Goal: Task Accomplishment & Management: Use online tool/utility

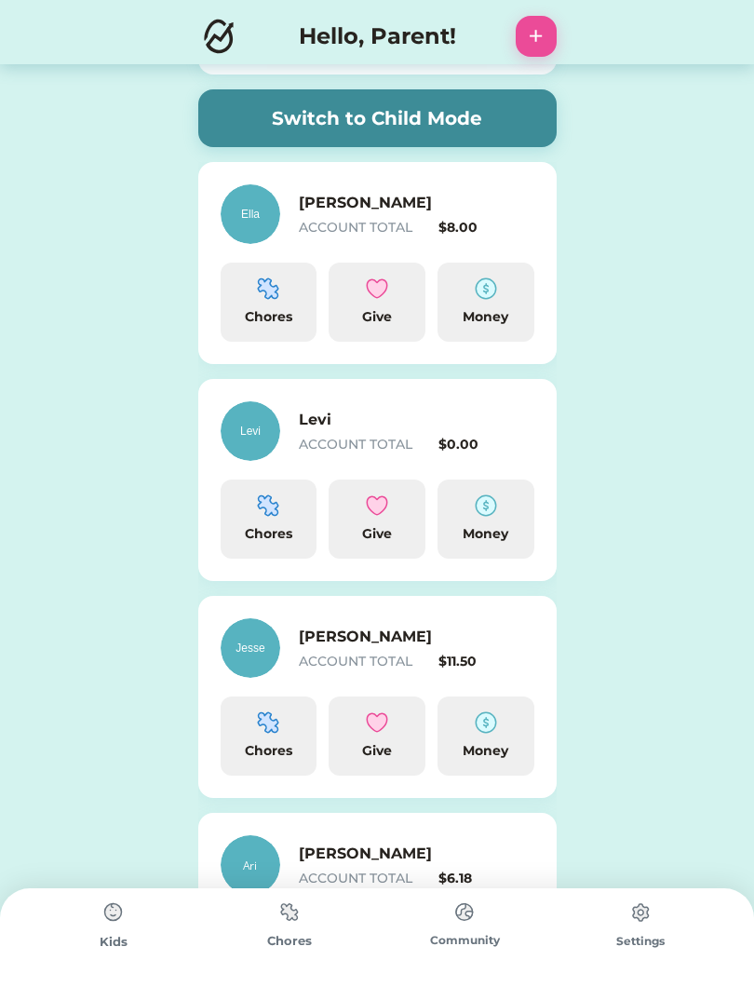
scroll to position [175, 0]
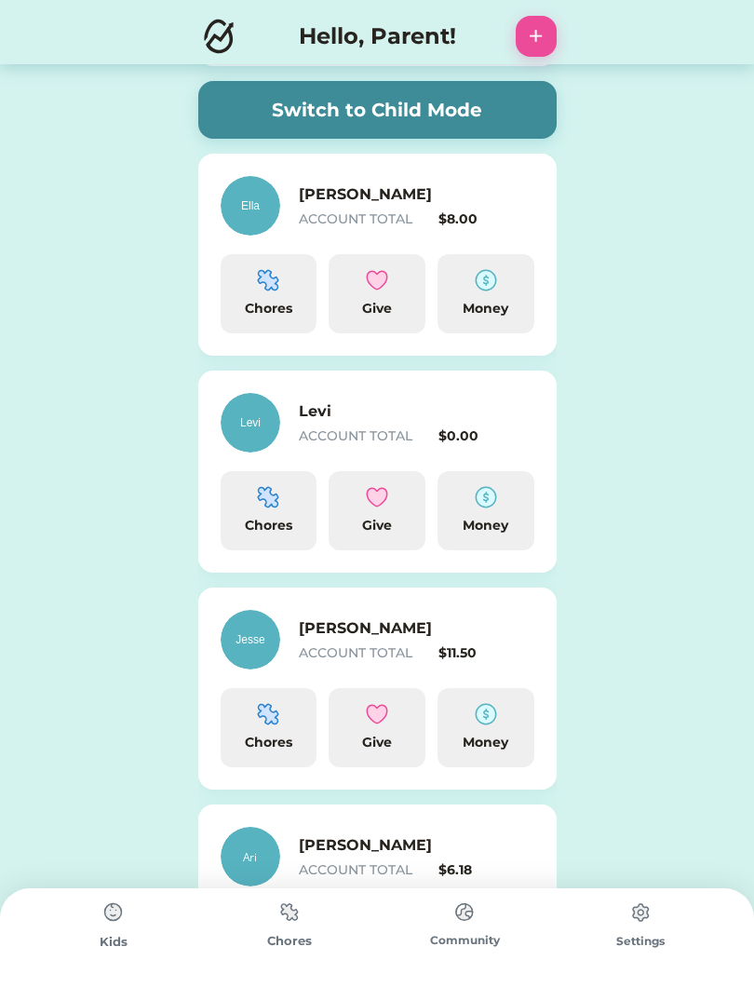
click at [304, 942] on div "Chores" at bounding box center [290, 941] width 176 height 19
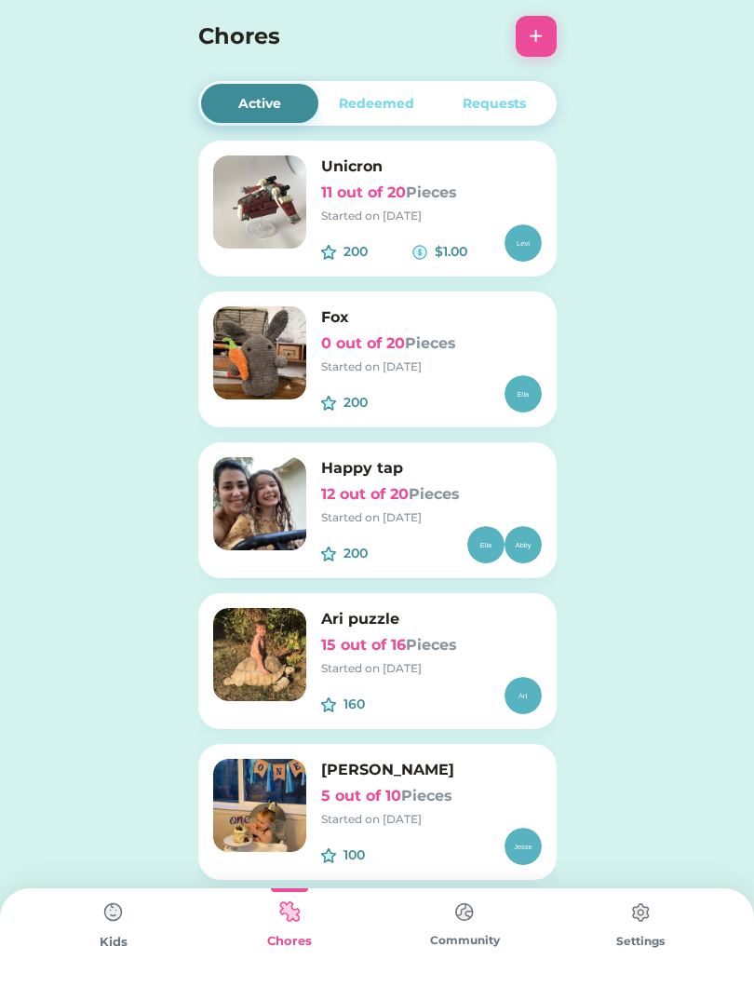
click at [542, 48] on button "+" at bounding box center [536, 36] width 41 height 41
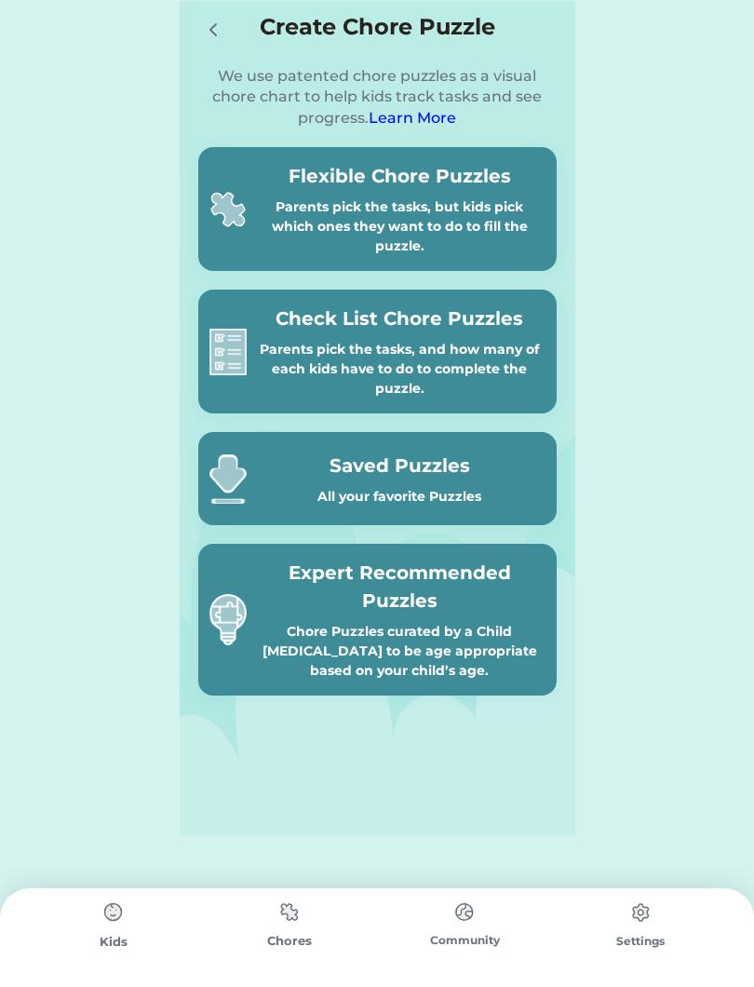
click at [304, 909] on img at bounding box center [289, 912] width 37 height 36
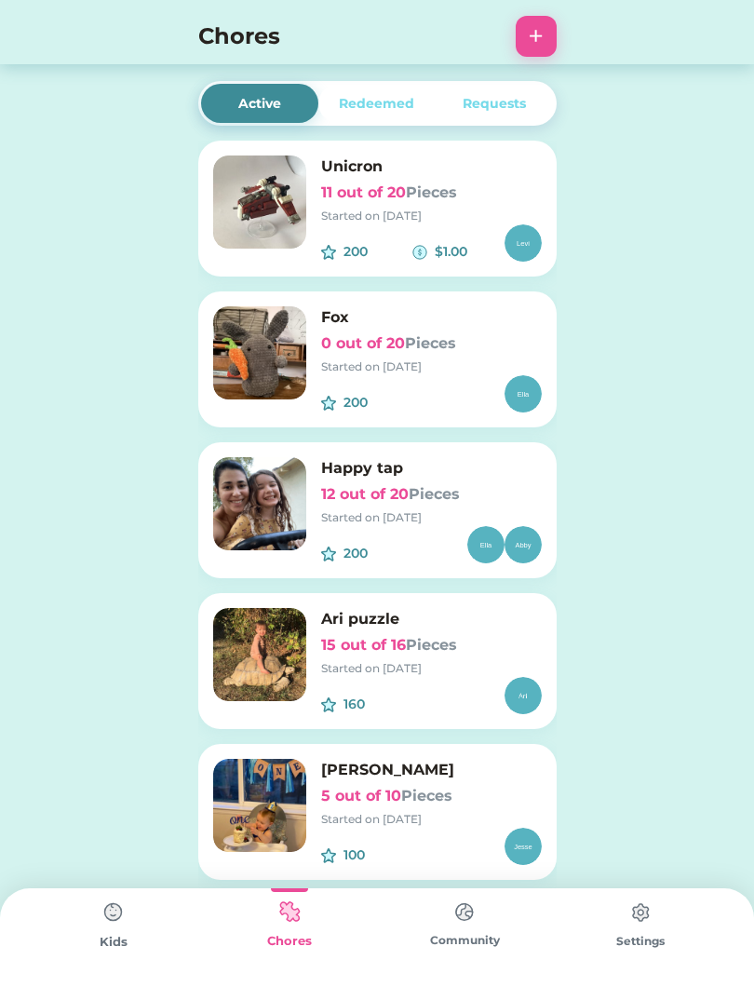
scroll to position [20, 0]
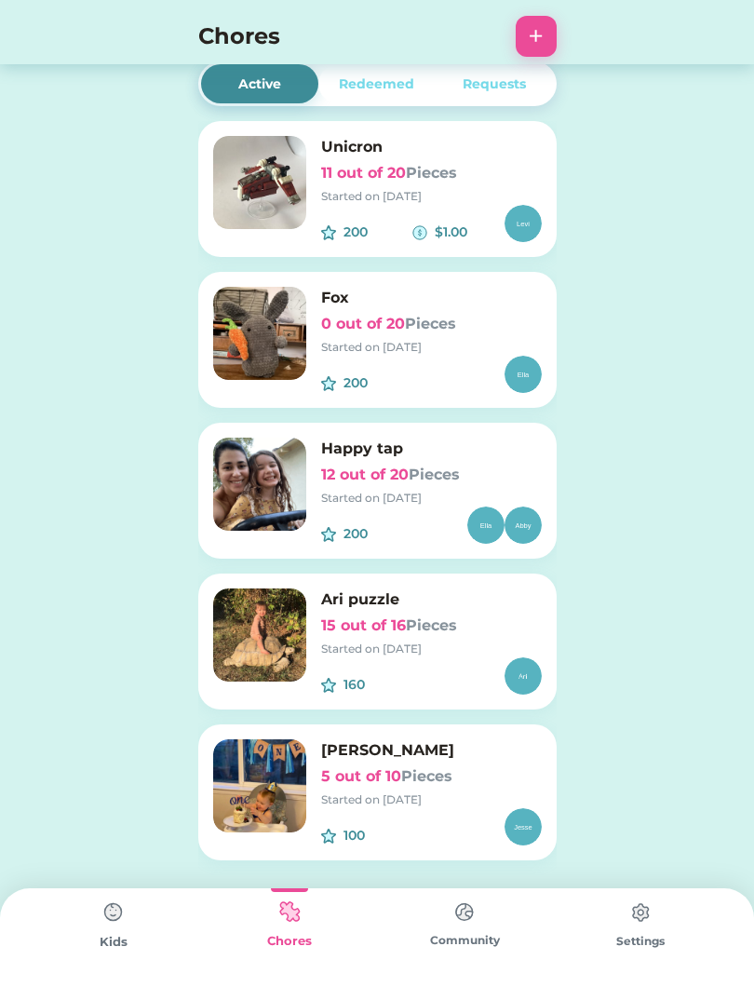
click at [409, 492] on div "Started on [DATE]" at bounding box center [431, 498] width 221 height 17
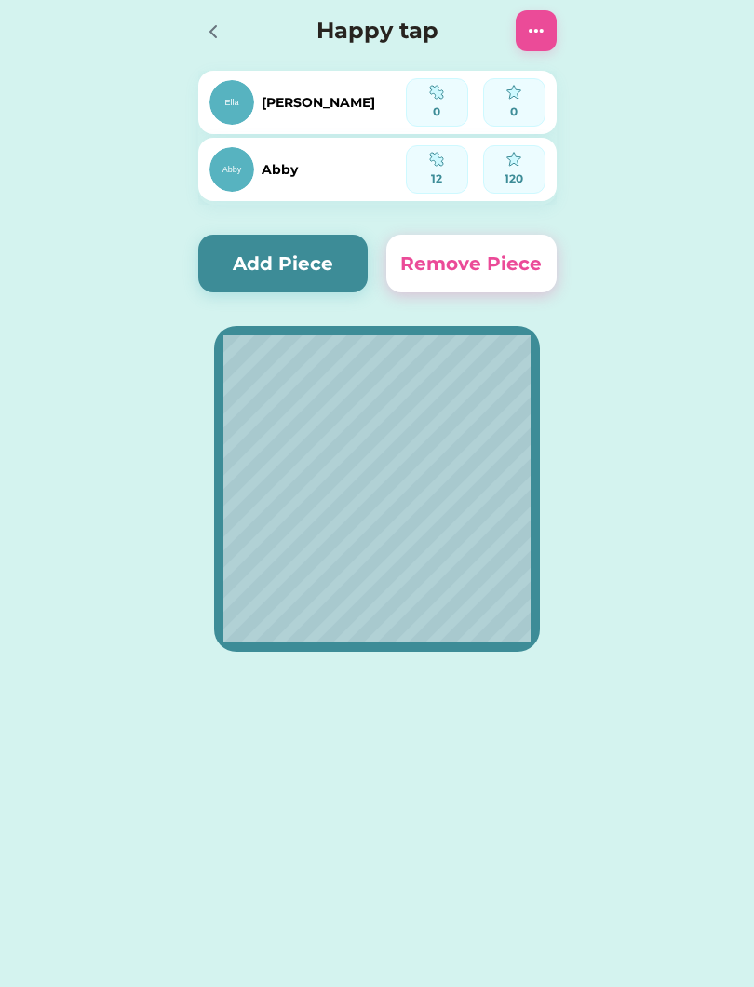
click at [536, 40] on img at bounding box center [536, 31] width 22 height 22
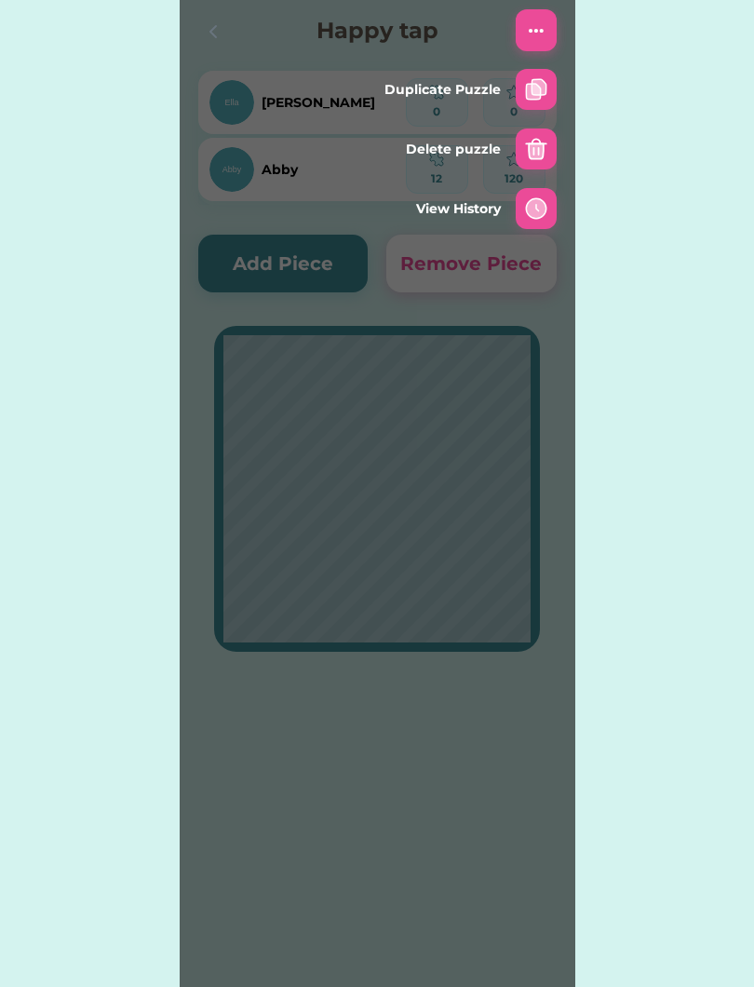
click at [541, 153] on img at bounding box center [536, 149] width 22 height 22
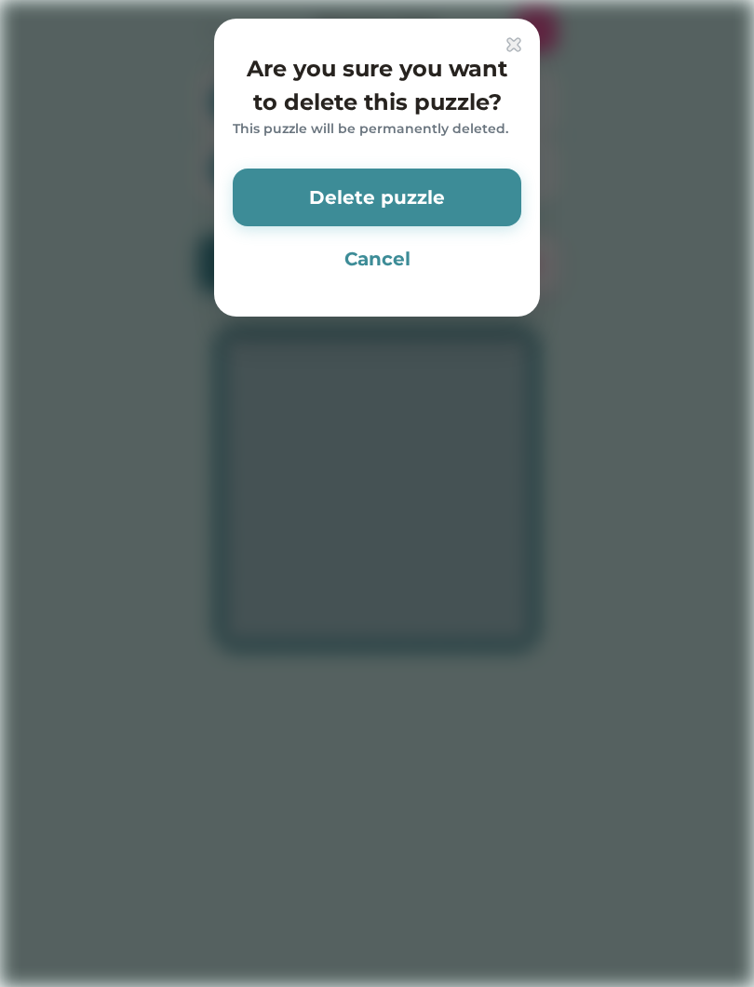
click at [448, 205] on button "Delete puzzle" at bounding box center [377, 198] width 289 height 58
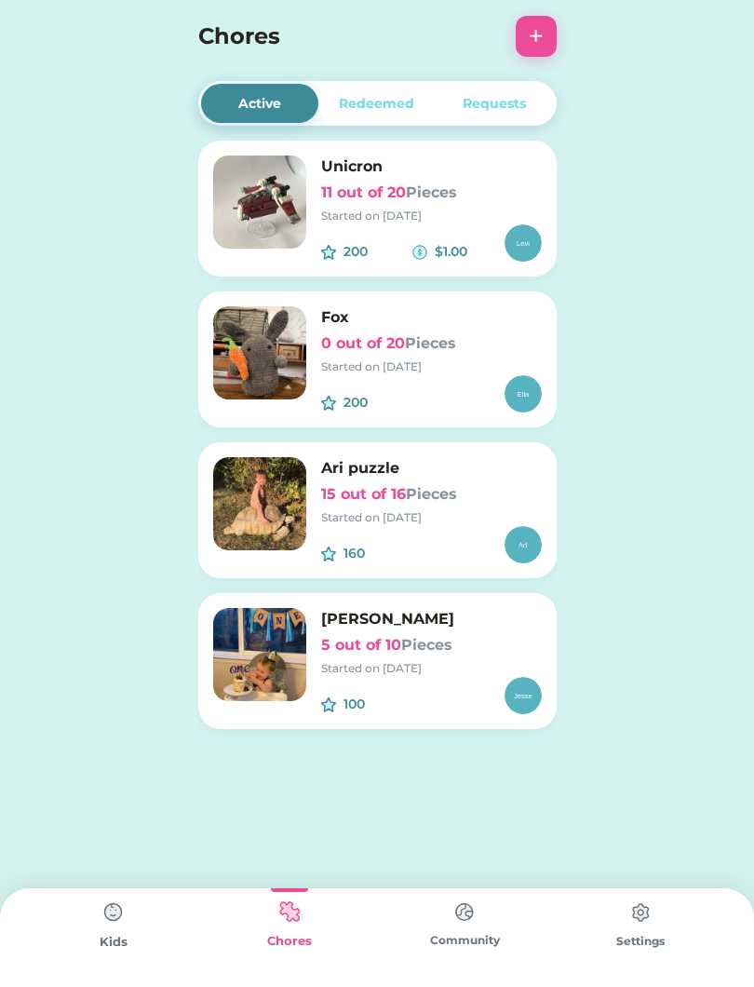
click at [454, 487] on font "Pieces" at bounding box center [431, 494] width 51 height 18
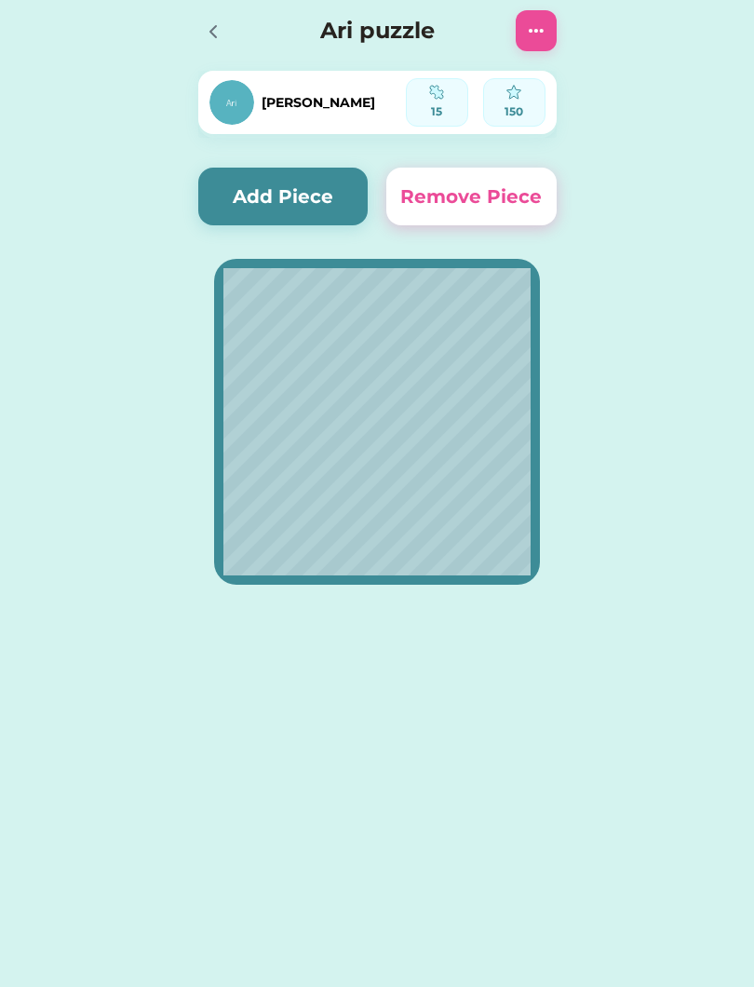
click at [537, 30] on img at bounding box center [536, 31] width 22 height 22
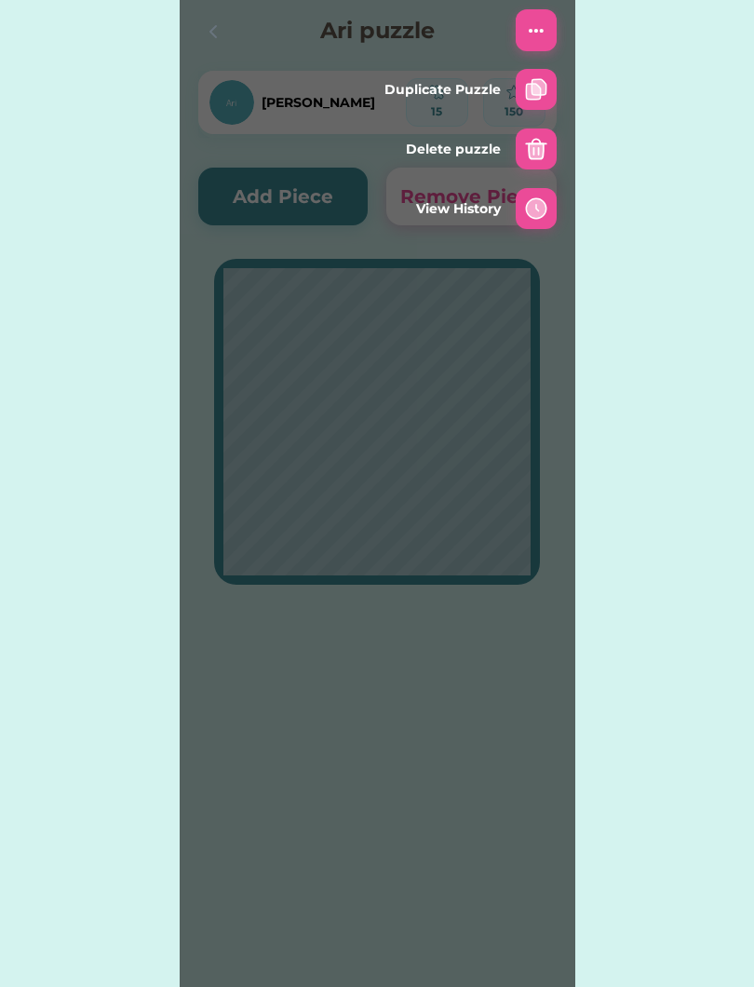
click at [540, 151] on img at bounding box center [536, 149] width 22 height 22
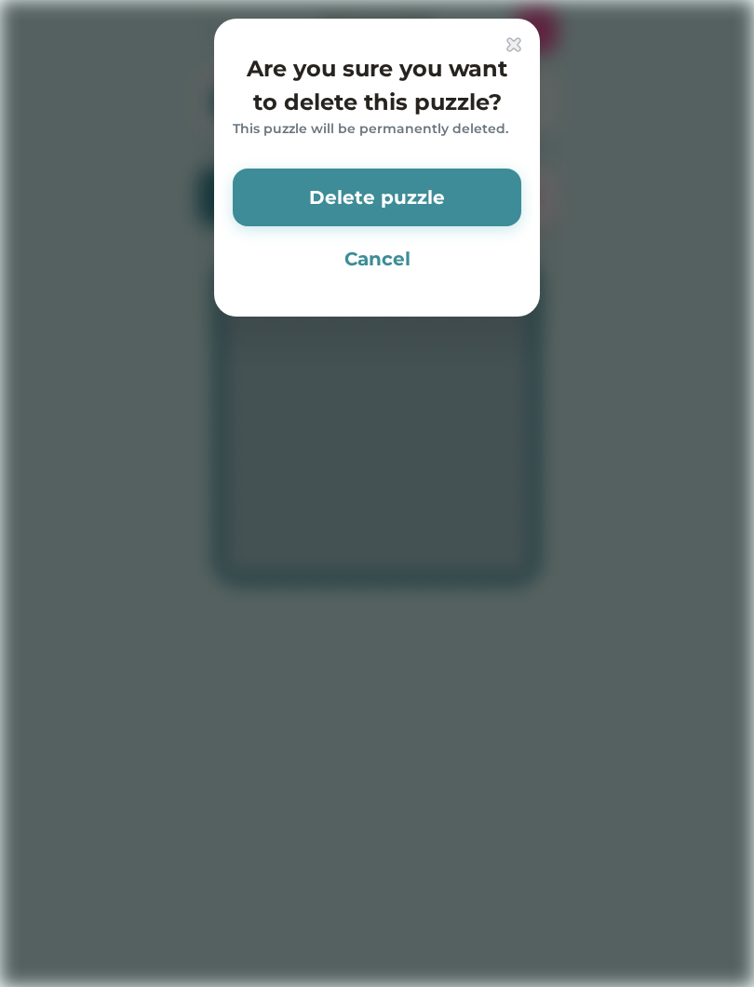
click at [446, 197] on button "Delete puzzle" at bounding box center [377, 198] width 289 height 58
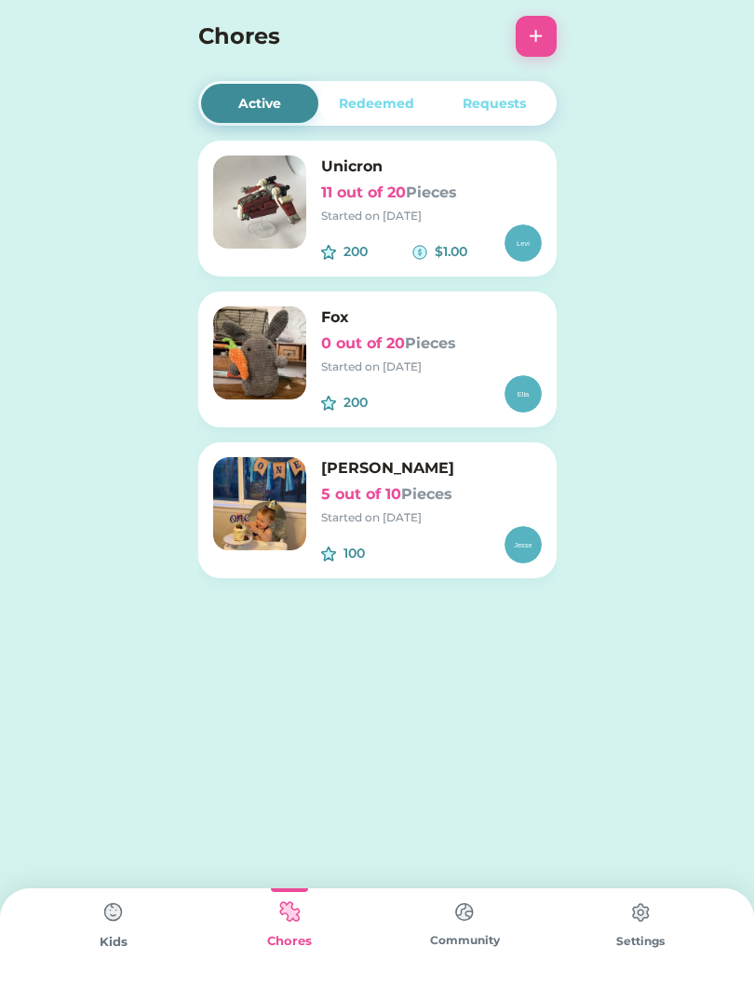
click at [467, 518] on div "Started on 8/24/25" at bounding box center [431, 517] width 221 height 17
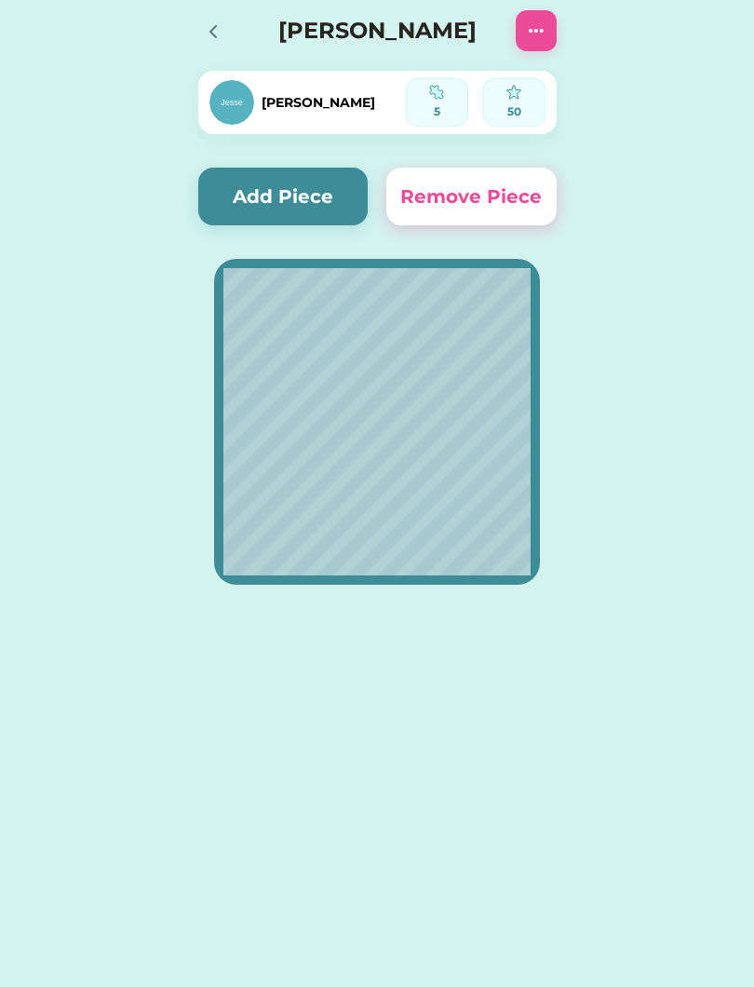
click at [543, 37] on img at bounding box center [536, 31] width 22 height 22
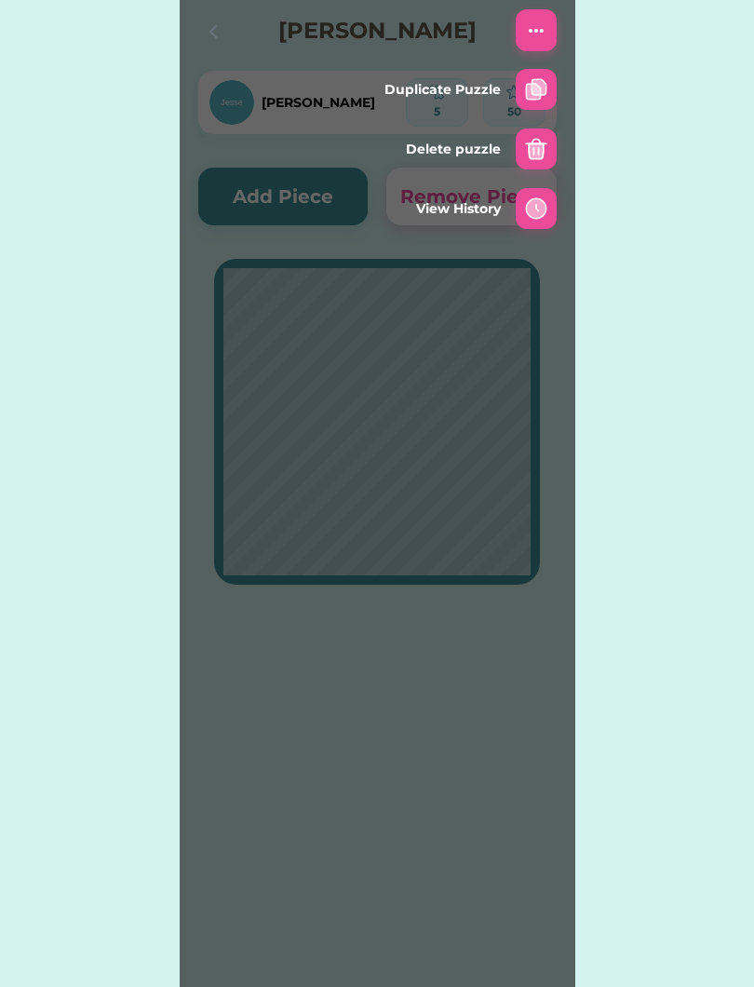
click at [534, 150] on img at bounding box center [536, 149] width 22 height 22
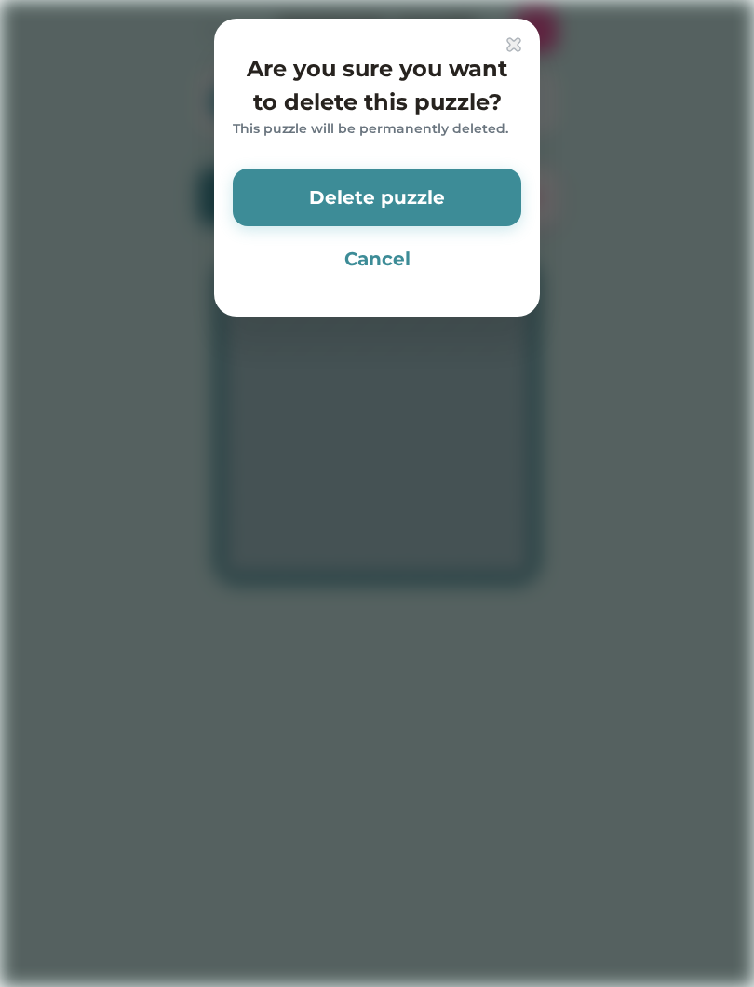
click at [456, 189] on button "Delete puzzle" at bounding box center [377, 198] width 289 height 58
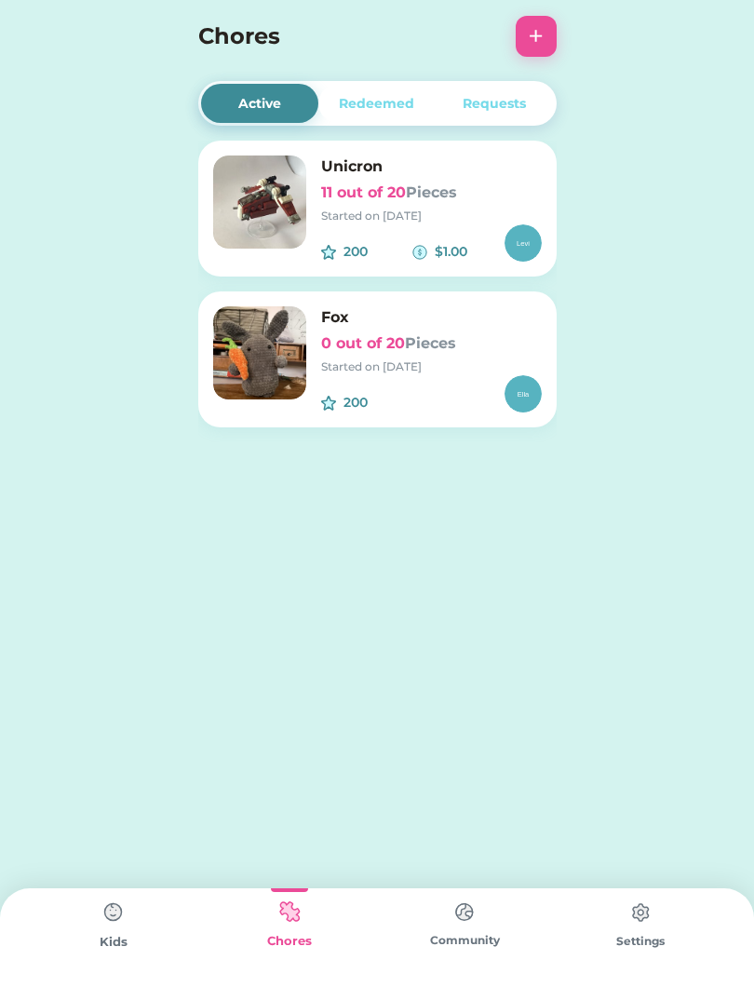
click at [345, 183] on h6 "11 out of 20 Pieces" at bounding box center [431, 193] width 221 height 22
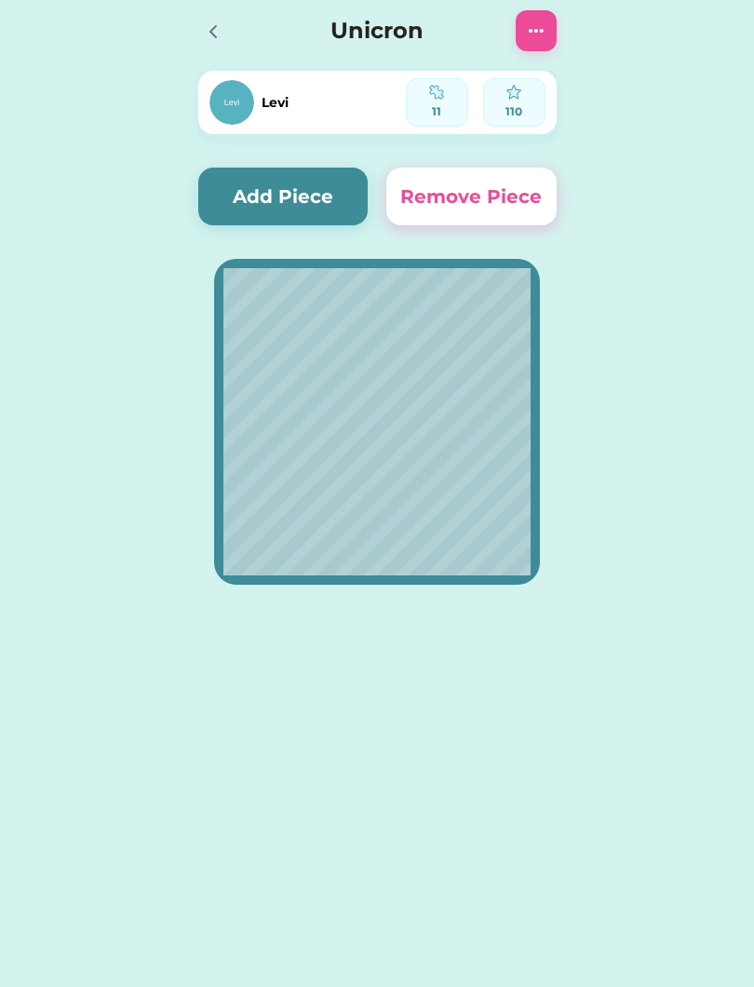
click at [553, 26] on div at bounding box center [536, 30] width 41 height 41
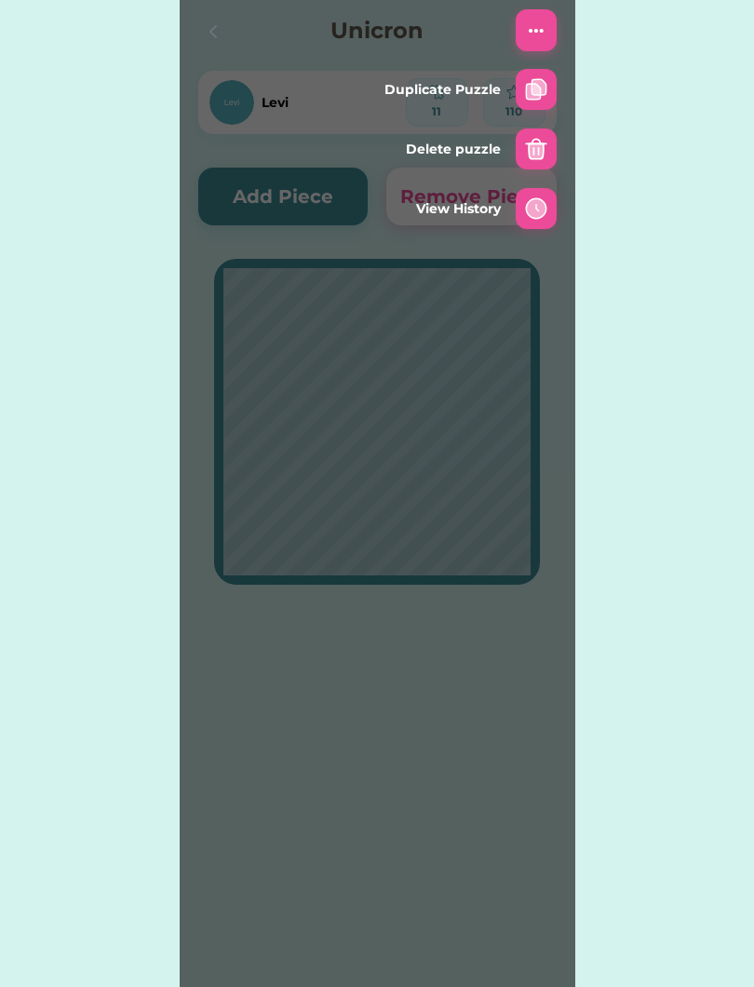
click at [547, 128] on div at bounding box center [536, 148] width 41 height 41
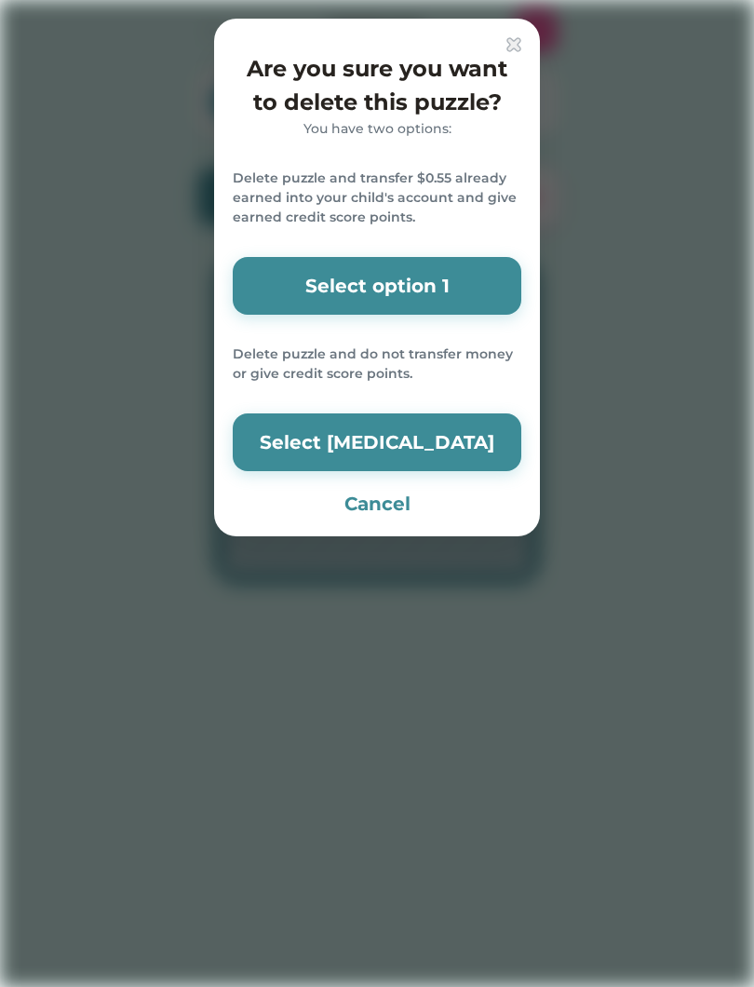
click at [459, 277] on button "Select option 1" at bounding box center [377, 286] width 289 height 58
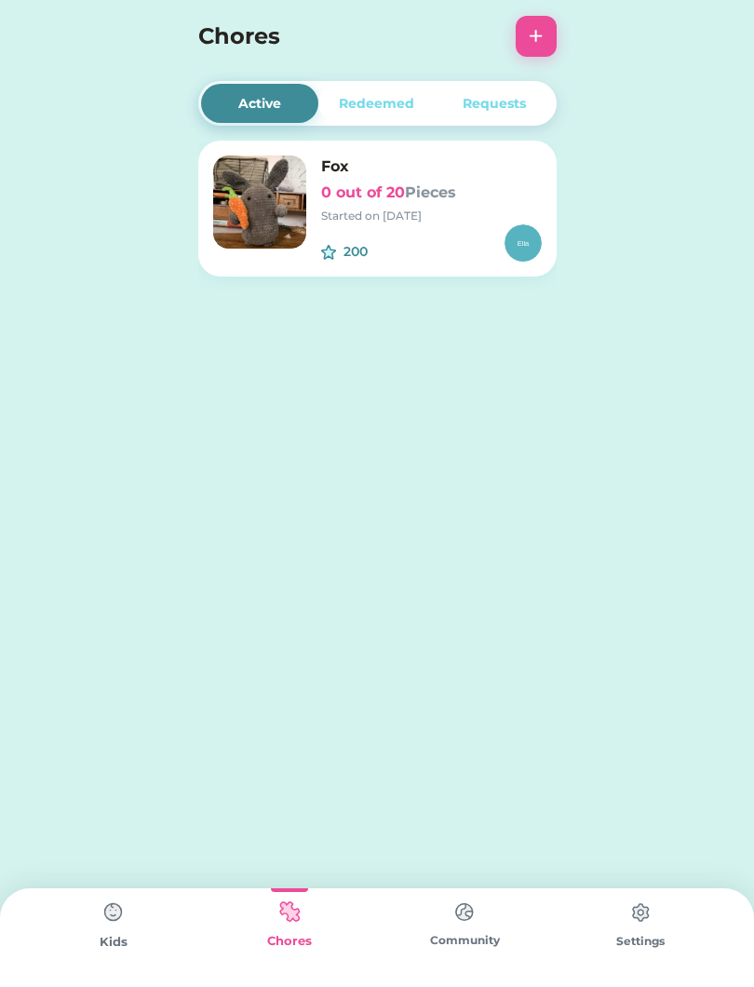
click at [546, 39] on button "+" at bounding box center [536, 36] width 41 height 41
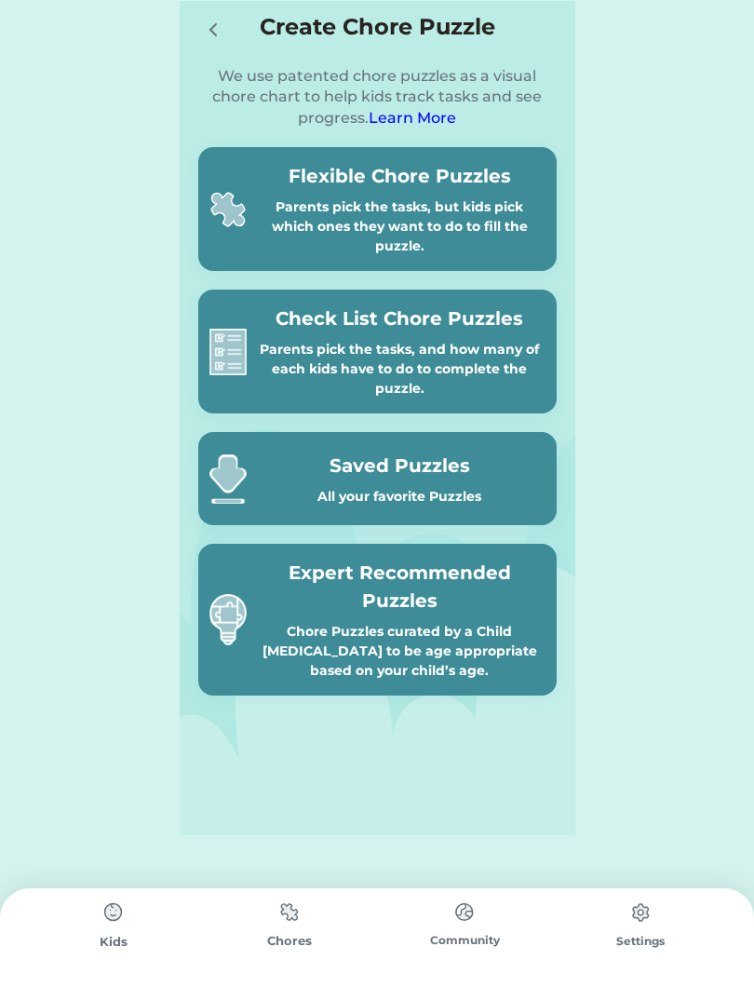
click at [445, 214] on div "Parents pick the tasks, but kids pick which ones they want to do to fill the pu…" at bounding box center [399, 226] width 291 height 59
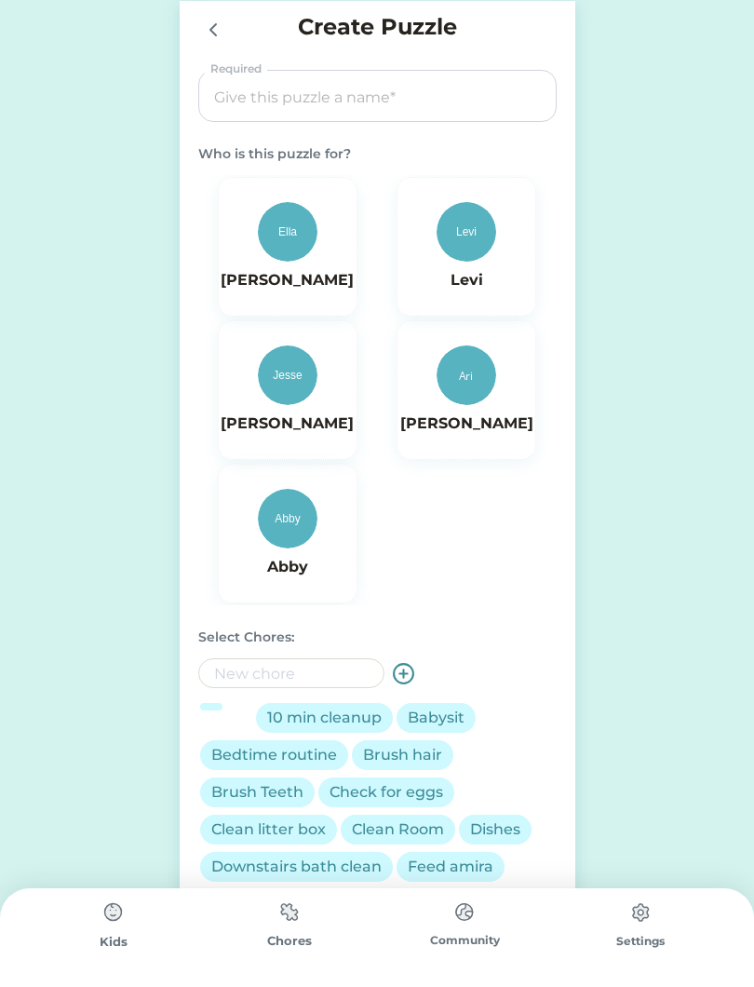
click at [310, 517] on img at bounding box center [288, 519] width 60 height 60
click at [440, 119] on input "input" at bounding box center [377, 97] width 345 height 52
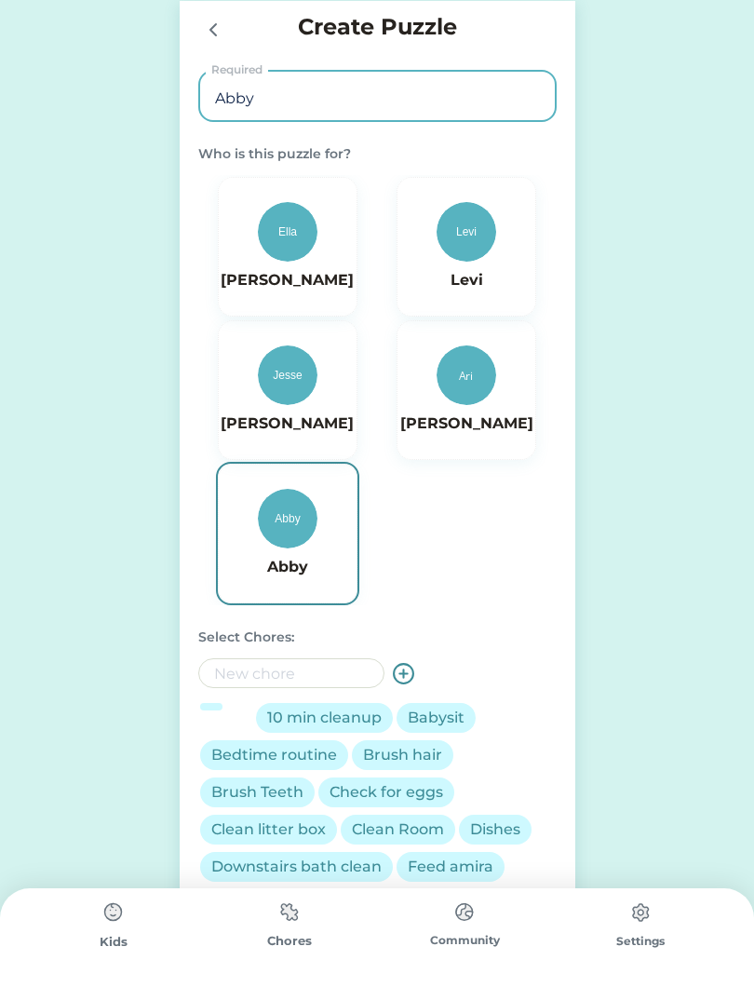
type input "Abby"
click at [297, 518] on img at bounding box center [288, 519] width 60 height 60
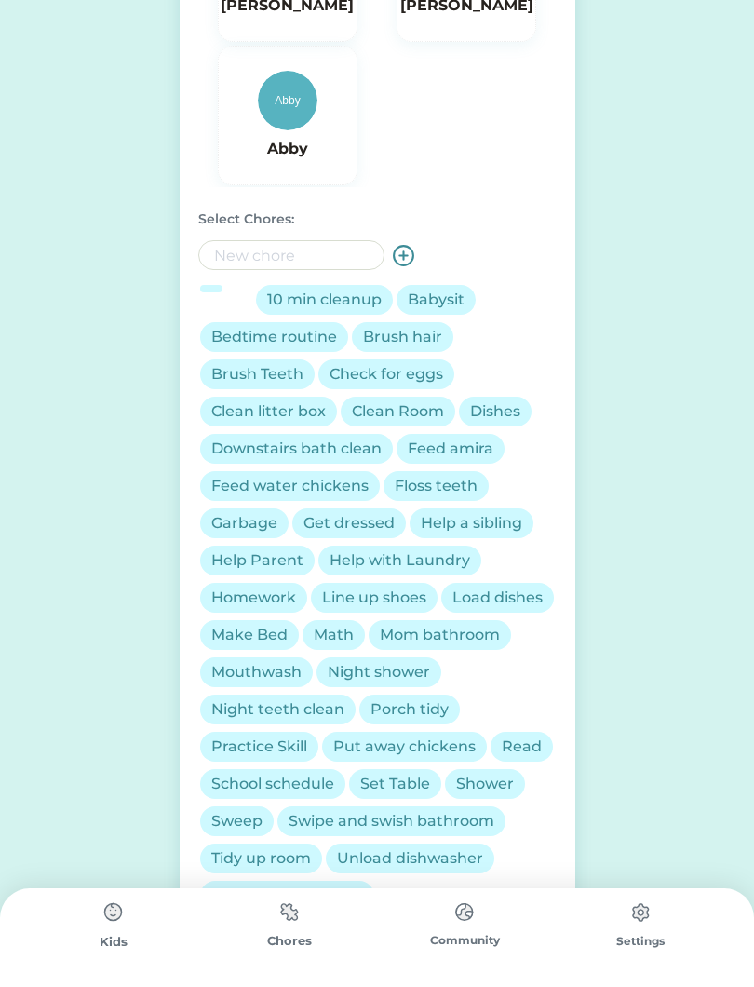
scroll to position [417, 0]
click at [397, 341] on div "Brush hair" at bounding box center [402, 338] width 79 height 22
click at [278, 383] on div "Brush Teeth" at bounding box center [257, 375] width 92 height 22
click at [409, 414] on div "Clean Room" at bounding box center [398, 412] width 92 height 22
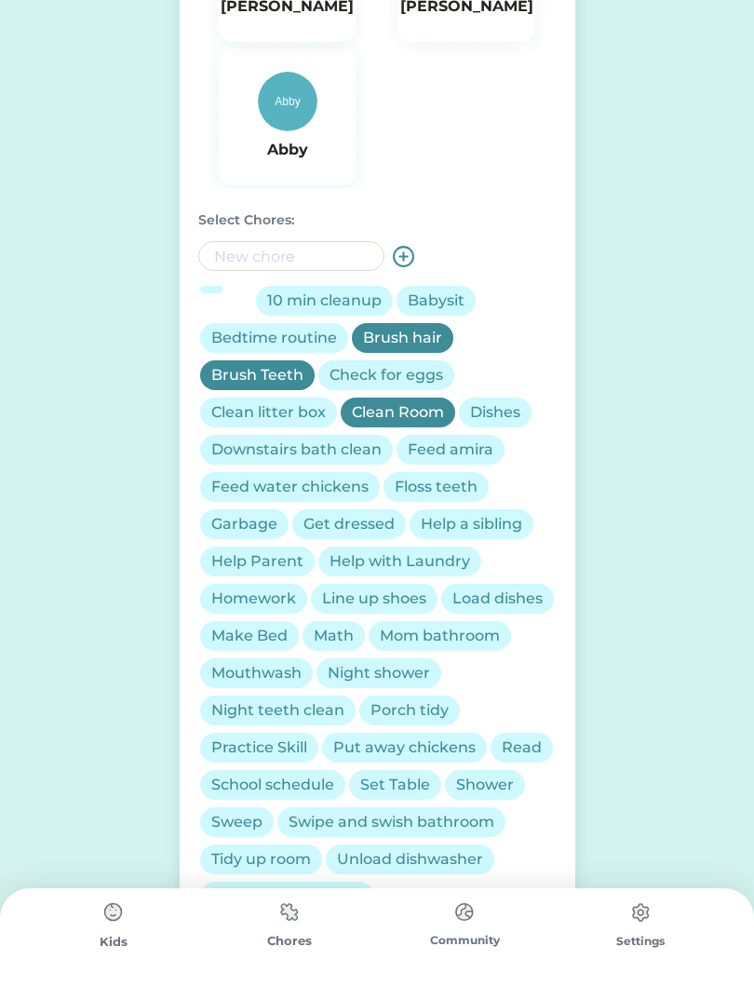
click at [500, 406] on div "Dishes" at bounding box center [495, 412] width 50 height 22
click at [437, 487] on div "Floss teeth" at bounding box center [436, 487] width 83 height 22
click at [354, 532] on div "Get dressed" at bounding box center [349, 524] width 91 height 22
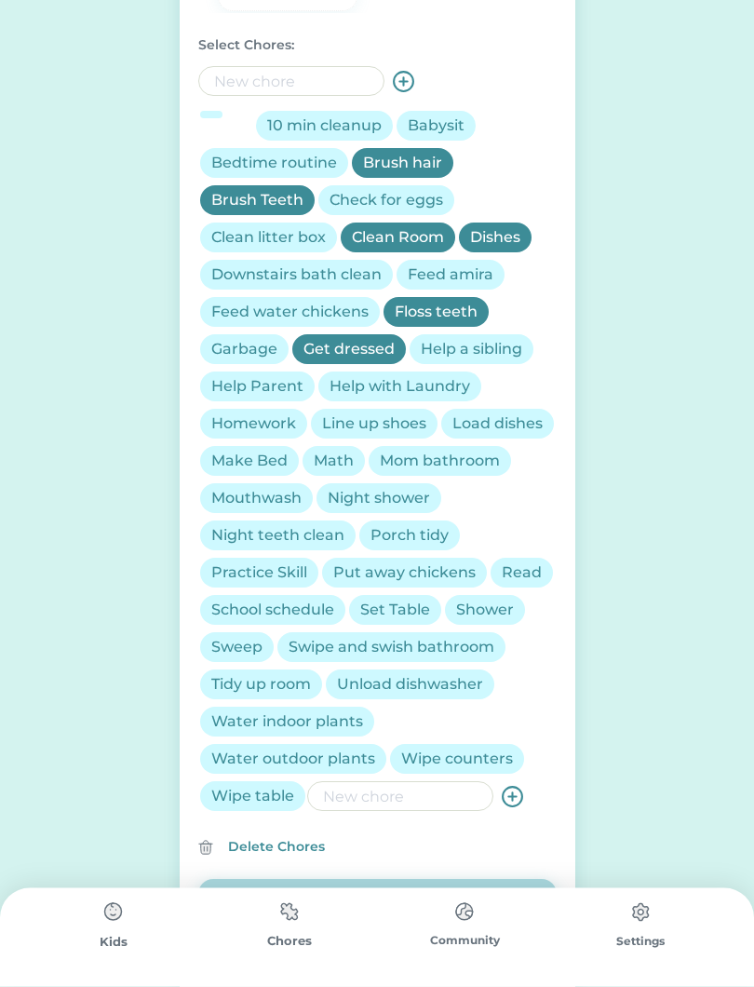
scroll to position [592, 0]
click at [518, 422] on div "Load dishes" at bounding box center [498, 423] width 90 height 22
click at [505, 232] on div "Dishes" at bounding box center [495, 237] width 50 height 22
click at [386, 499] on div "Night shower" at bounding box center [379, 498] width 102 height 22
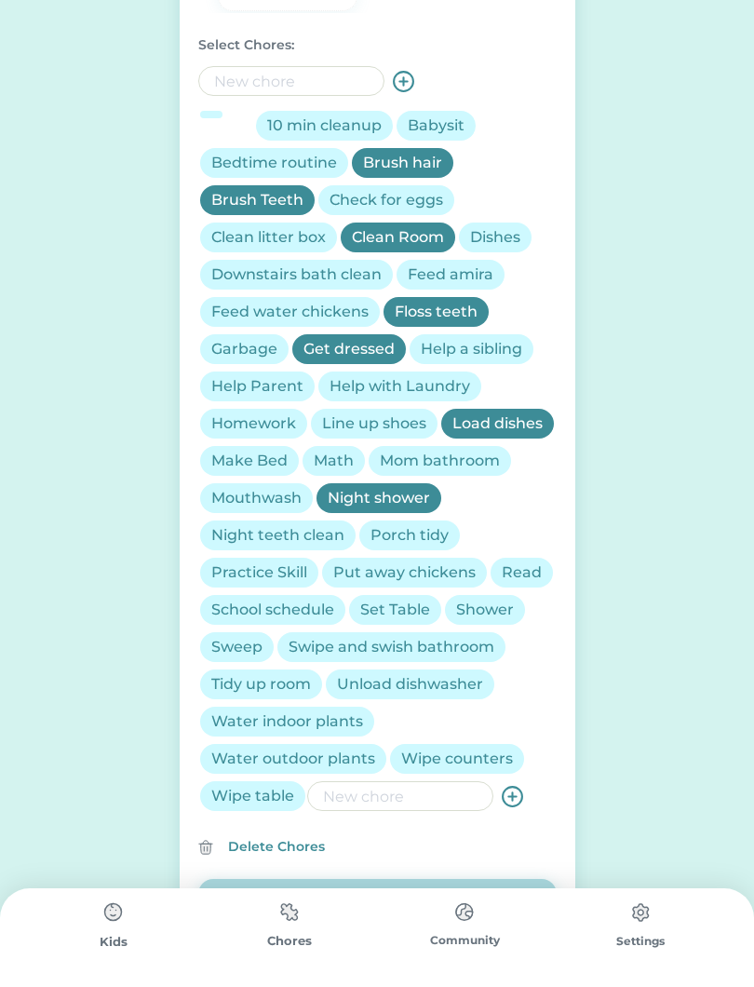
click at [296, 539] on div "Night teeth clean" at bounding box center [277, 535] width 133 height 22
click at [243, 565] on div "Practice Skill" at bounding box center [259, 572] width 96 height 22
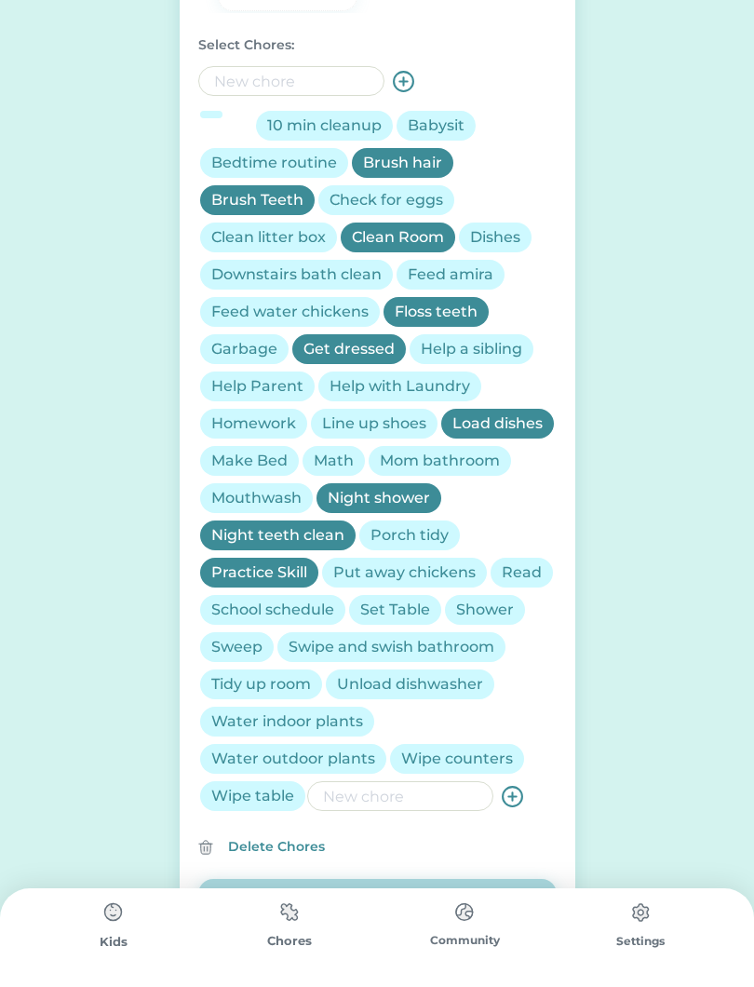
click at [425, 238] on div "Clean Room" at bounding box center [398, 237] width 92 height 22
click at [258, 685] on div "Tidy up room" at bounding box center [261, 684] width 100 height 22
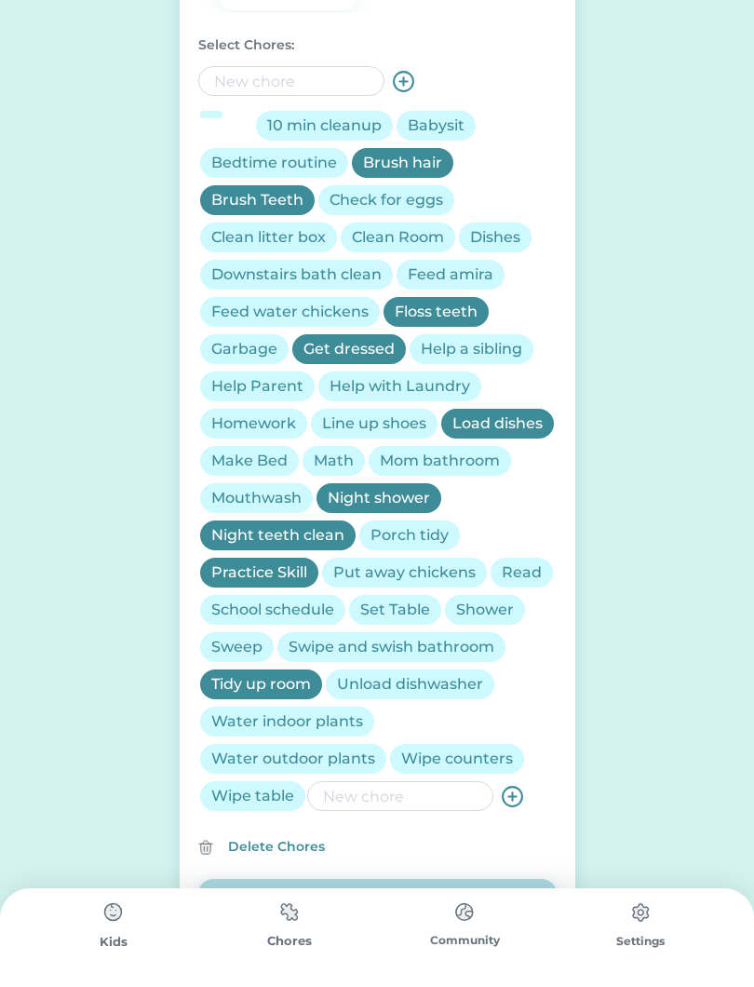
click at [521, 571] on div "Read" at bounding box center [522, 572] width 40 height 22
click at [430, 796] on input "input" at bounding box center [400, 796] width 186 height 30
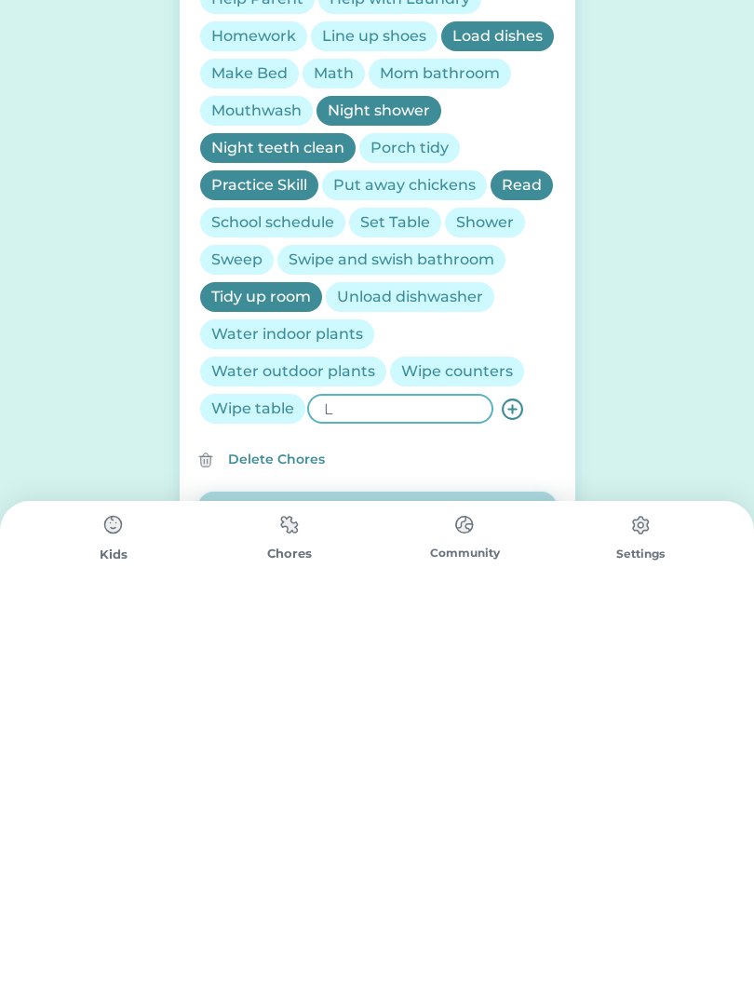
scroll to position [682, 0]
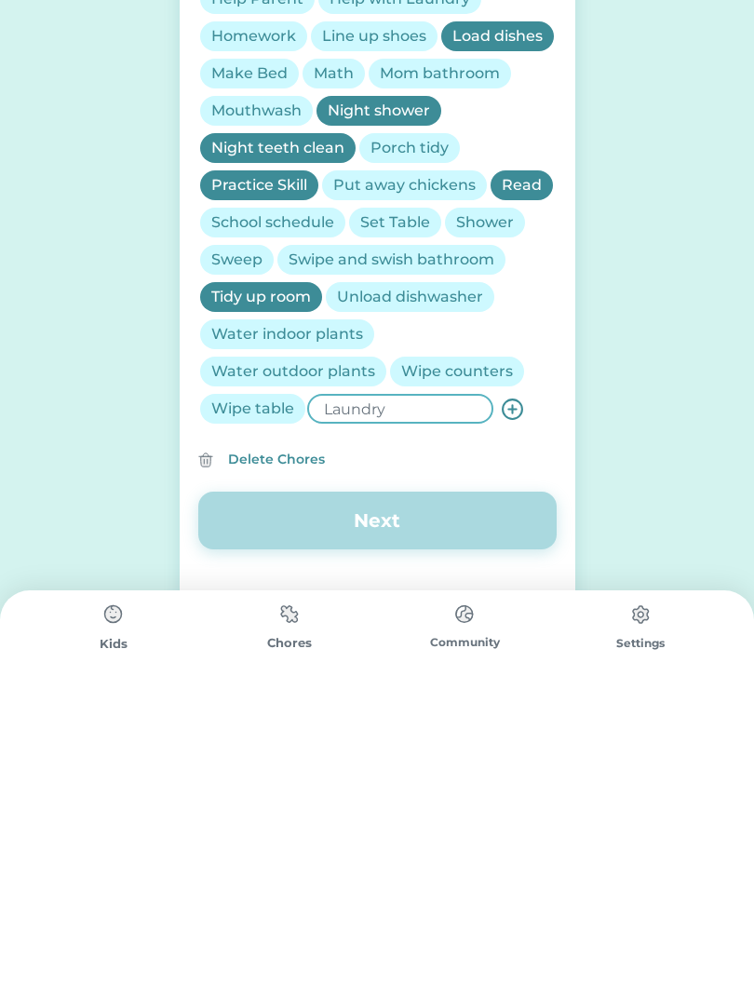
type input "Laundry"
click at [511, 697] on use at bounding box center [513, 707] width 20 height 20
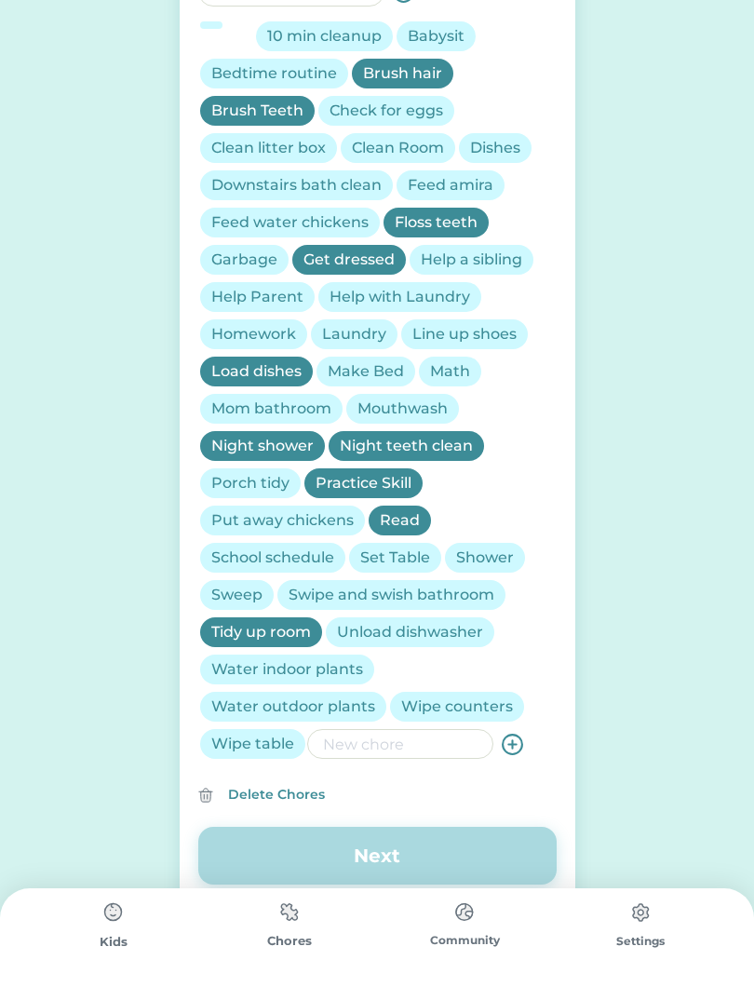
click at [365, 342] on div "Laundry" at bounding box center [354, 334] width 64 height 22
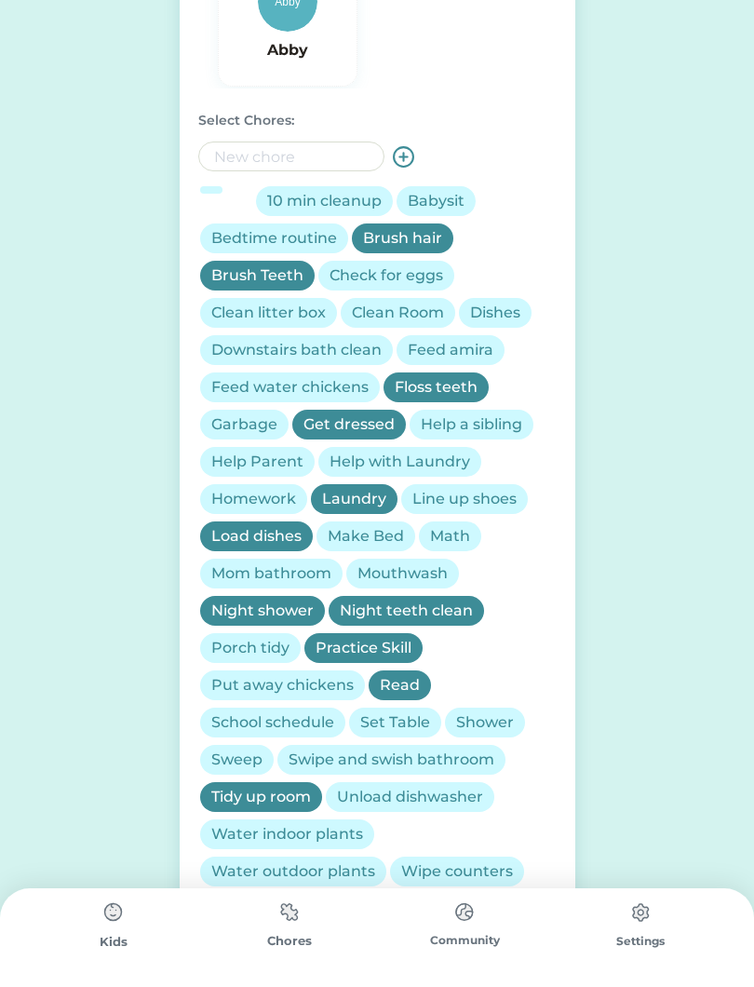
scroll to position [514, 0]
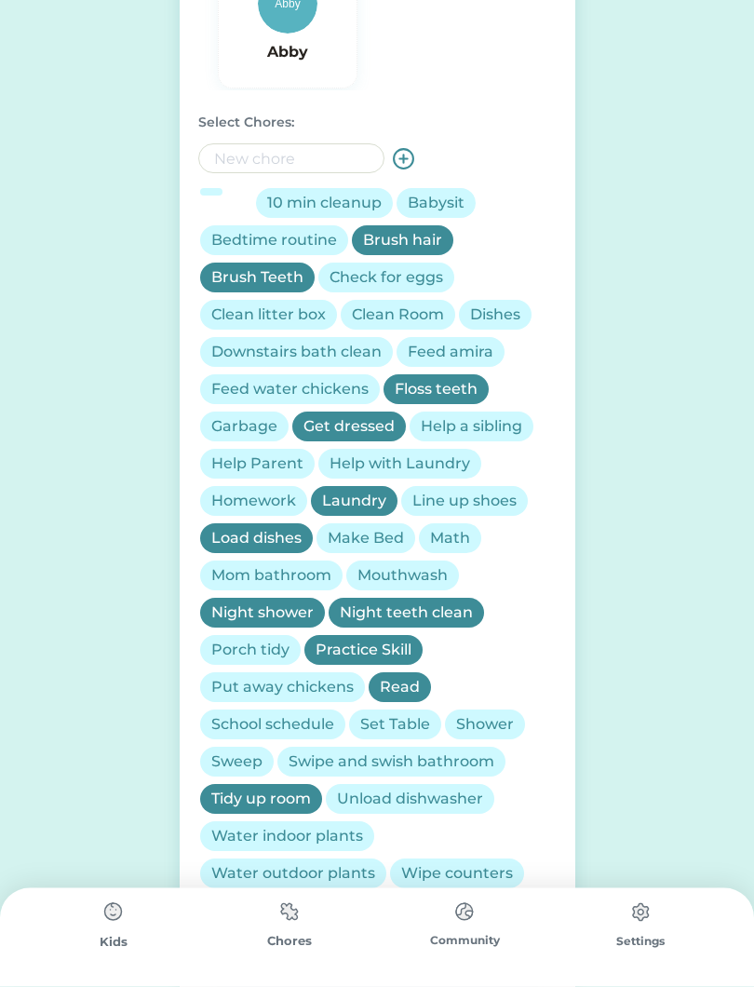
click at [337, 210] on div "10 min cleanup" at bounding box center [324, 204] width 115 height 22
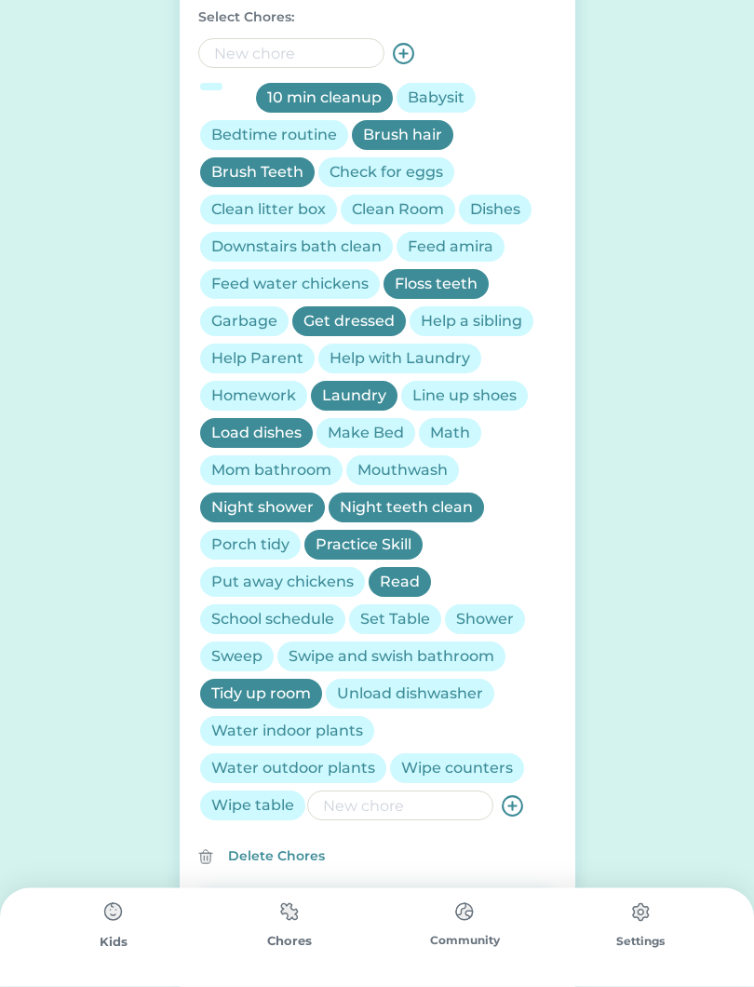
scroll to position [636, 0]
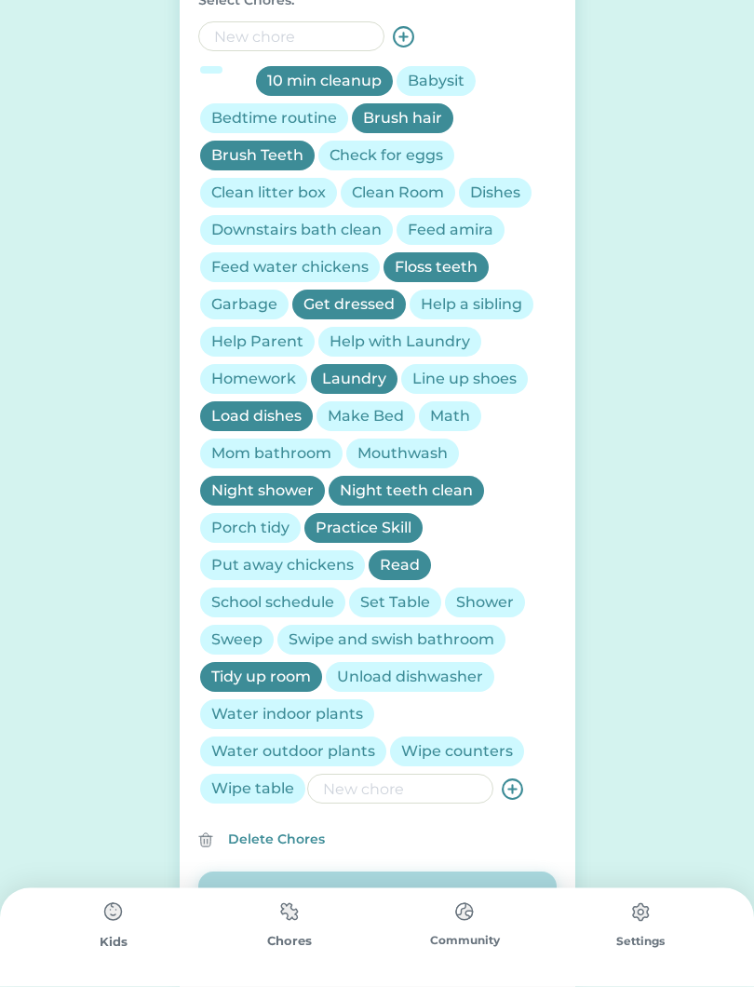
click at [373, 406] on div "Make Bed" at bounding box center [366, 417] width 76 height 22
click at [457, 424] on div "Math" at bounding box center [450, 417] width 40 height 22
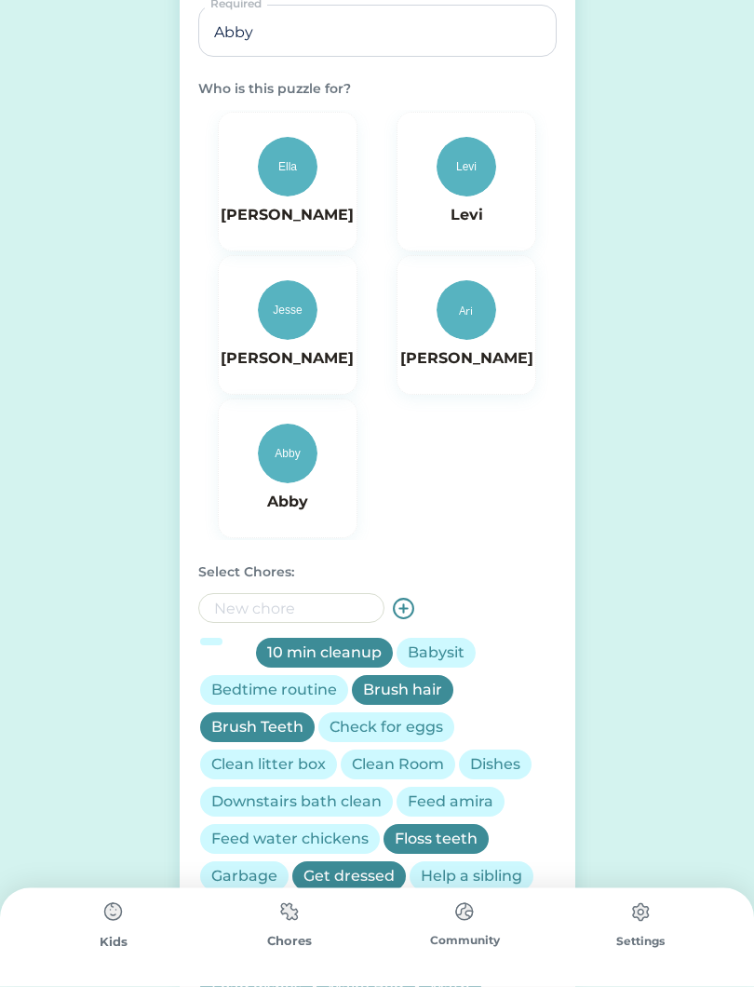
scroll to position [0, 0]
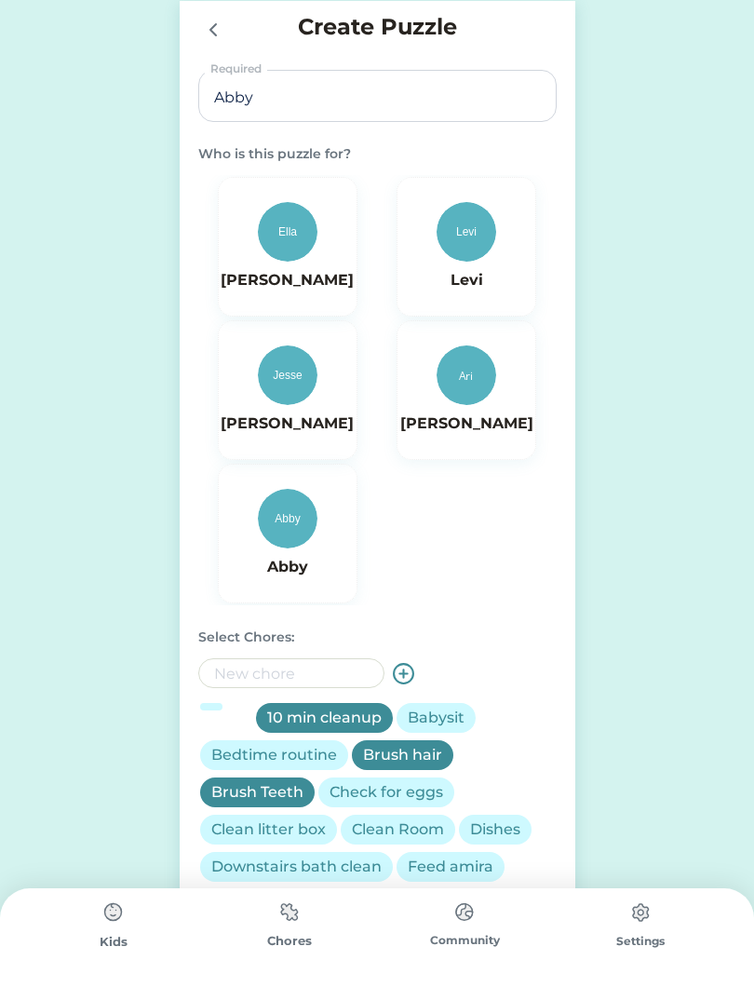
click at [303, 523] on img at bounding box center [288, 519] width 60 height 60
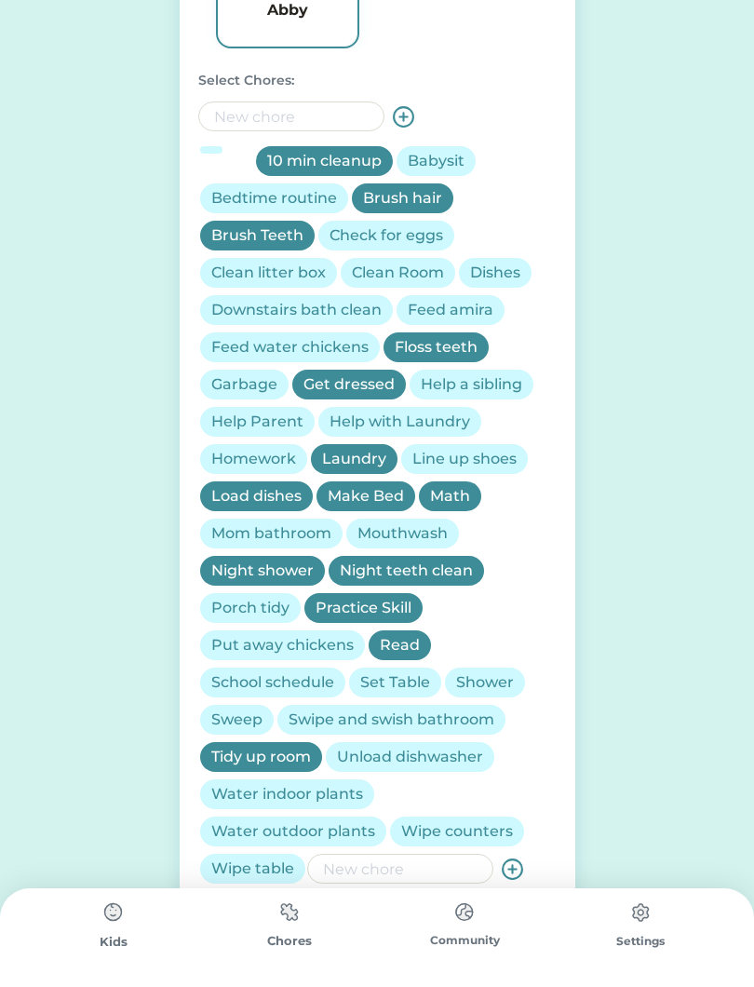
scroll to position [719, 0]
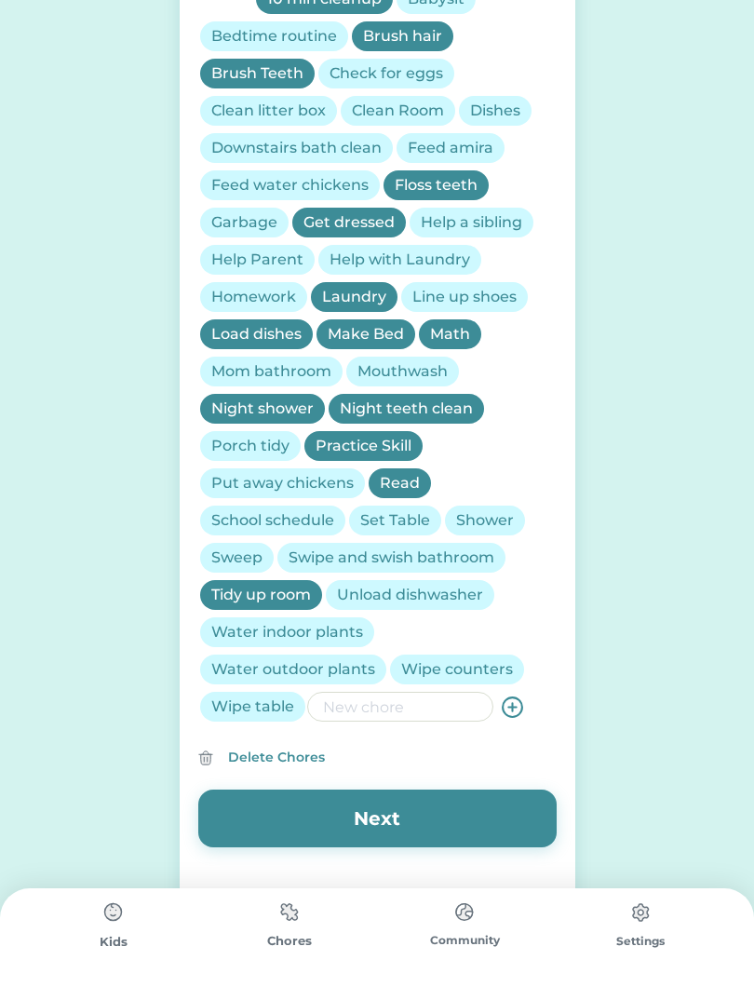
click at [424, 832] on button "Next" at bounding box center [377, 819] width 358 height 58
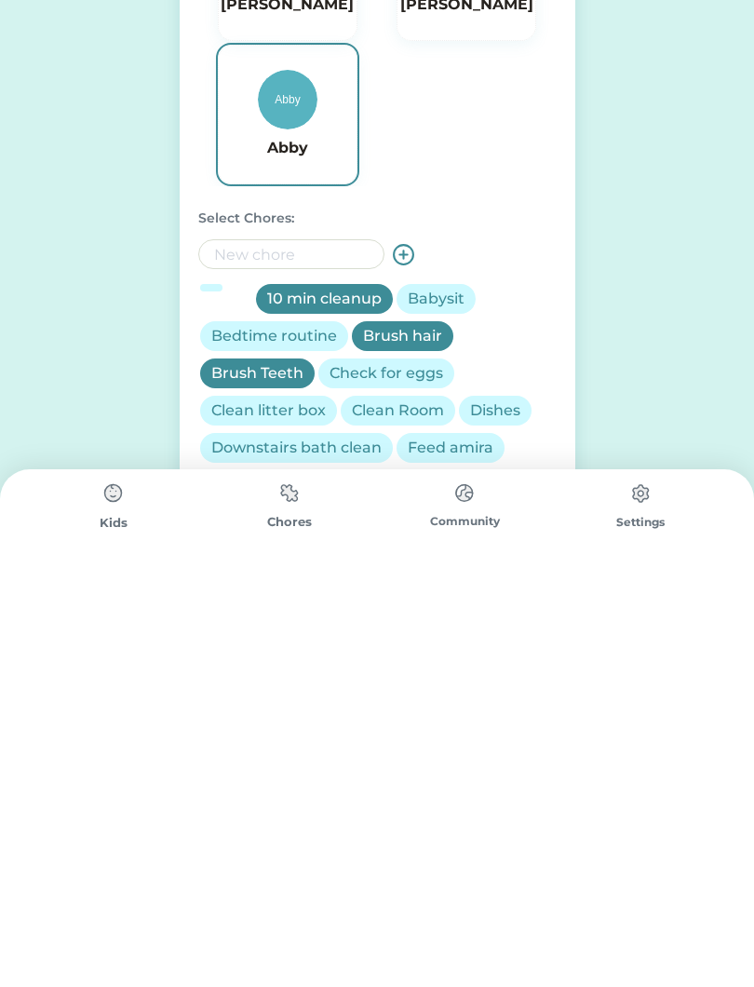
select select ""PLACEHOLDER_1427118222253""
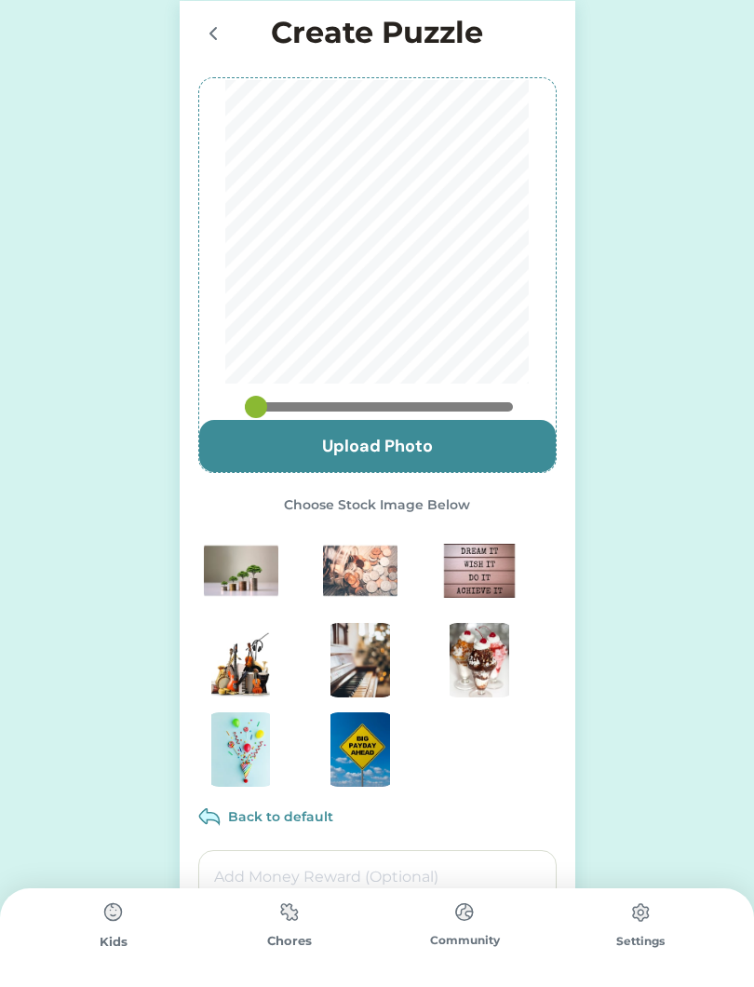
click at [502, 439] on input "file" at bounding box center [377, 446] width 357 height 52
type input "C:\fakepath\IMG_6275.jpeg"
type input "0.55"
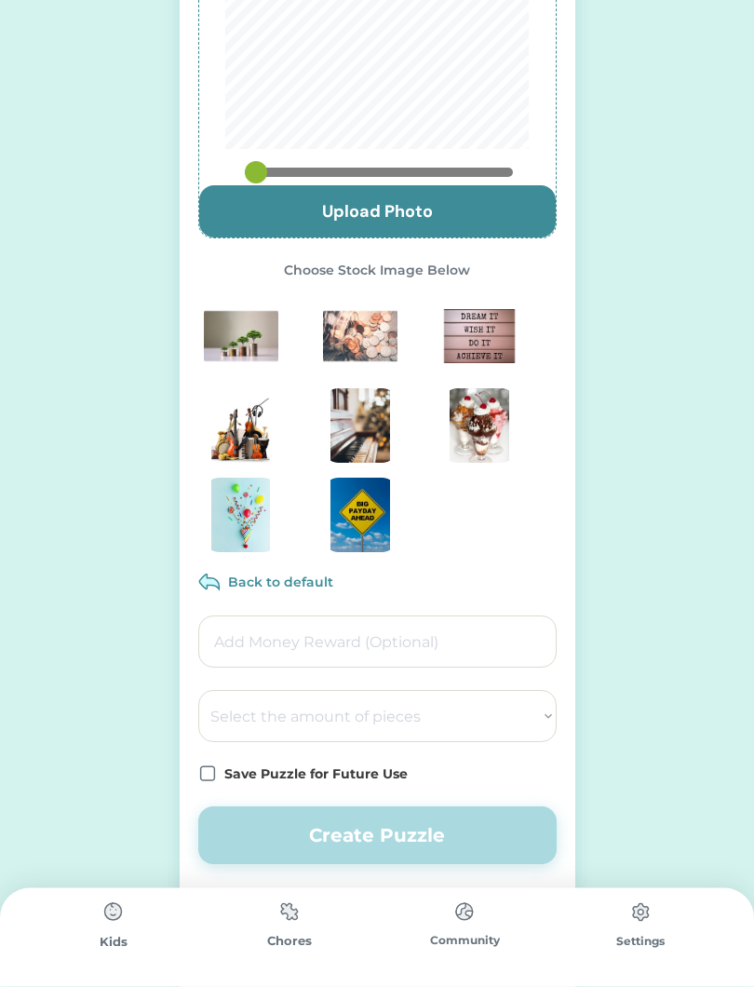
scroll to position [251, 0]
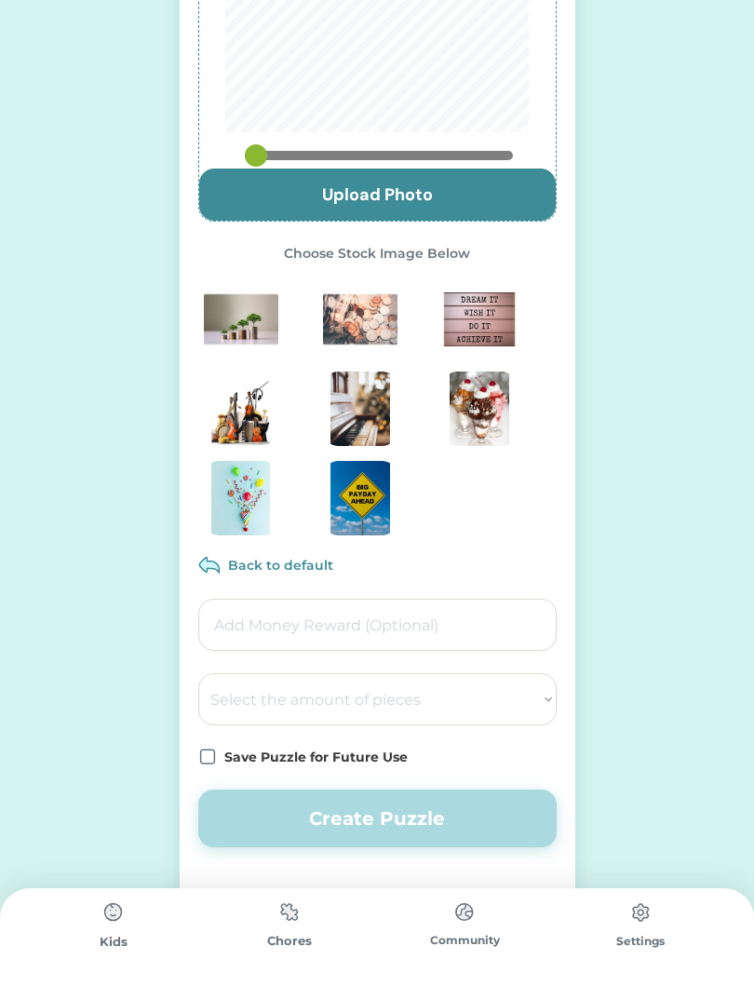
click at [494, 624] on input "input" at bounding box center [377, 625] width 358 height 52
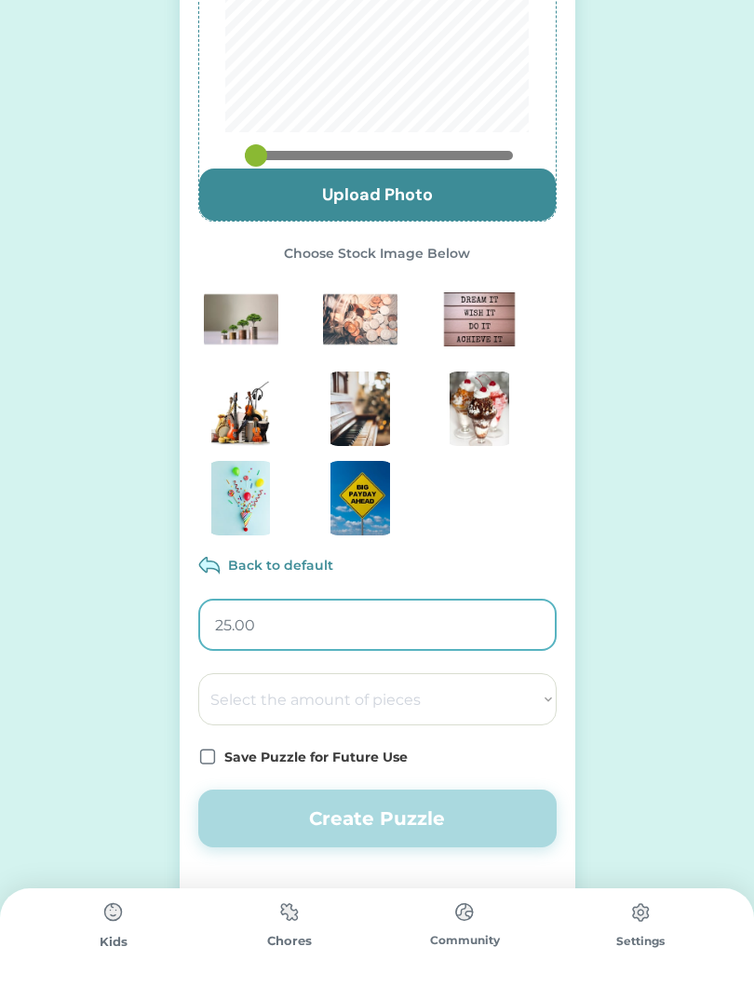
type input "2.00"
click at [492, 627] on input "input" at bounding box center [377, 625] width 358 height 52
click at [370, 628] on input "input" at bounding box center [377, 625] width 358 height 52
type input "0.25"
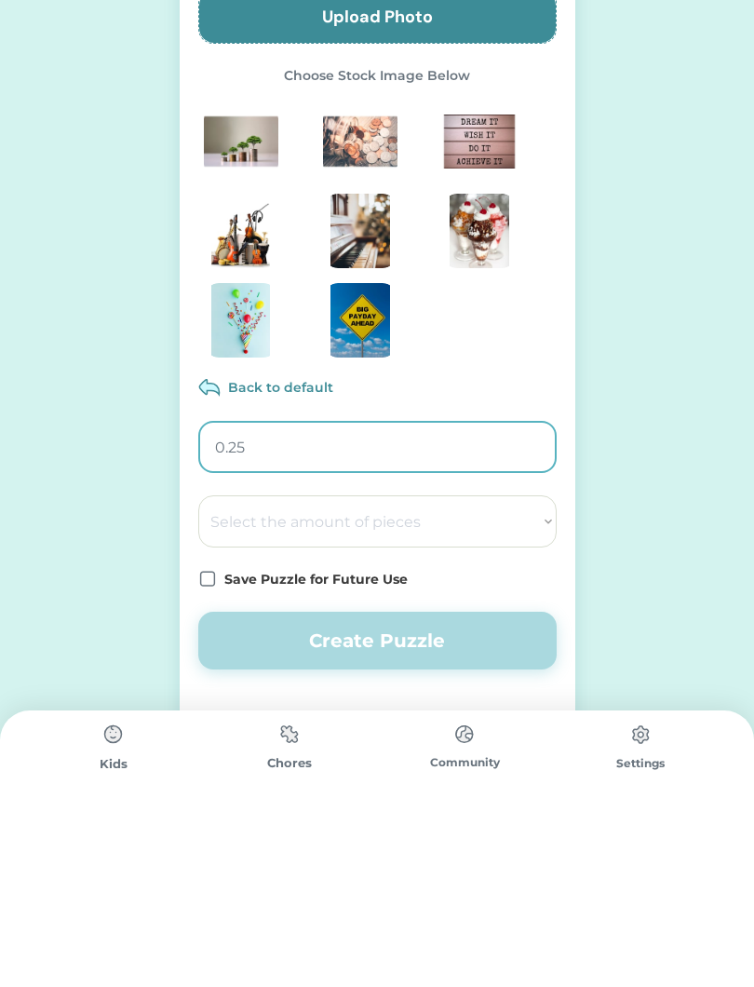
click at [529, 673] on select "Select the amount of pieces 4 6 8 9 10 12 14 15 16 18 20 21 24 25 28 30 32 35 3…" at bounding box center [377, 699] width 358 height 52
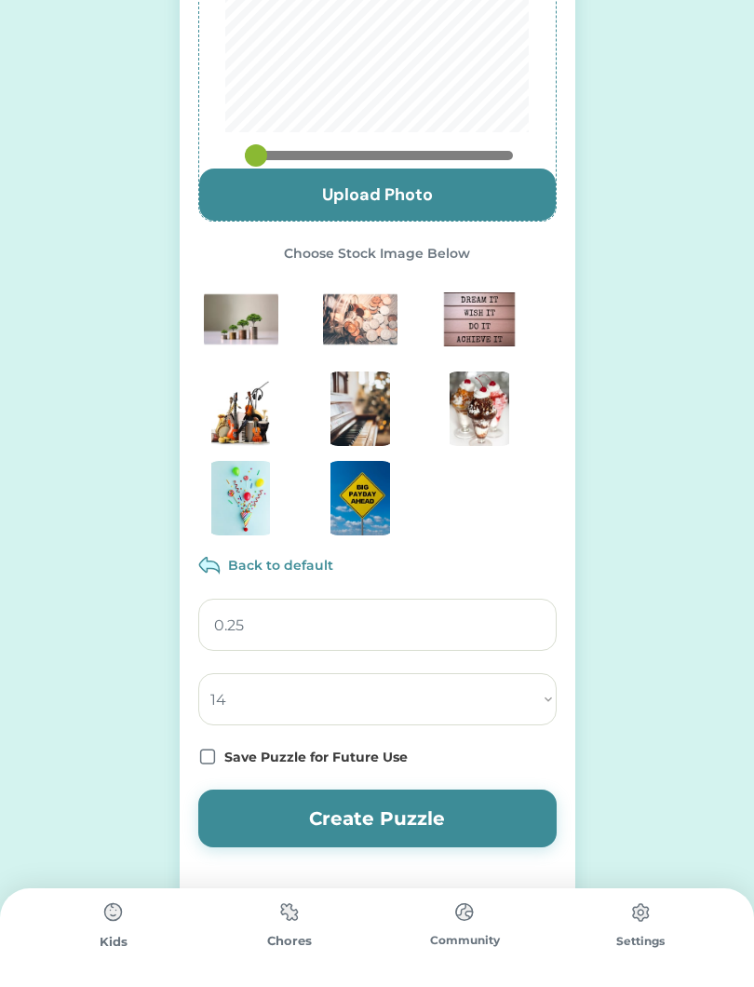
click at [534, 694] on select "Select the amount of pieces 4 6 8 9 10 12 14 15 16 18 20 21 24 25 28 30 32 35 3…" at bounding box center [377, 699] width 358 height 52
select select ""1348695171700984260__LOOKUP__1686212359594x388722274823326100""
click at [215, 763] on icon at bounding box center [207, 757] width 19 height 19
click at [200, 751] on use at bounding box center [207, 757] width 17 height 17
click at [370, 814] on button "Create Puzzle" at bounding box center [377, 819] width 358 height 58
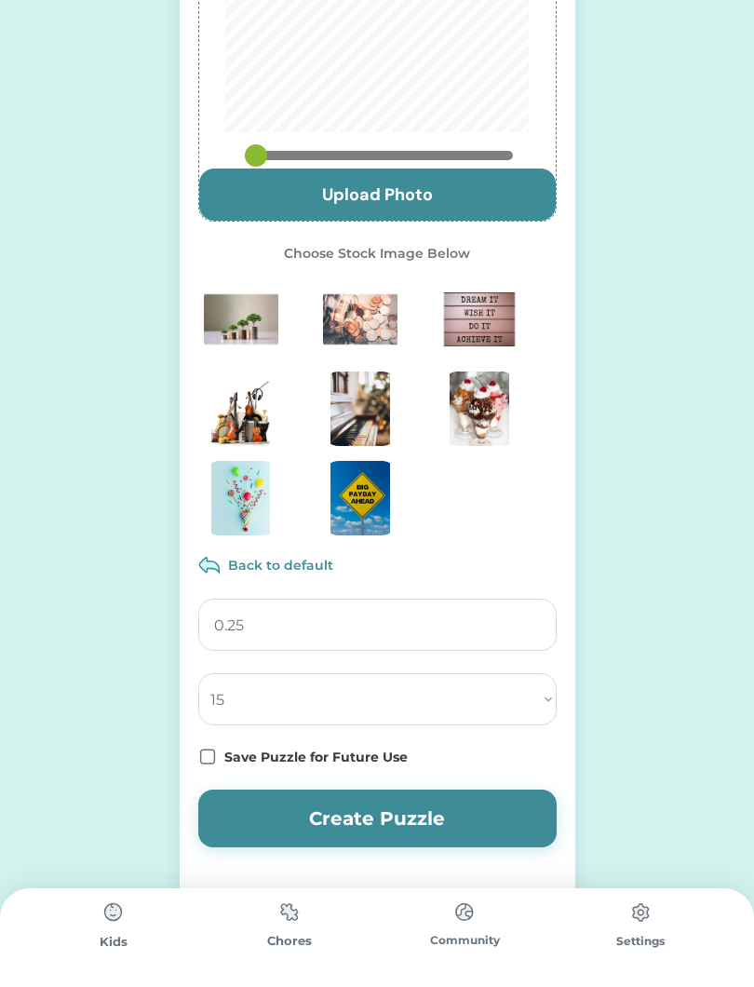
scroll to position [0, 0]
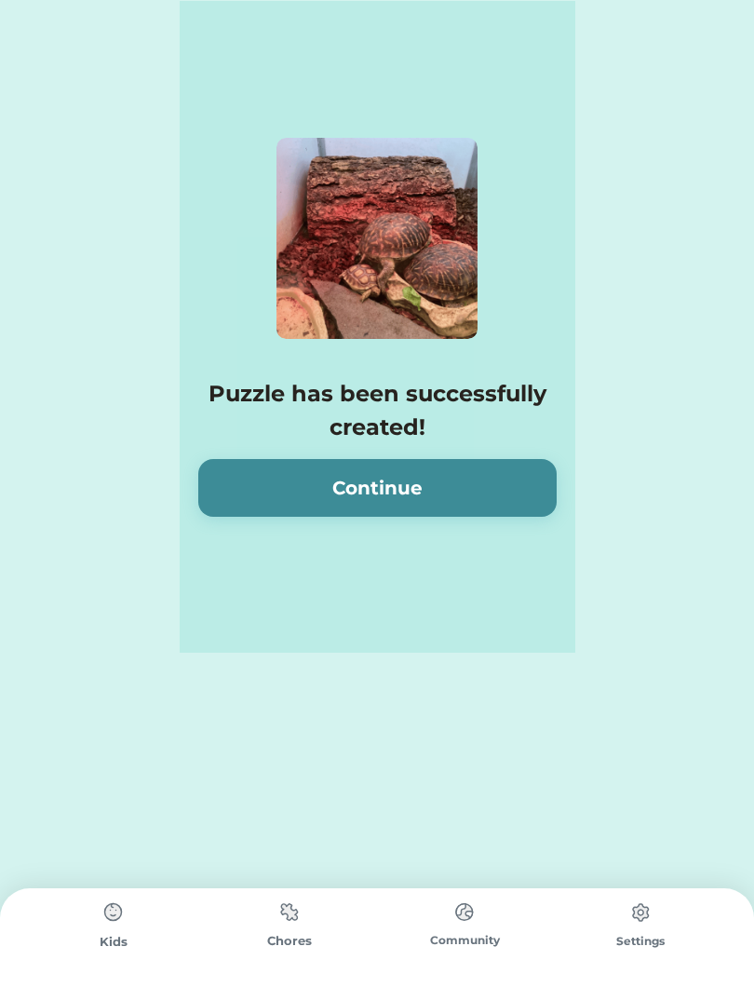
click at [459, 478] on button "Continue" at bounding box center [377, 488] width 358 height 58
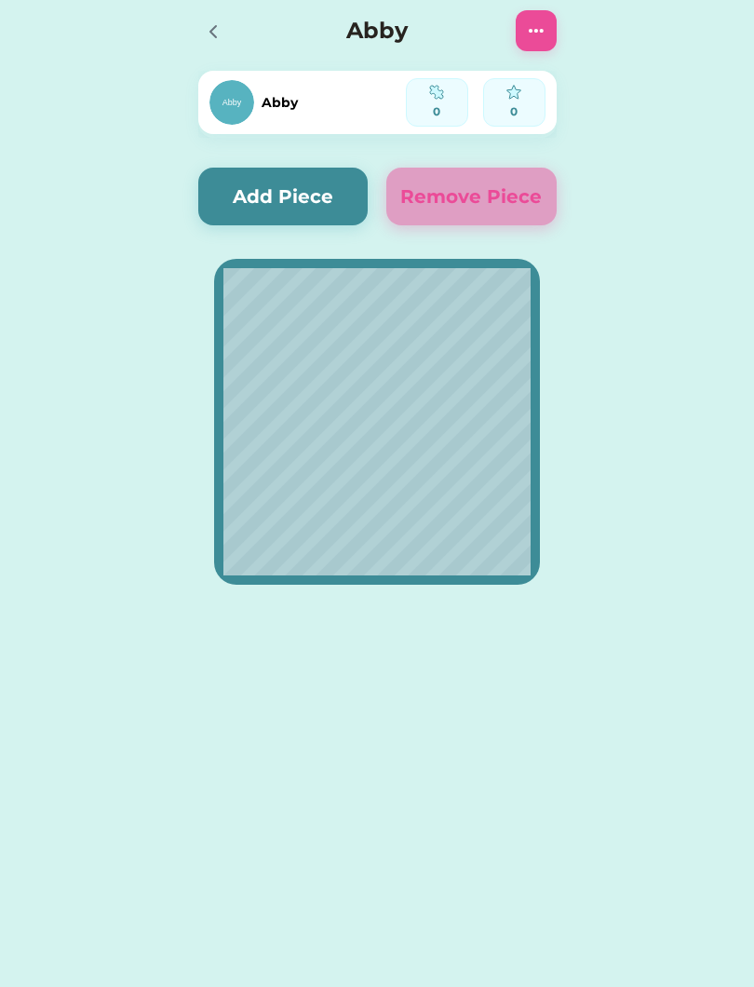
click at [302, 204] on button "Add Piece" at bounding box center [283, 197] width 170 height 58
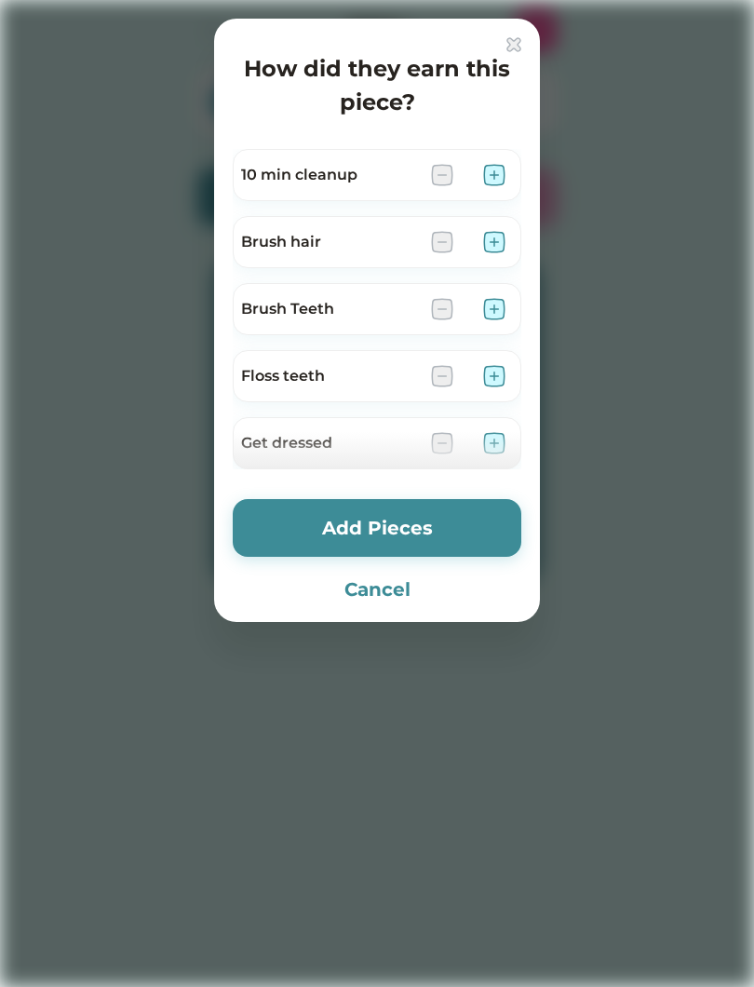
click at [489, 239] on img at bounding box center [494, 242] width 22 height 22
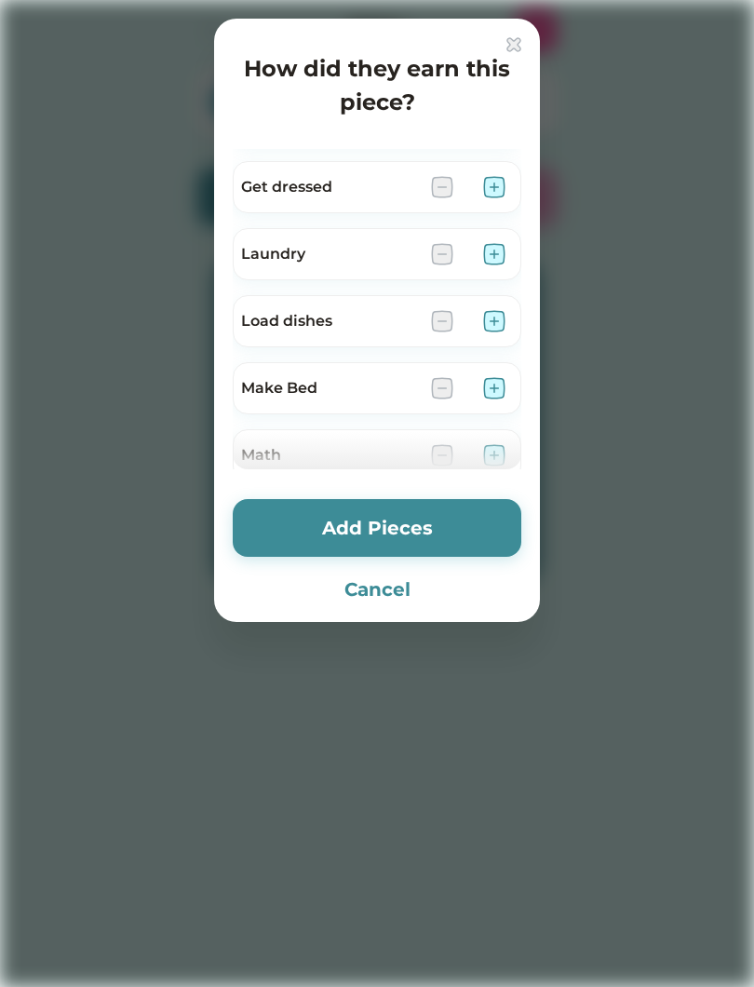
scroll to position [258, 0]
click at [497, 179] on img at bounding box center [494, 185] width 22 height 22
click at [494, 377] on img at bounding box center [494, 386] width 22 height 22
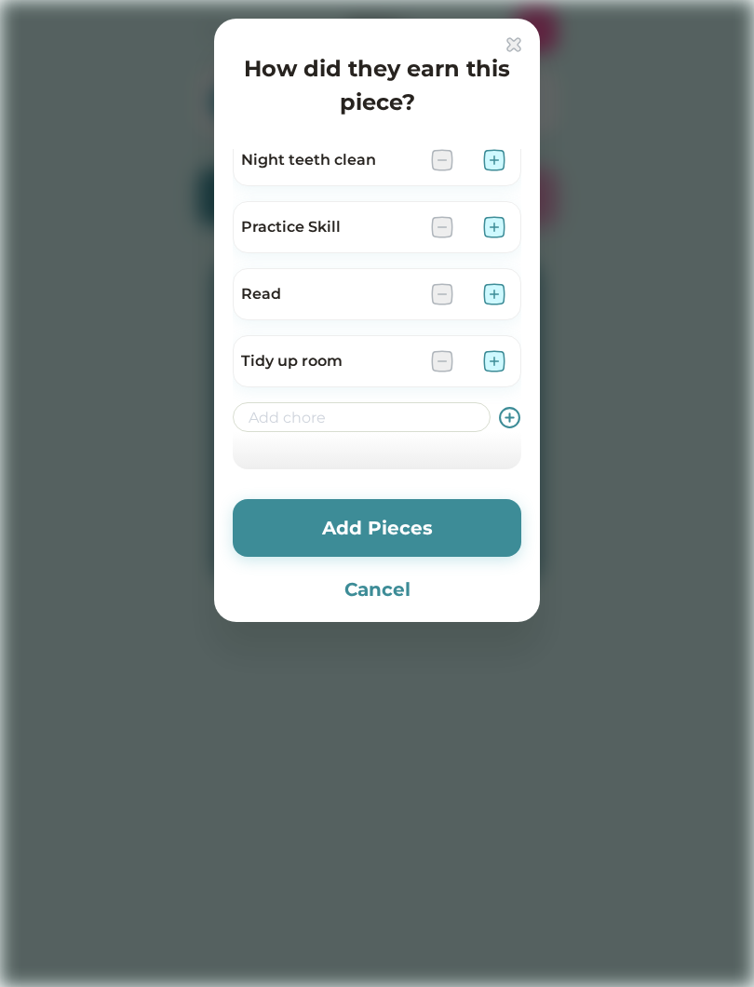
scroll to position [685, 0]
click at [390, 526] on button "Add Pieces" at bounding box center [377, 528] width 289 height 58
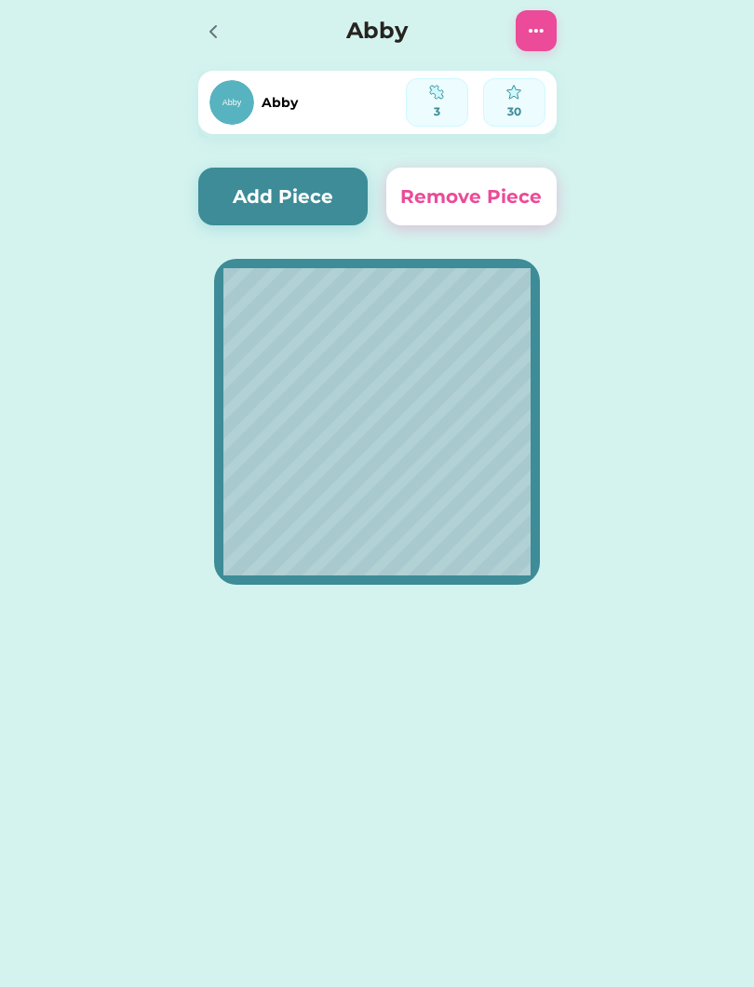
click at [282, 172] on button "Add Piece" at bounding box center [283, 197] width 170 height 58
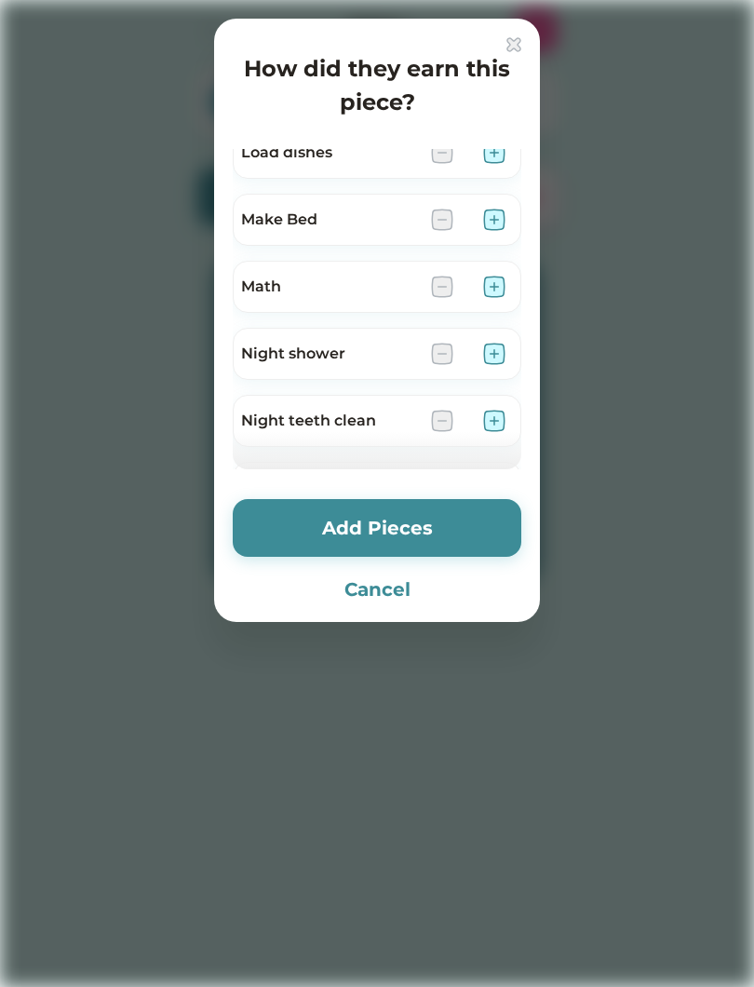
scroll to position [420, 0]
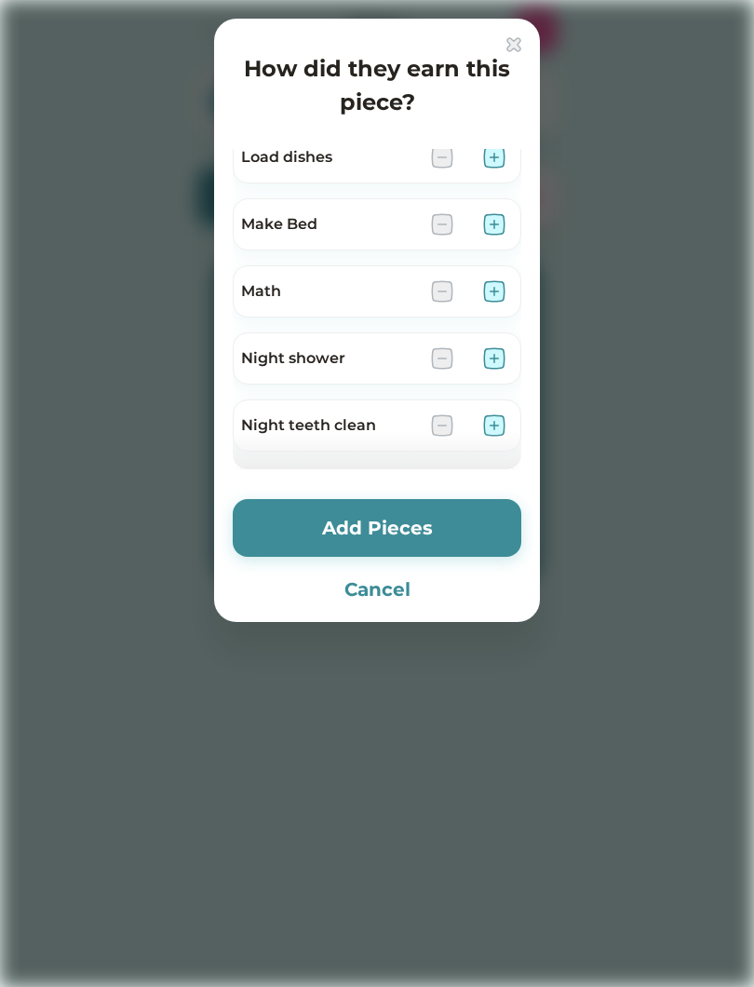
click at [133, 659] on div at bounding box center [377, 493] width 754 height 987
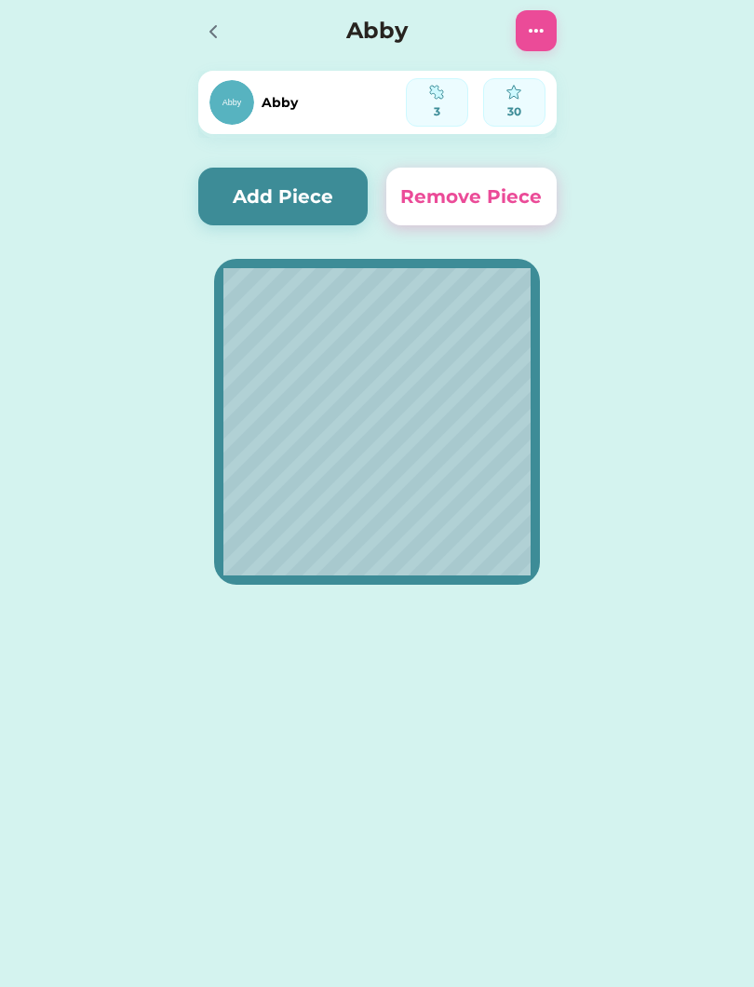
click at [214, 31] on icon at bounding box center [213, 31] width 22 height 22
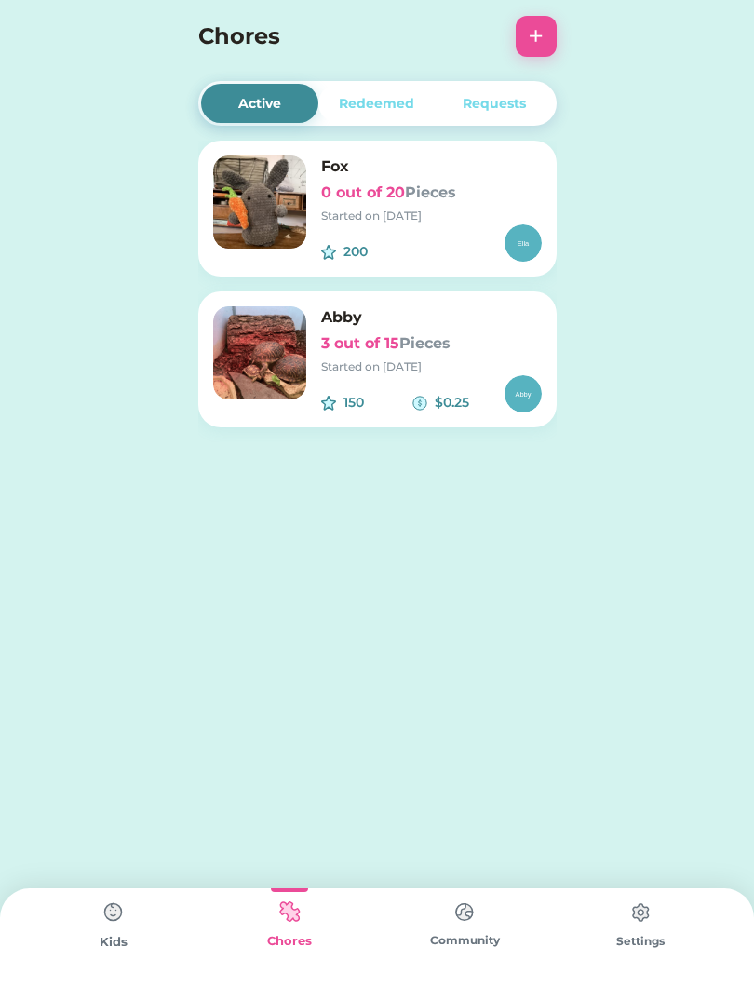
click at [3, 969] on div "Kids Chores Community Settings" at bounding box center [377, 937] width 754 height 99
click at [99, 928] on img at bounding box center [113, 912] width 37 height 37
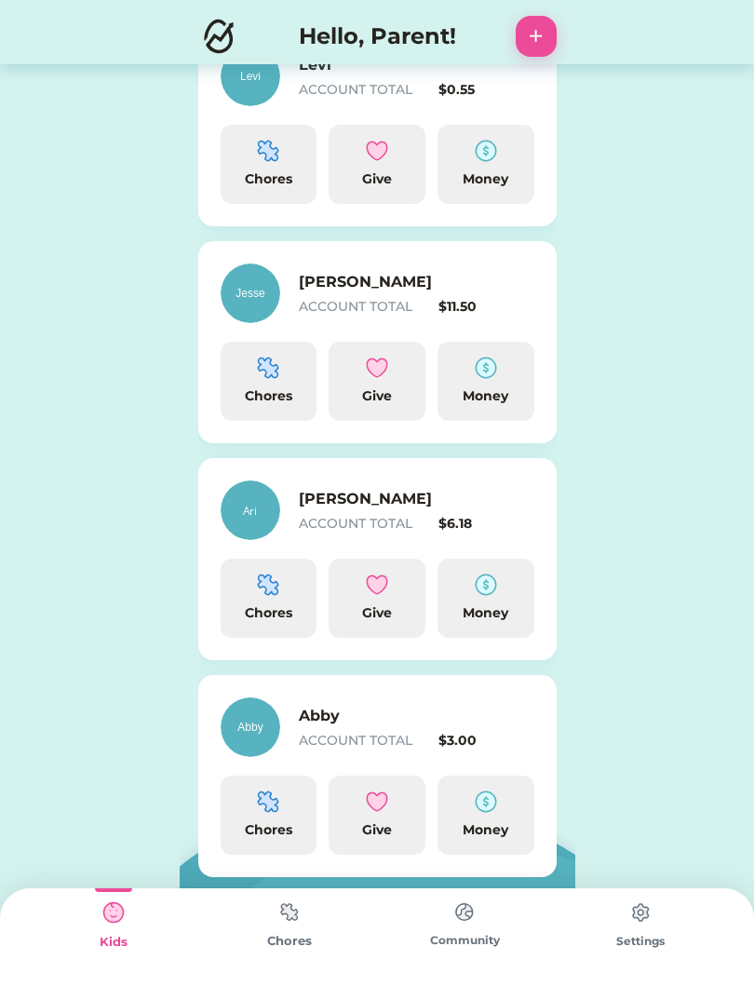
scroll to position [528, 0]
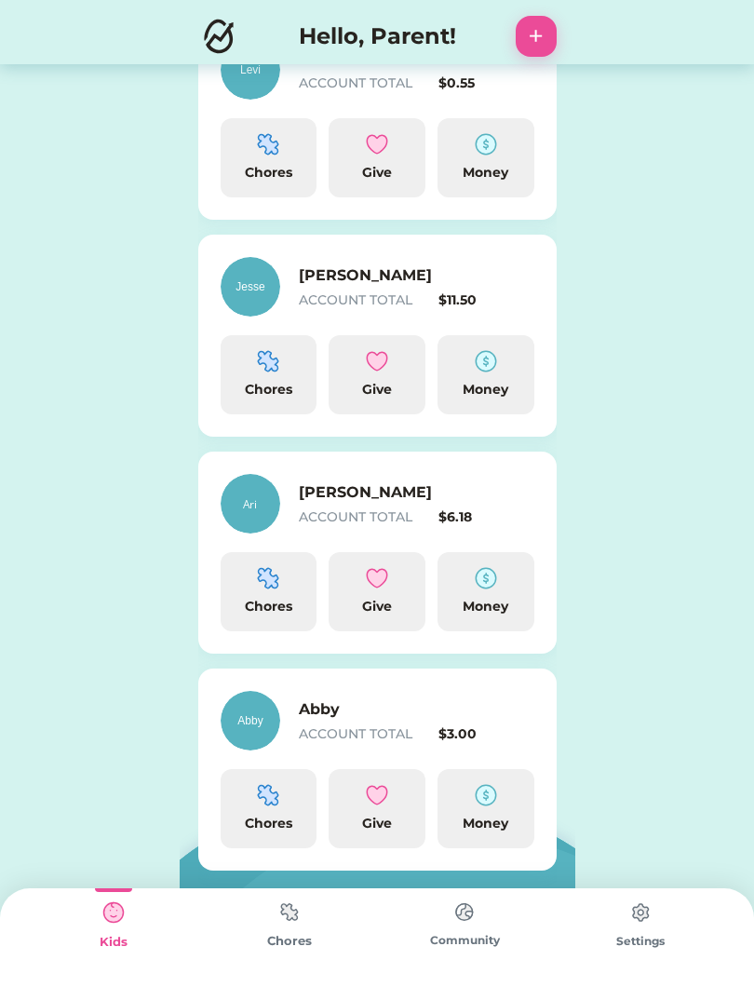
click at [266, 586] on img at bounding box center [268, 578] width 22 height 22
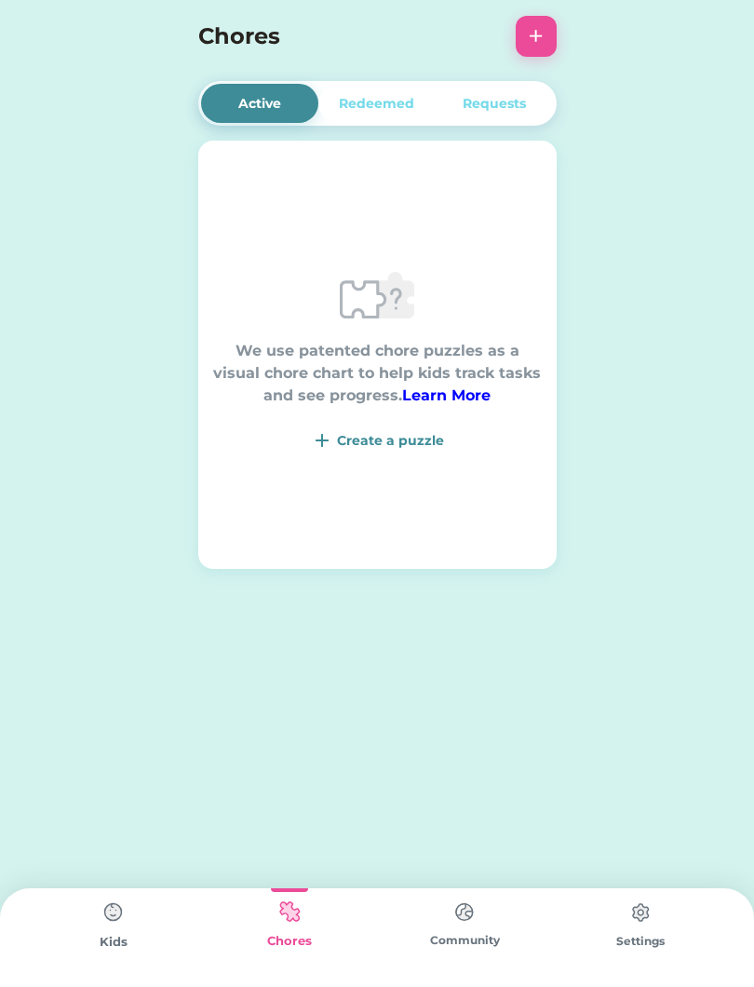
click at [416, 429] on div "Create a puzzle" at bounding box center [377, 440] width 329 height 22
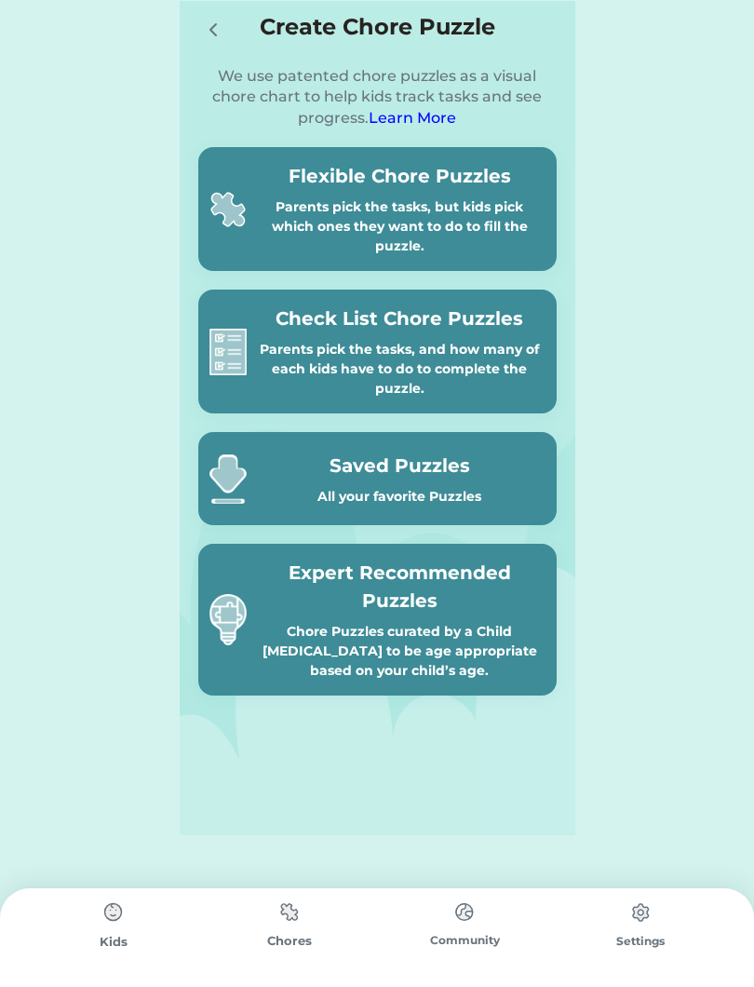
click at [467, 223] on div "Parents pick the tasks, but kids pick which ones they want to do to fill the pu…" at bounding box center [399, 226] width 291 height 59
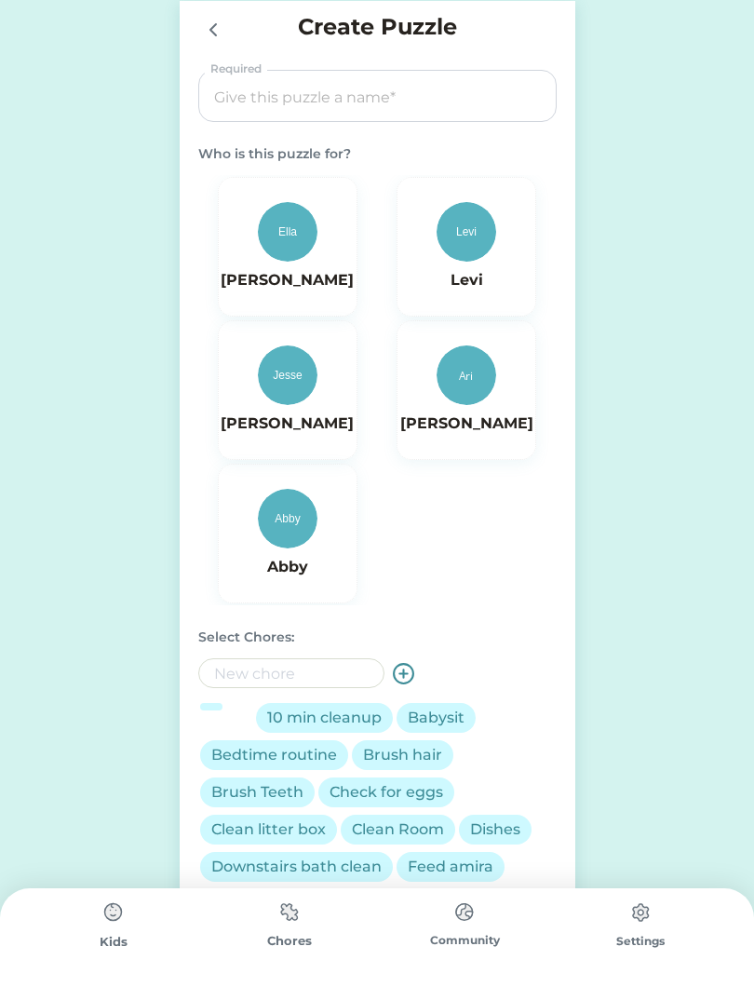
click at [474, 402] on img at bounding box center [467, 375] width 60 height 60
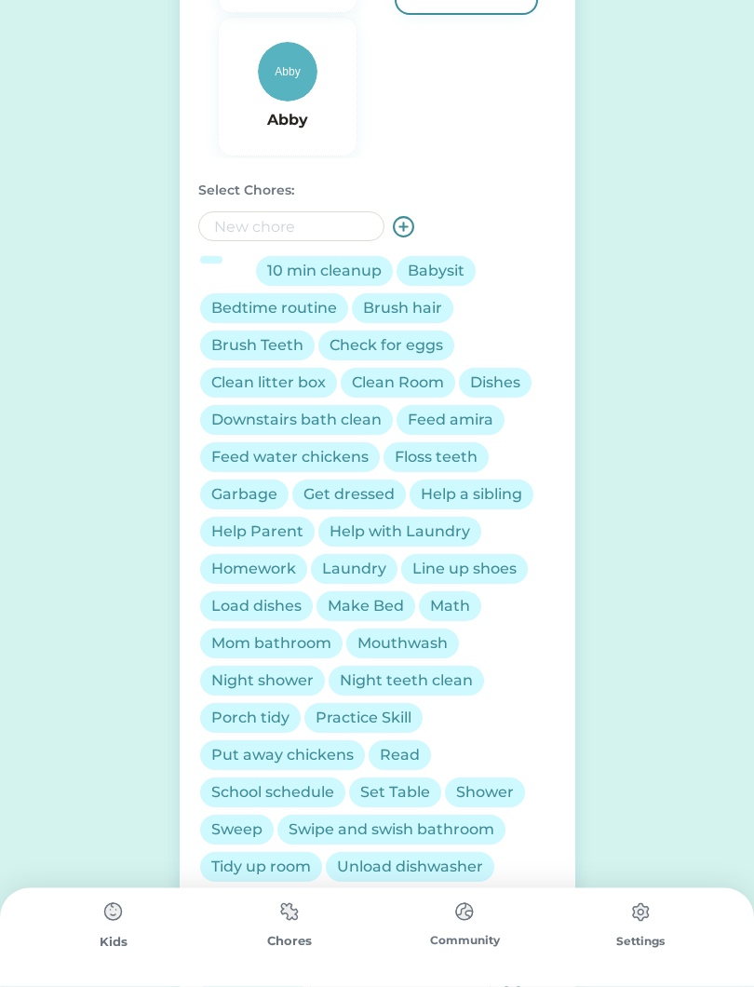
scroll to position [449, 0]
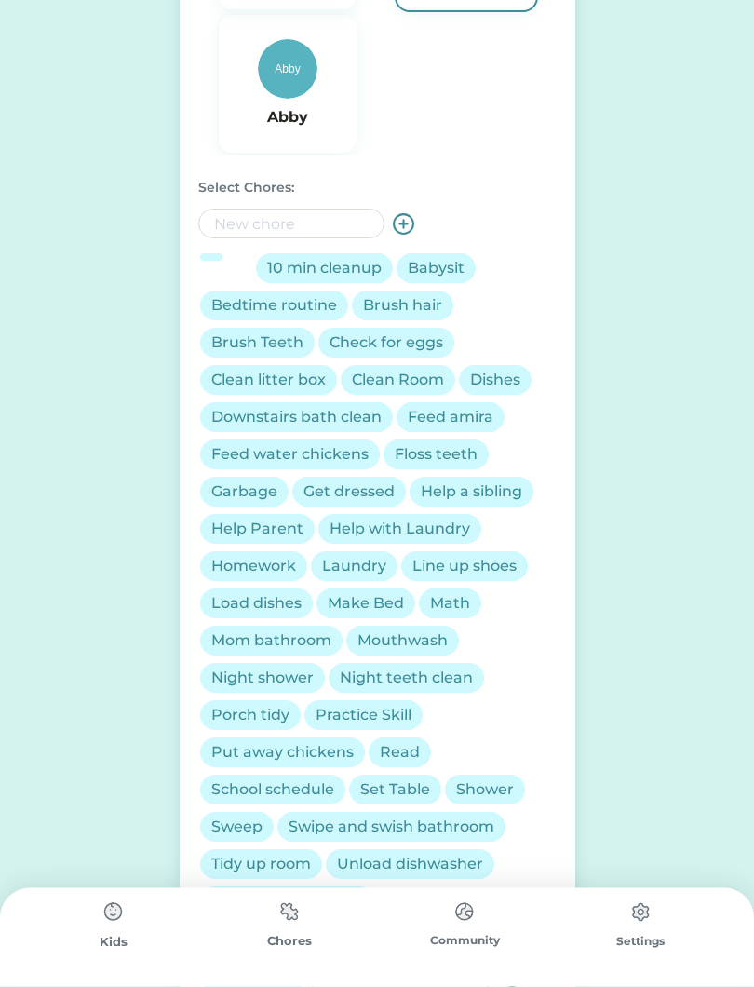
click at [387, 302] on div "Brush hair" at bounding box center [402, 306] width 79 height 22
click at [255, 343] on div "Brush Teeth" at bounding box center [257, 343] width 92 height 22
click at [392, 334] on div "Check for eggs" at bounding box center [387, 343] width 114 height 22
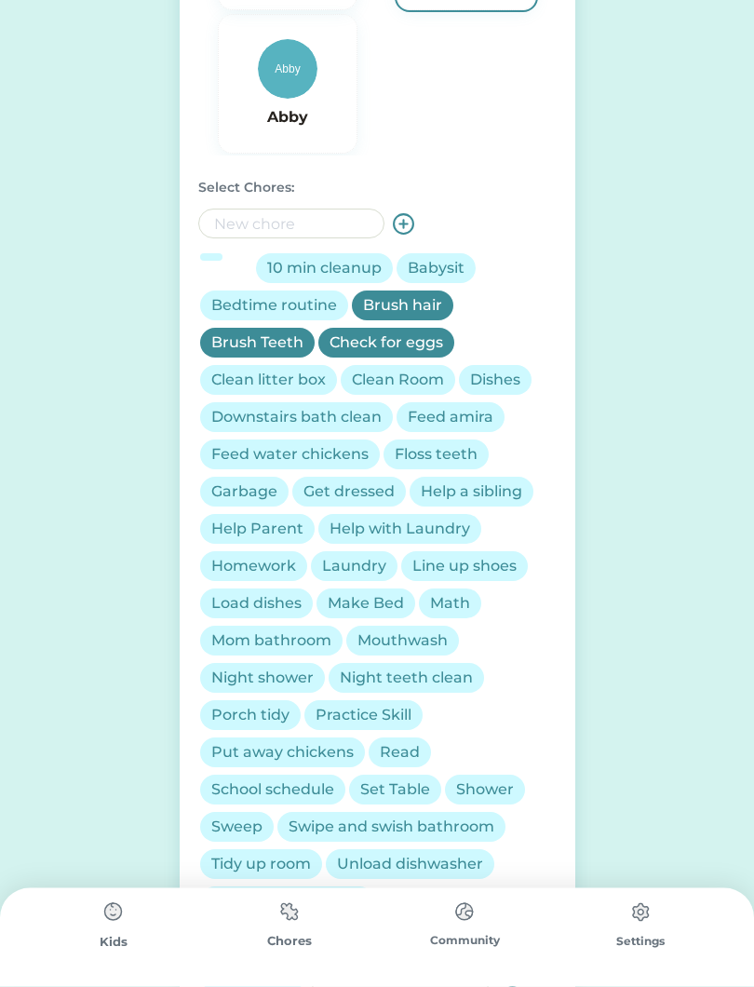
click at [364, 601] on div "Make Bed" at bounding box center [366, 604] width 76 height 22
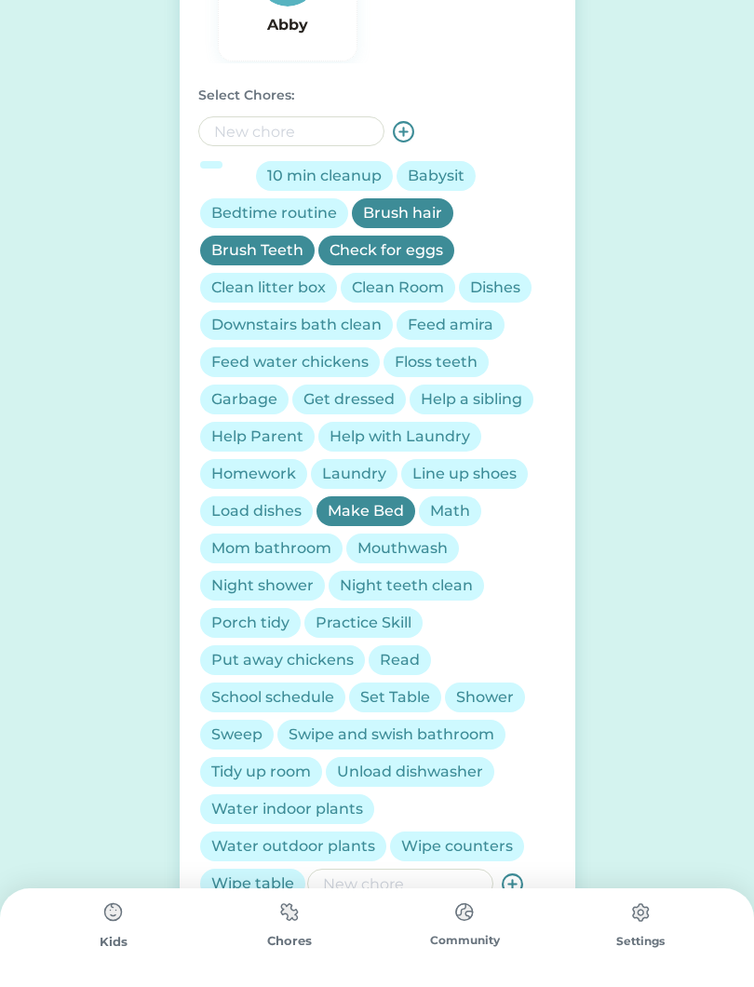
scroll to position [541, 0]
click at [444, 516] on div "Math" at bounding box center [450, 512] width 40 height 22
click at [398, 664] on div "Read" at bounding box center [400, 661] width 40 height 22
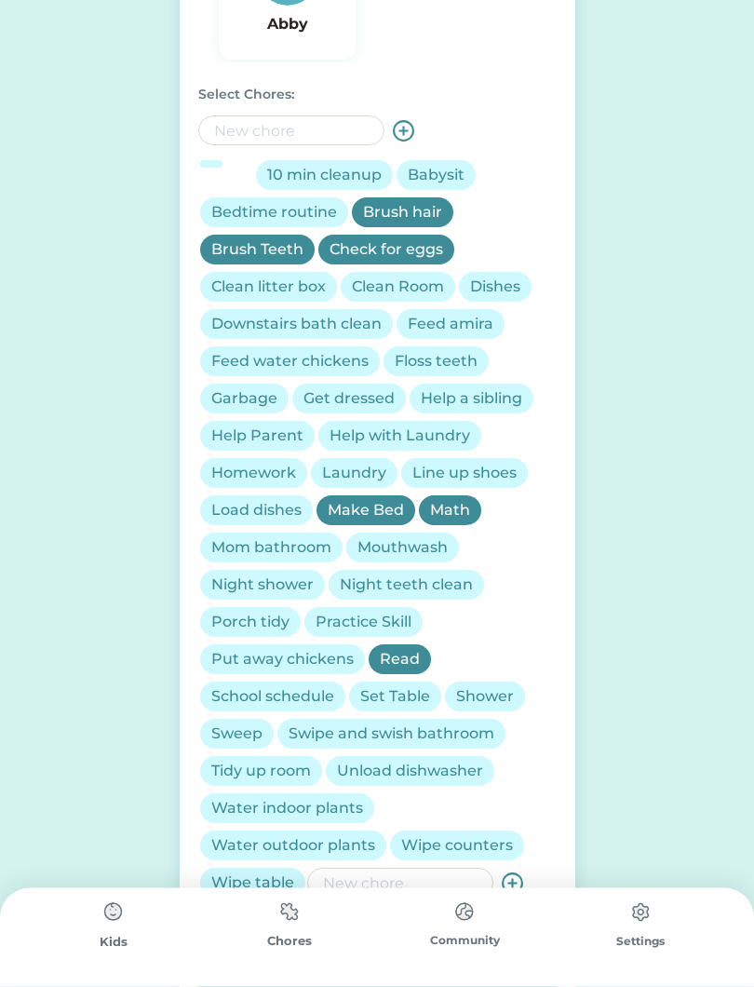
scroll to position [544, 0]
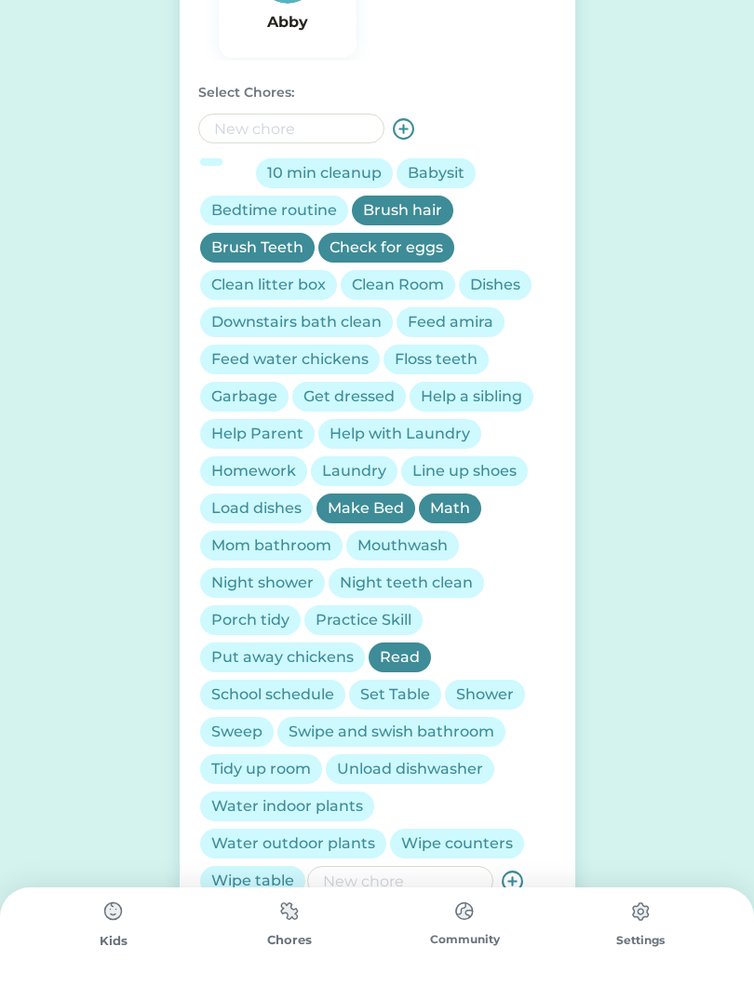
click at [247, 761] on div "Tidy up room" at bounding box center [261, 770] width 100 height 22
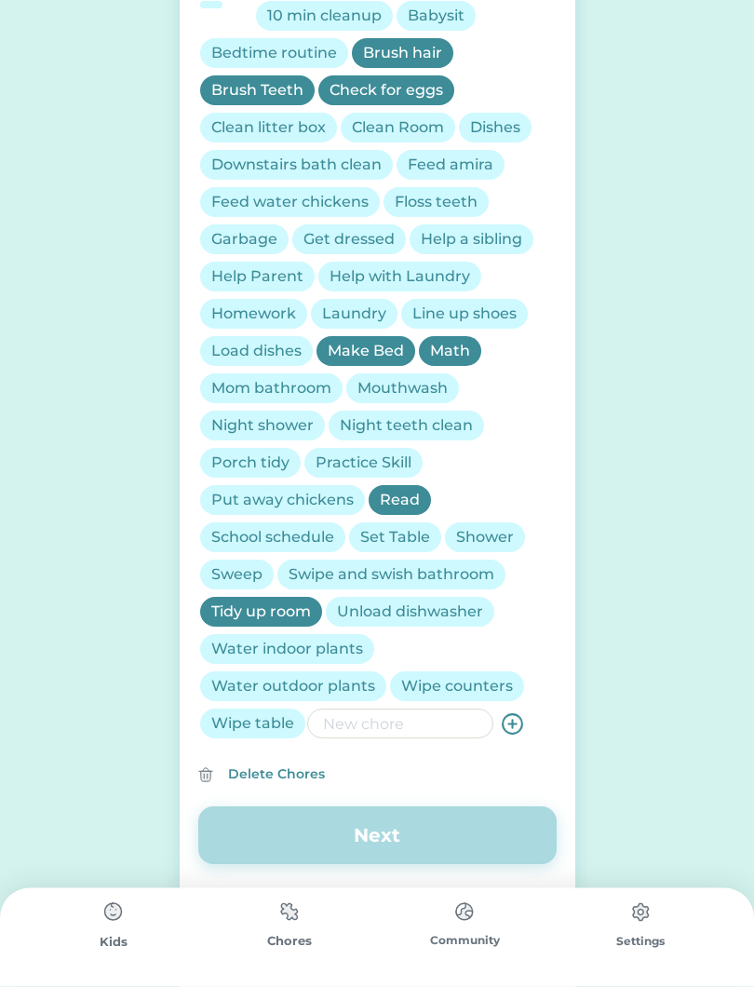
scroll to position [714, 0]
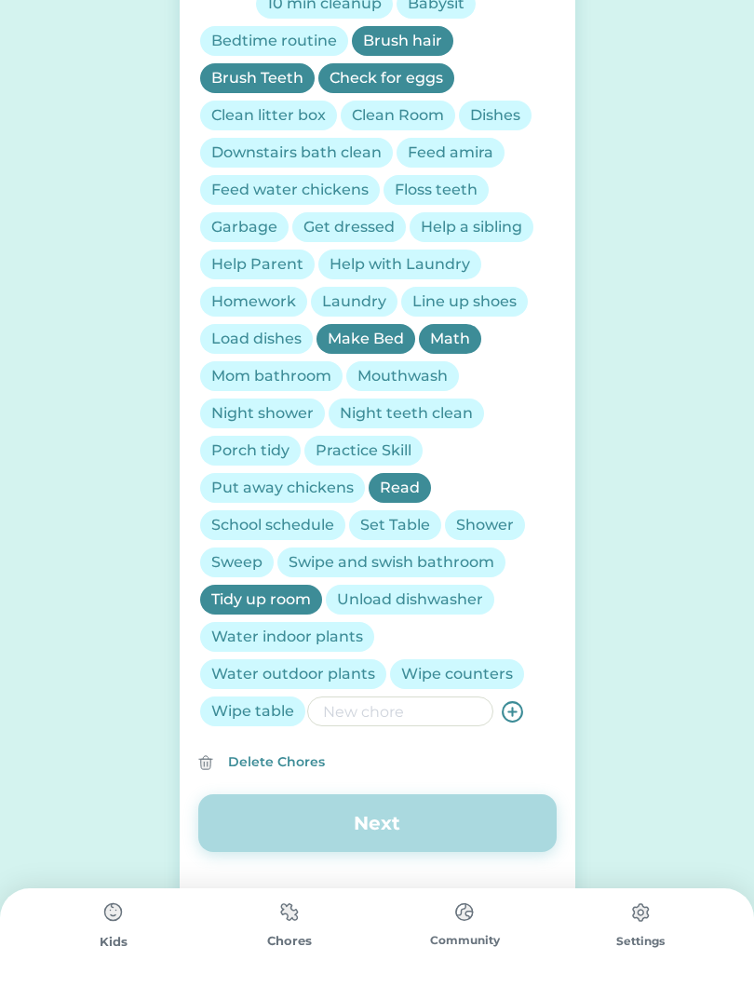
click at [259, 707] on div "Wipe table" at bounding box center [252, 711] width 83 height 22
click at [247, 449] on div "Porch tidy" at bounding box center [250, 451] width 78 height 22
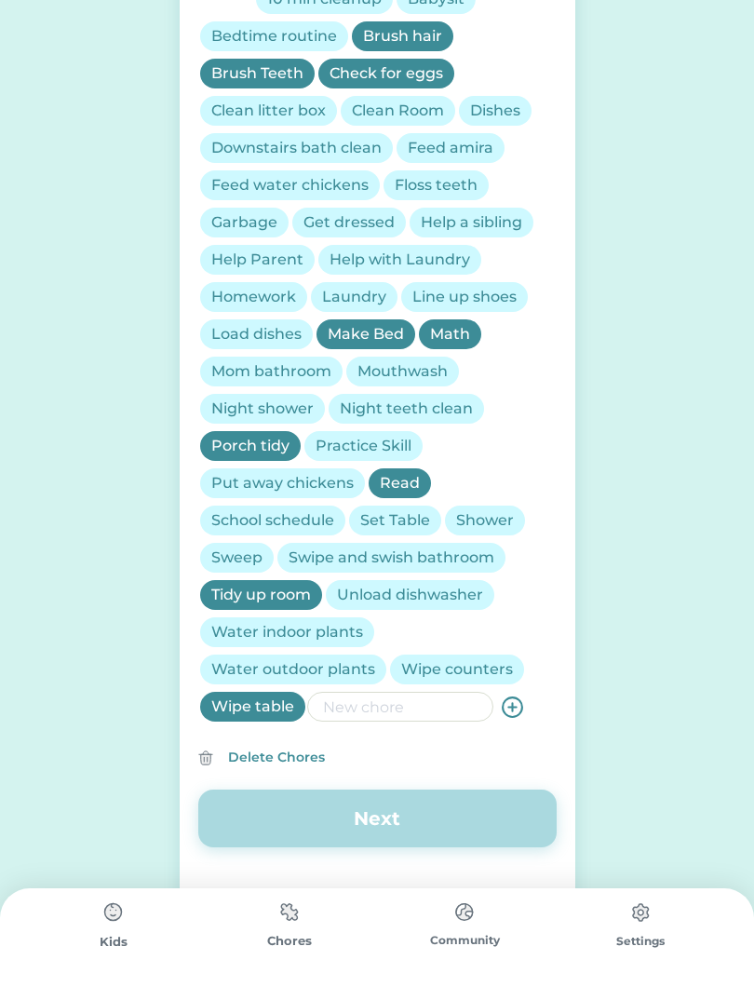
scroll to position [716, 0]
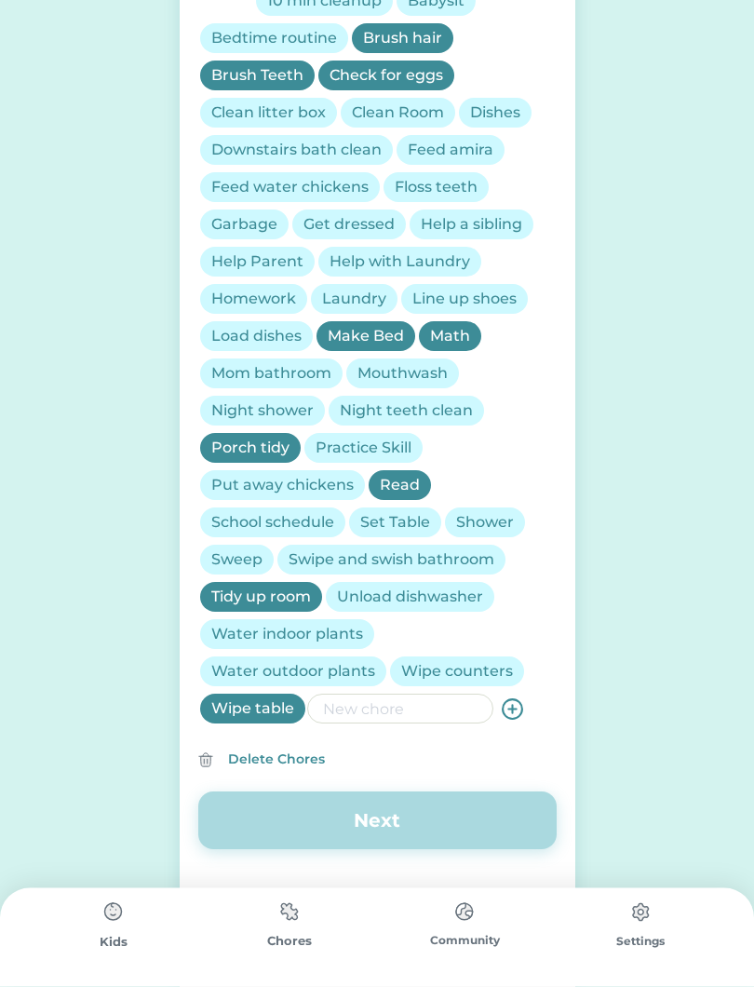
click at [262, 254] on div "Help Parent" at bounding box center [257, 262] width 92 height 22
click at [470, 221] on div "Help a sibling" at bounding box center [471, 225] width 101 height 22
click at [333, 221] on div "Get dressed" at bounding box center [349, 225] width 91 height 22
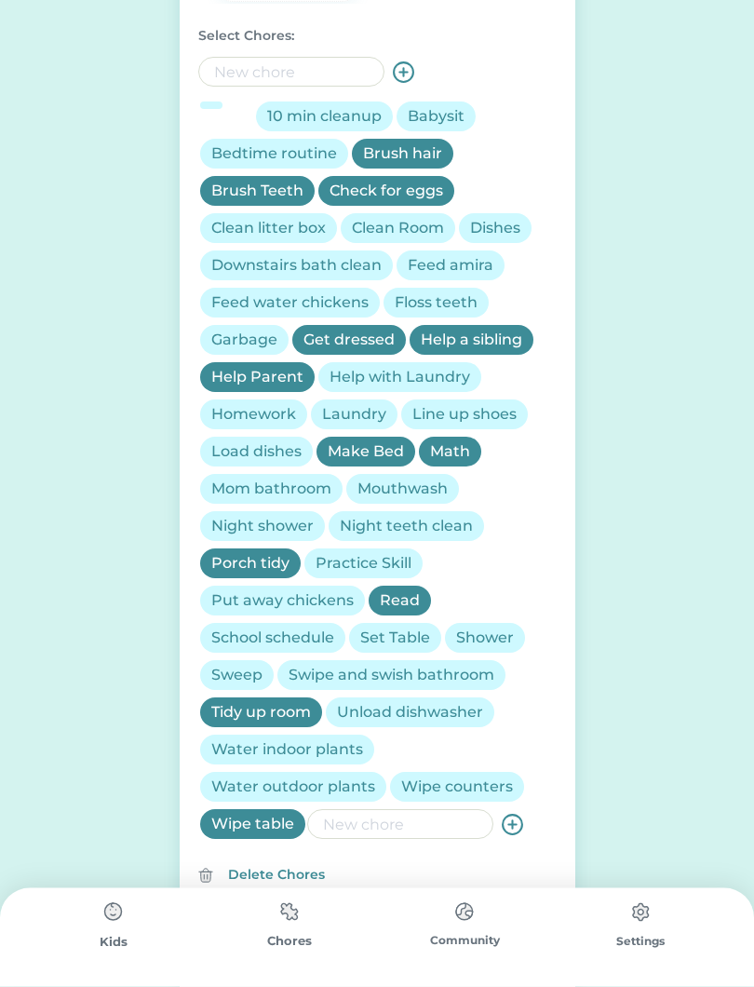
scroll to position [596, 0]
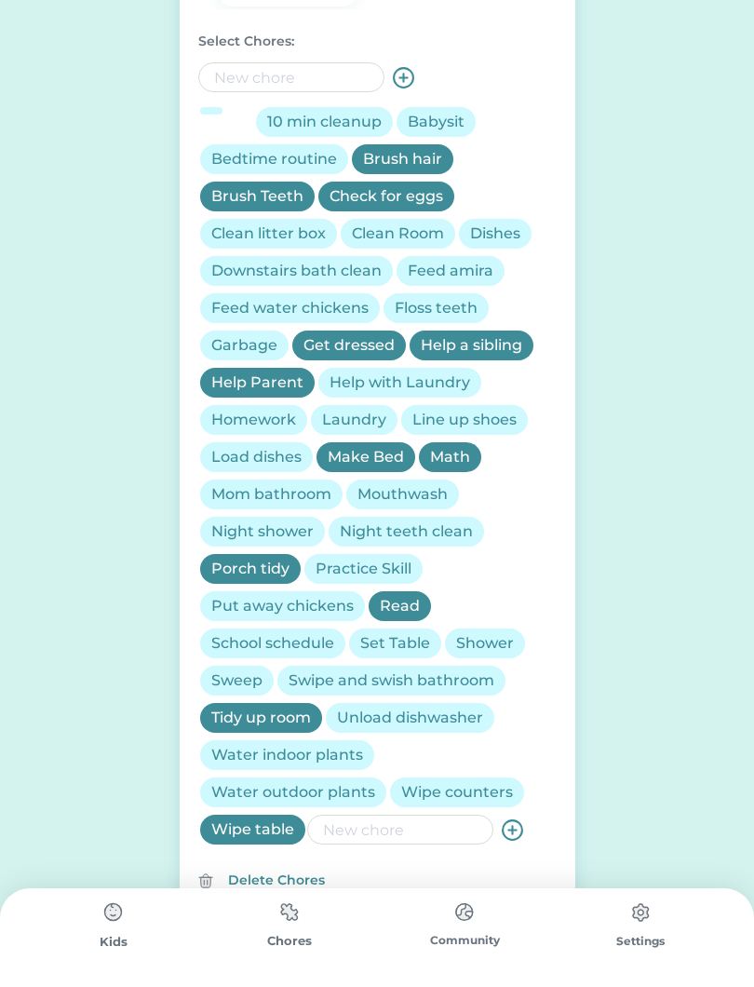
click at [237, 299] on div "Feed water chickens" at bounding box center [289, 308] width 157 height 22
click at [271, 148] on div "Bedtime routine" at bounding box center [274, 159] width 126 height 22
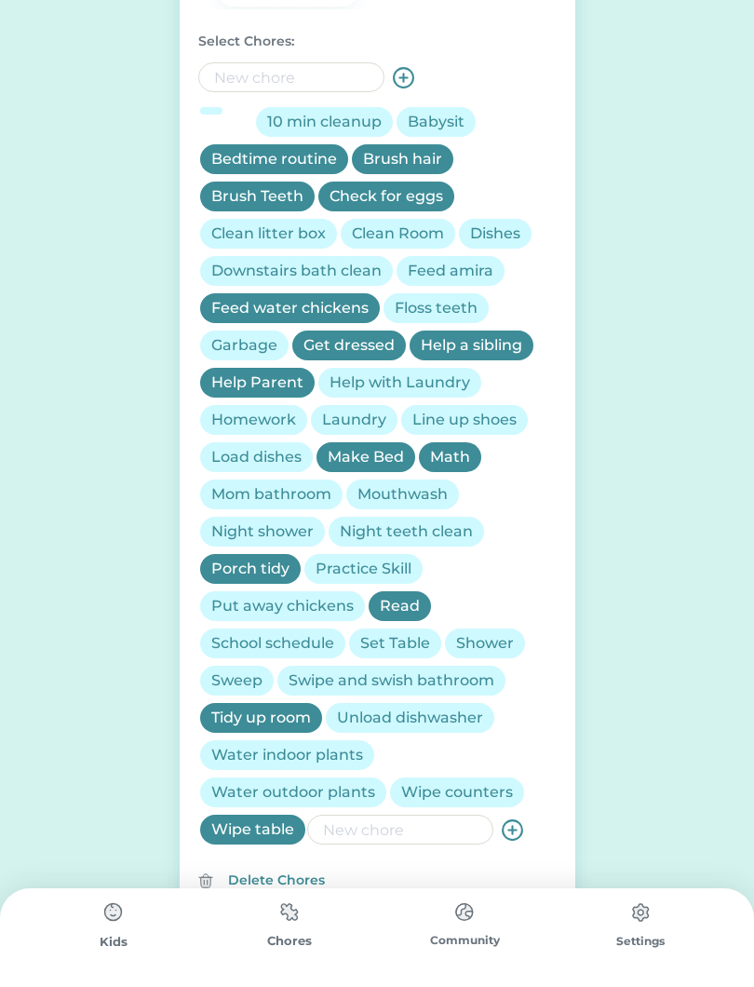
click at [423, 533] on div "Night teeth clean" at bounding box center [406, 532] width 133 height 22
click at [275, 529] on div "Night shower" at bounding box center [262, 532] width 102 height 22
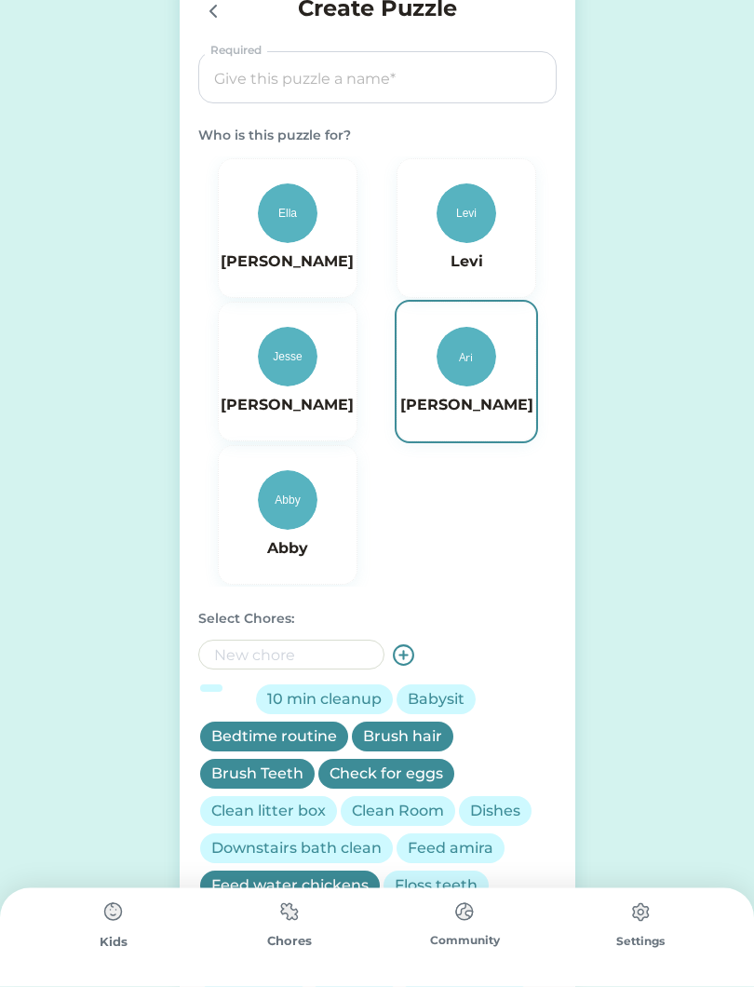
scroll to position [7, 0]
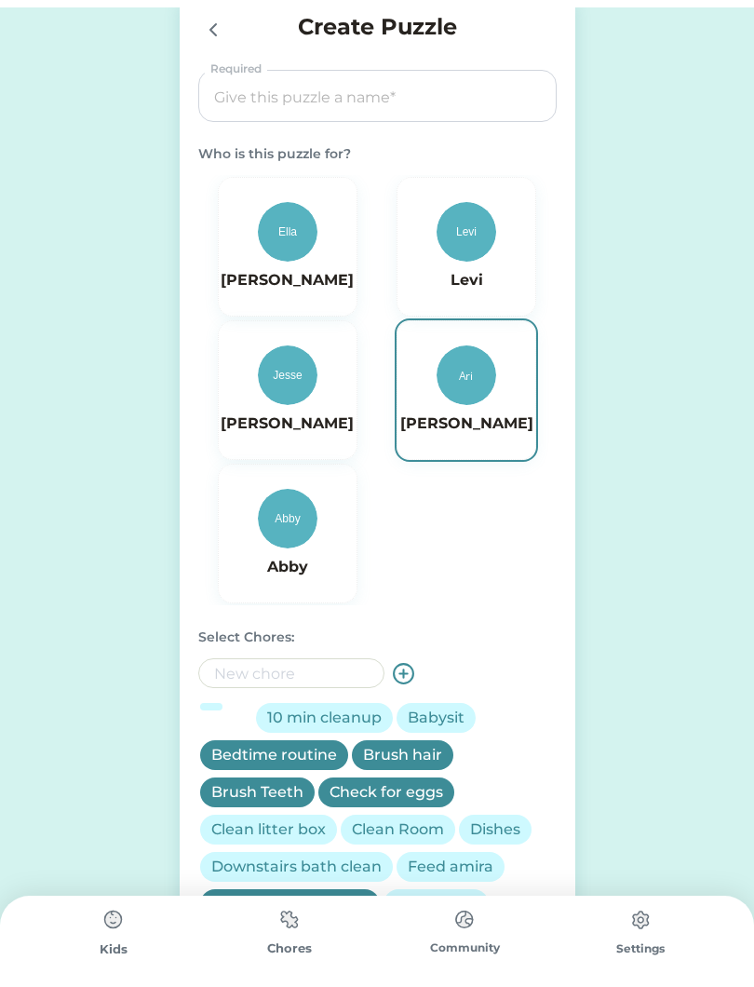
click at [457, 379] on img at bounding box center [467, 368] width 60 height 60
click at [250, 99] on input "input" at bounding box center [377, 89] width 345 height 52
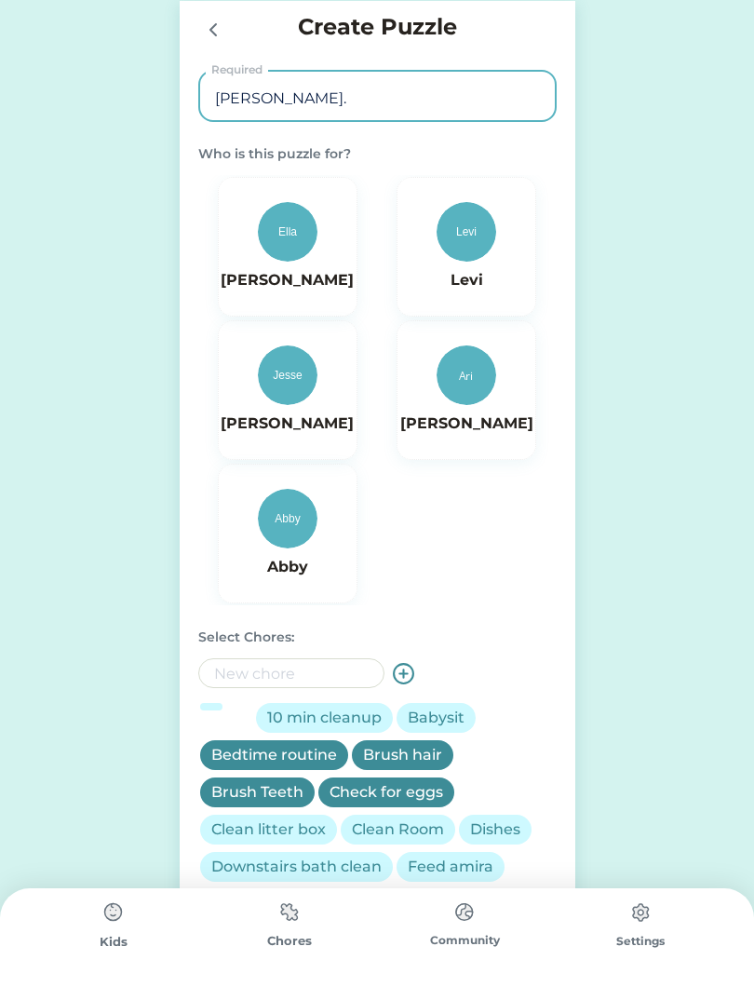
type input "[PERSON_NAME]."
click at [144, 166] on div "Active Redeemed Requests Fox 0 out of 20 Pieces Started on 8/24/25 200 $ Abby 3…" at bounding box center [377, 853] width 754 height 1706
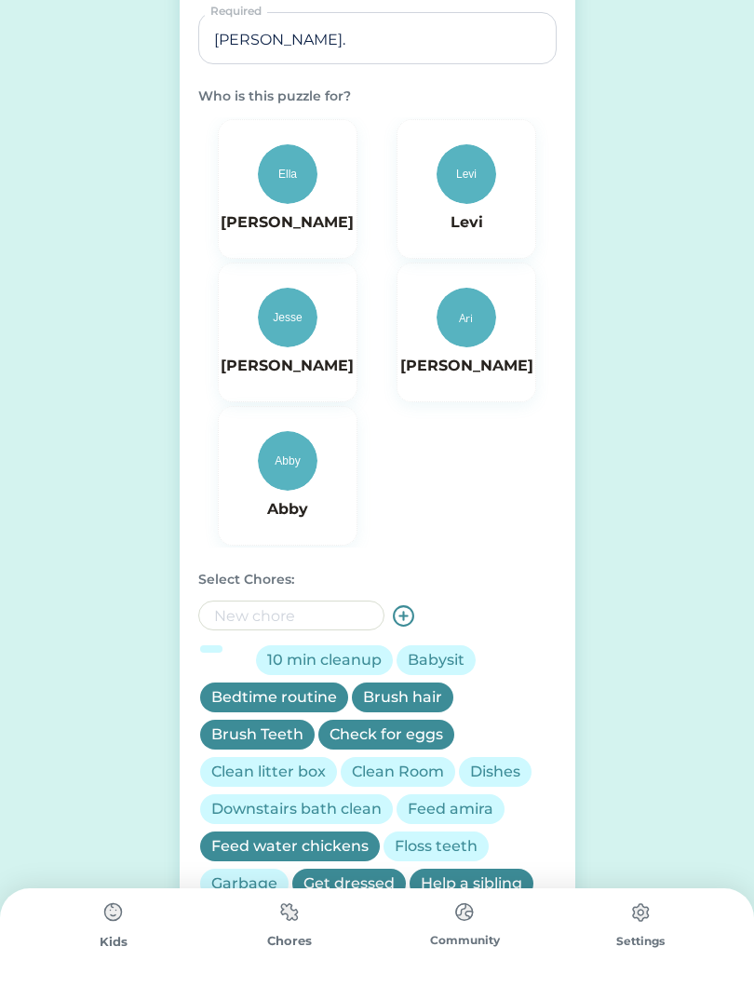
scroll to position [65, 0]
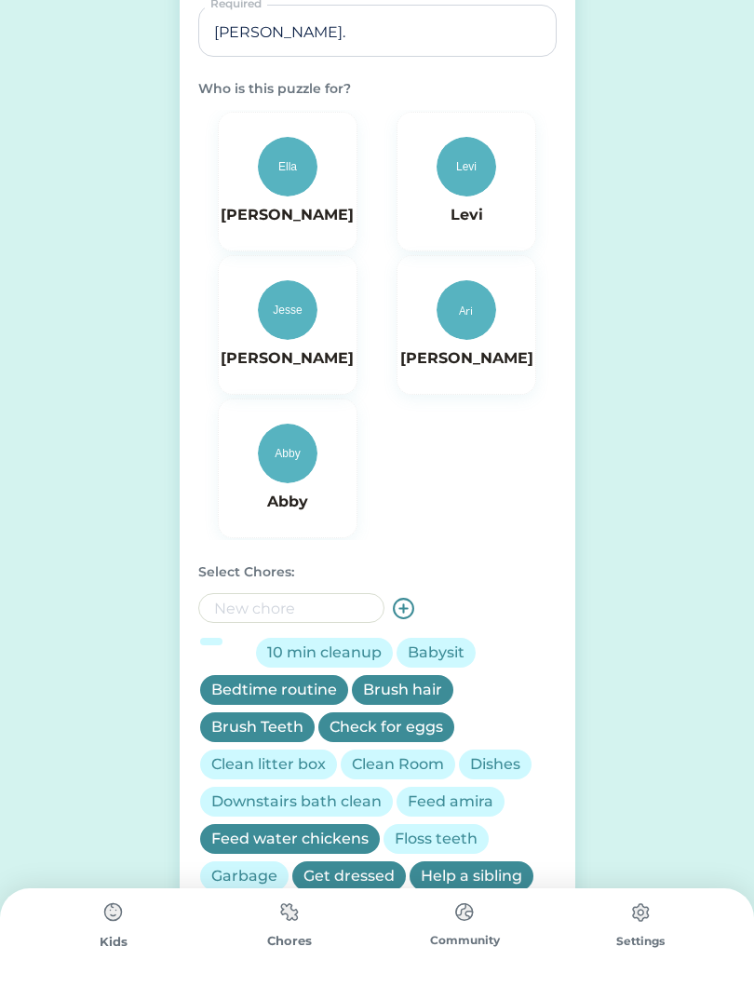
click at [464, 301] on img at bounding box center [467, 310] width 60 height 60
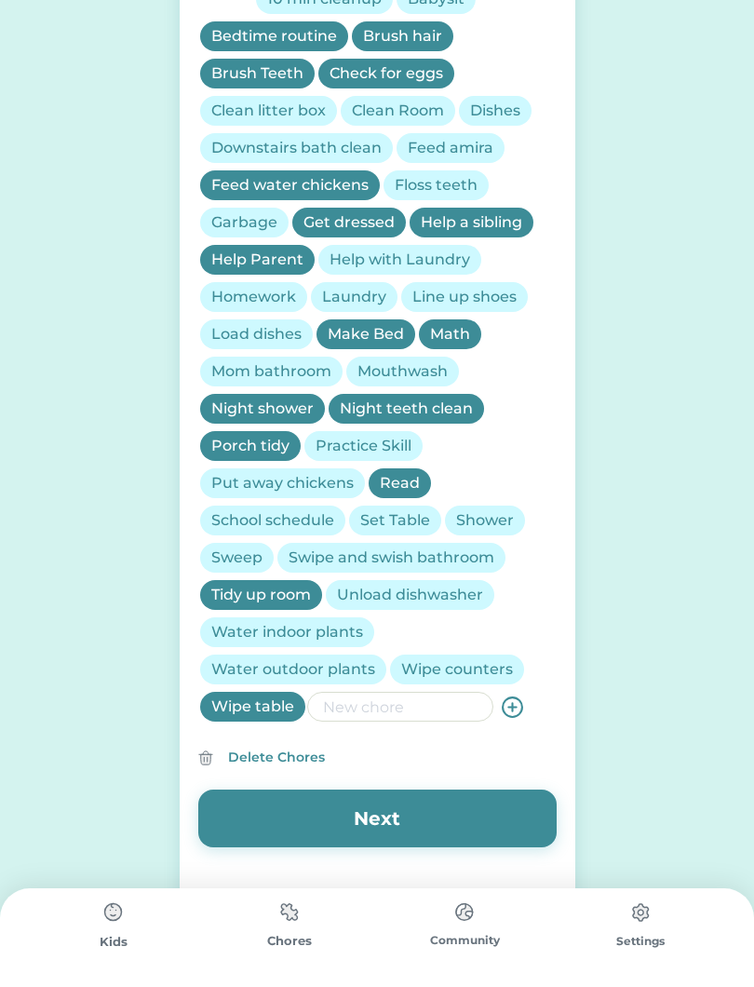
click at [389, 825] on button "Next" at bounding box center [377, 819] width 358 height 58
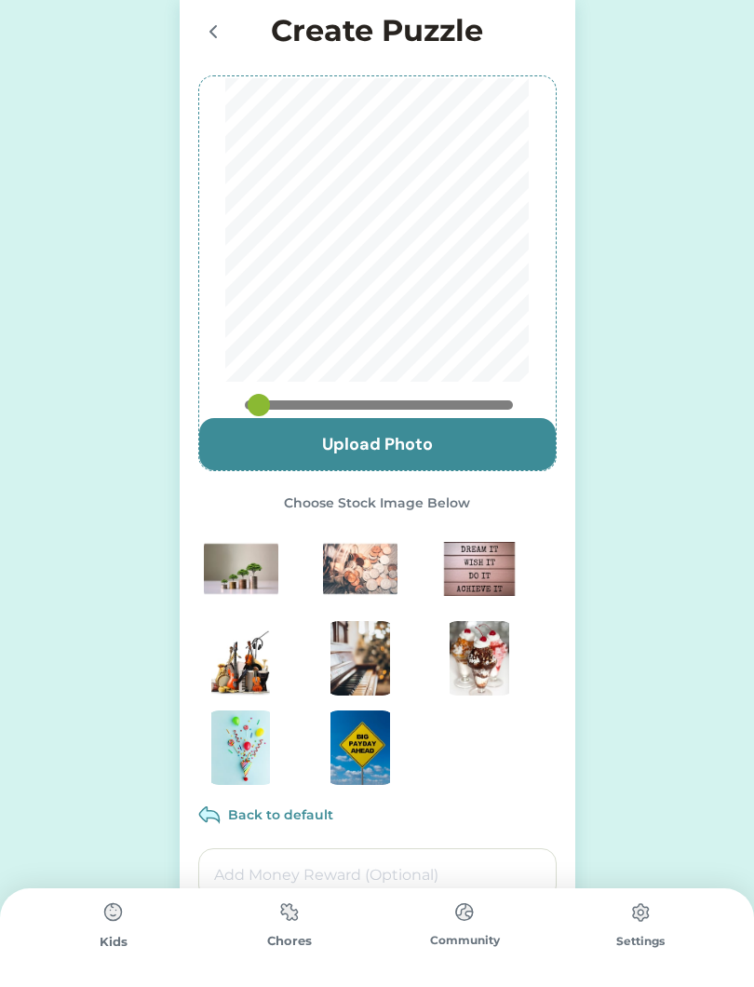
scroll to position [0, 0]
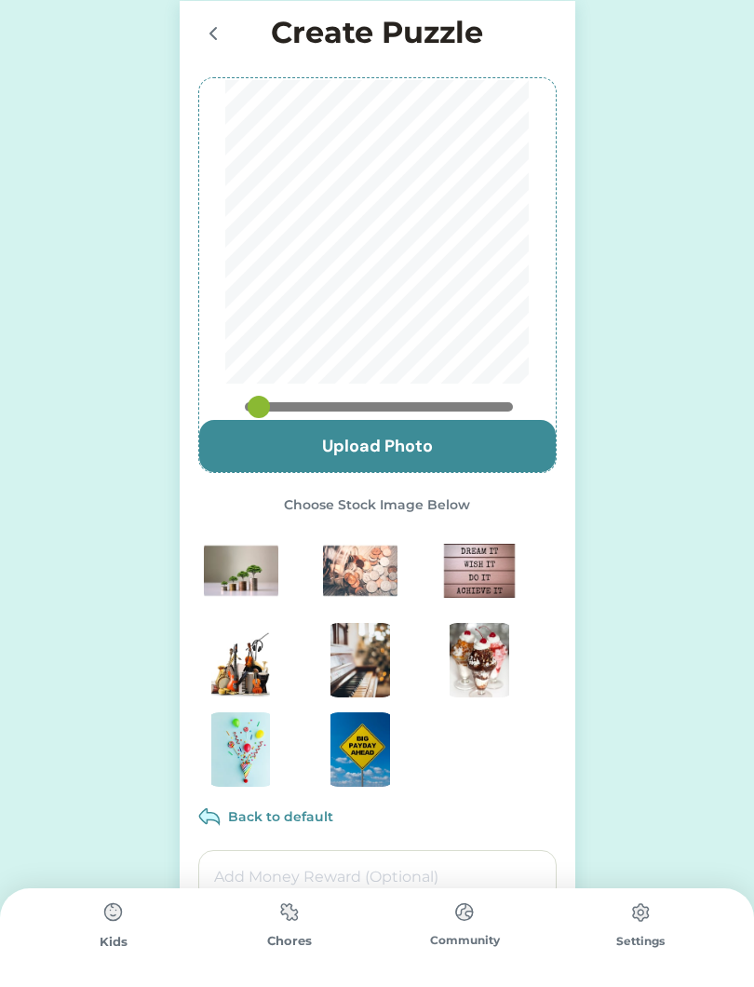
click at [324, 433] on input "file" at bounding box center [377, 446] width 357 height 52
type input "C:\fakepath\IMG_6817.jpeg"
type input "0.7333"
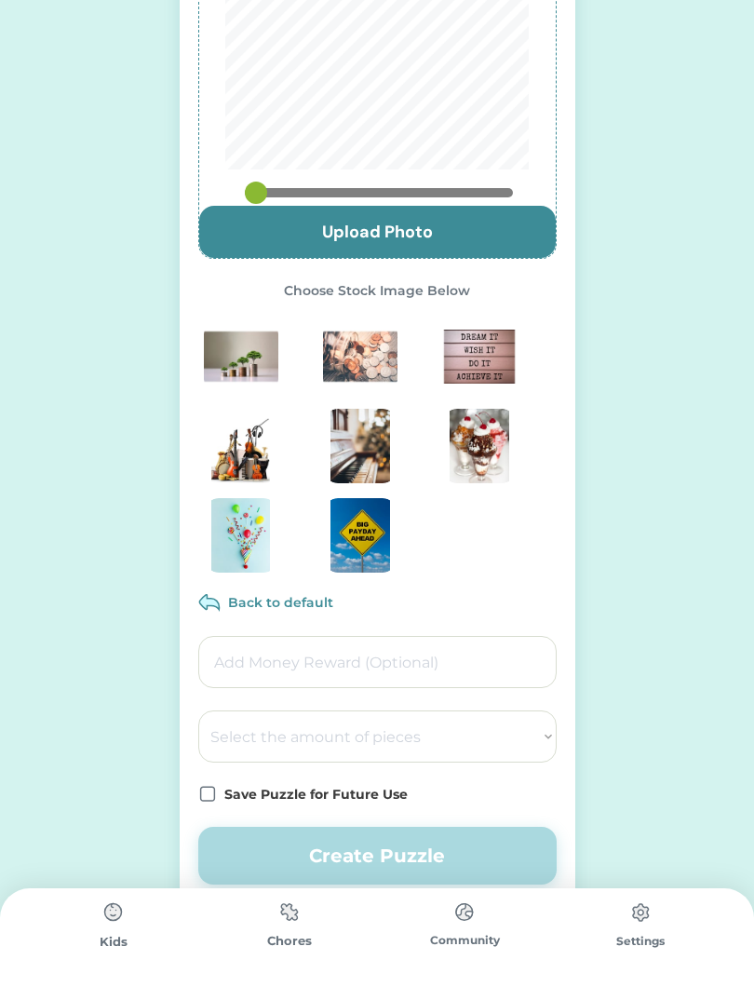
scroll to position [251, 0]
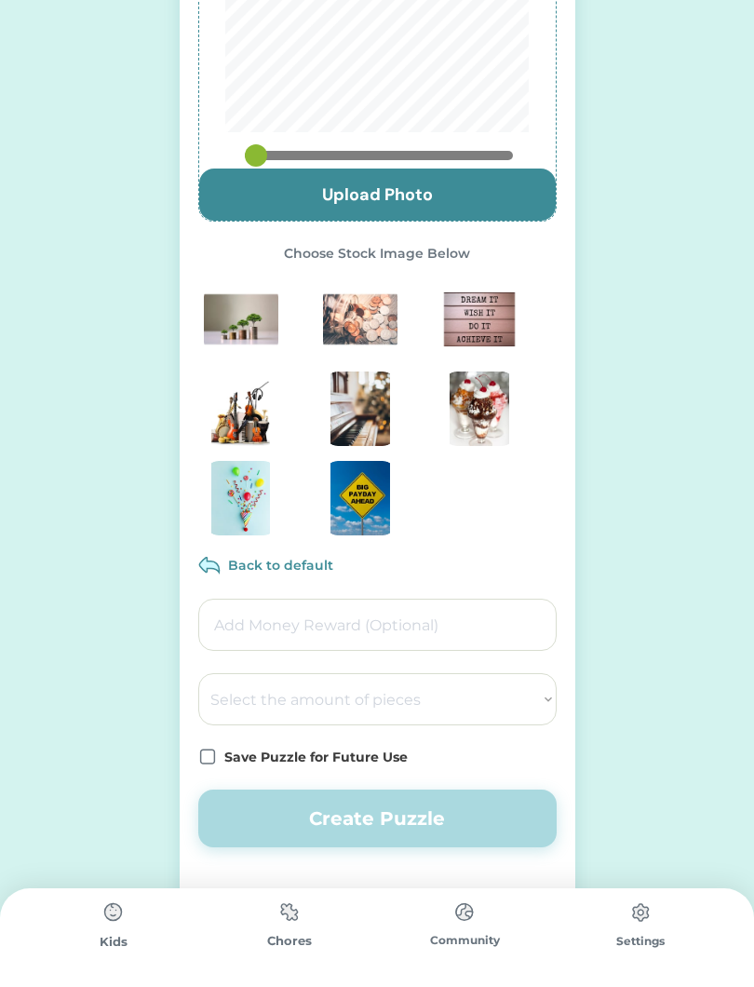
click at [296, 621] on input "input" at bounding box center [377, 625] width 358 height 52
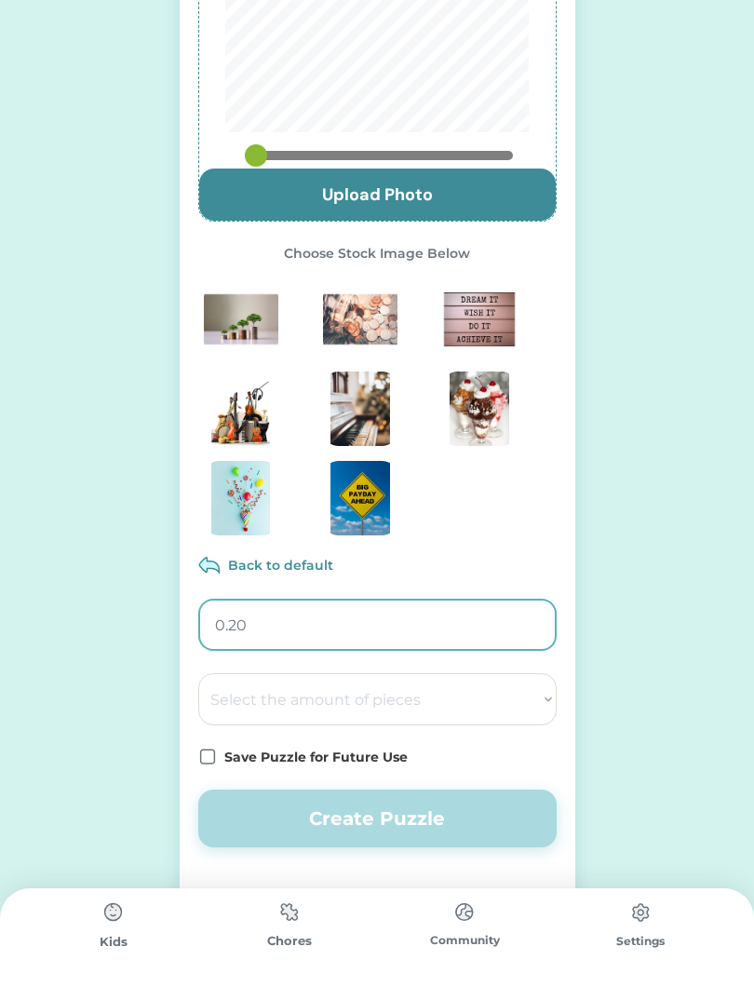
type input "0.25"
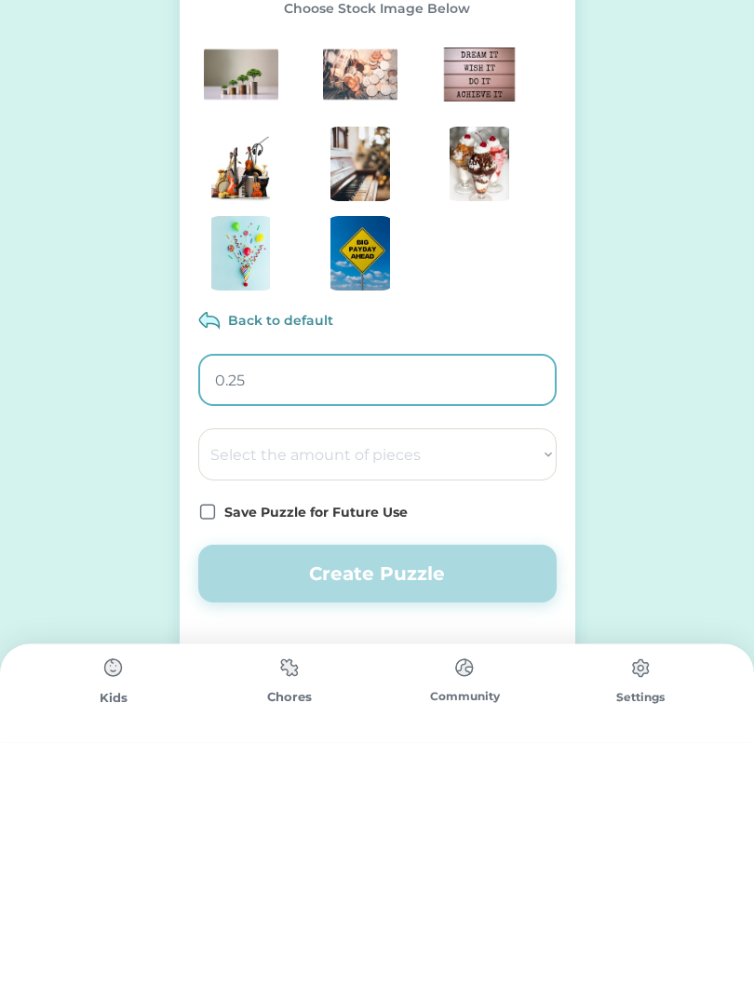
click at [337, 673] on select "Select the amount of pieces 4 6 8 9 10 12 14 15 16 18 20 21 24 25 28 30 32 35 3…" at bounding box center [377, 699] width 358 height 52
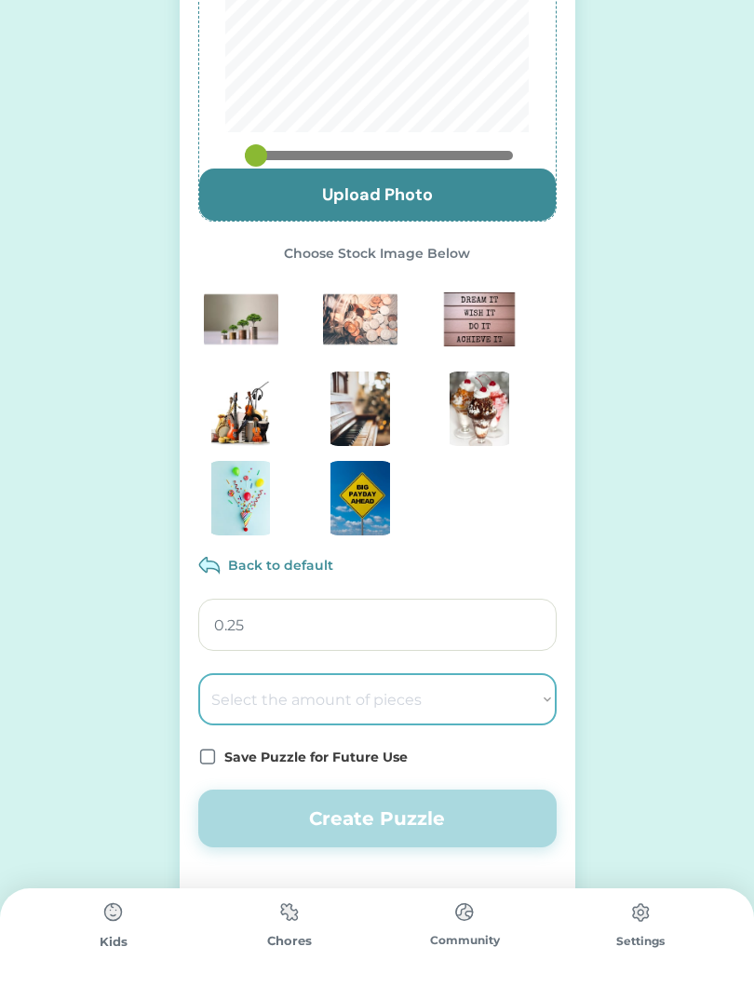
select select ""1348695171700984260__LOOKUP__1686212359595x665503683657795500""
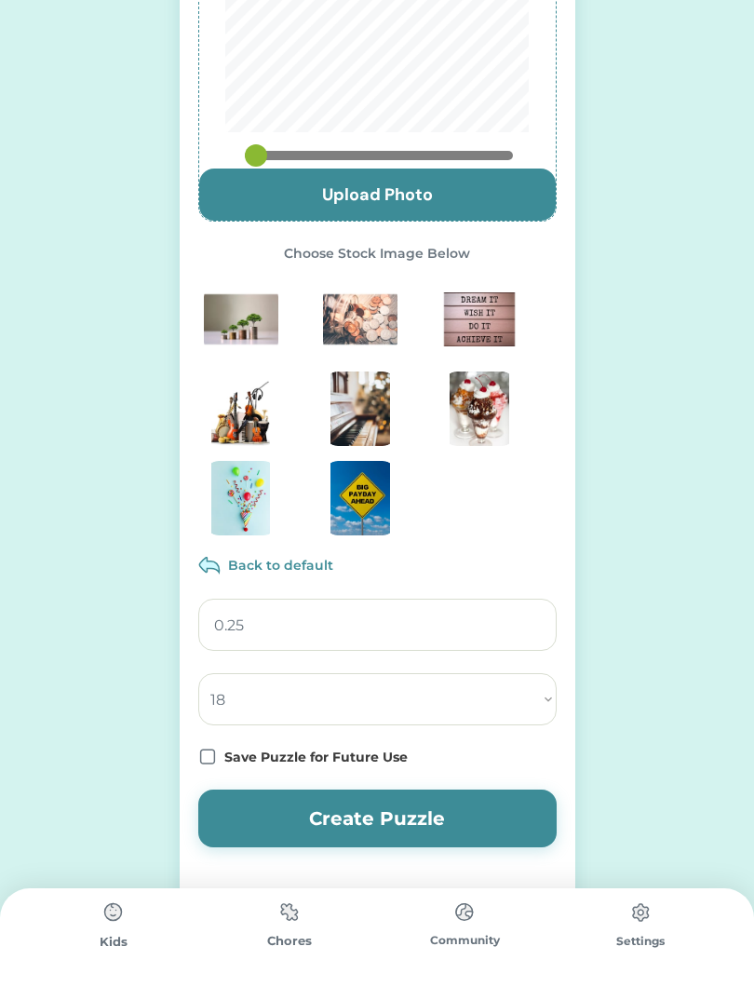
click at [327, 826] on button "Create Puzzle" at bounding box center [377, 819] width 358 height 58
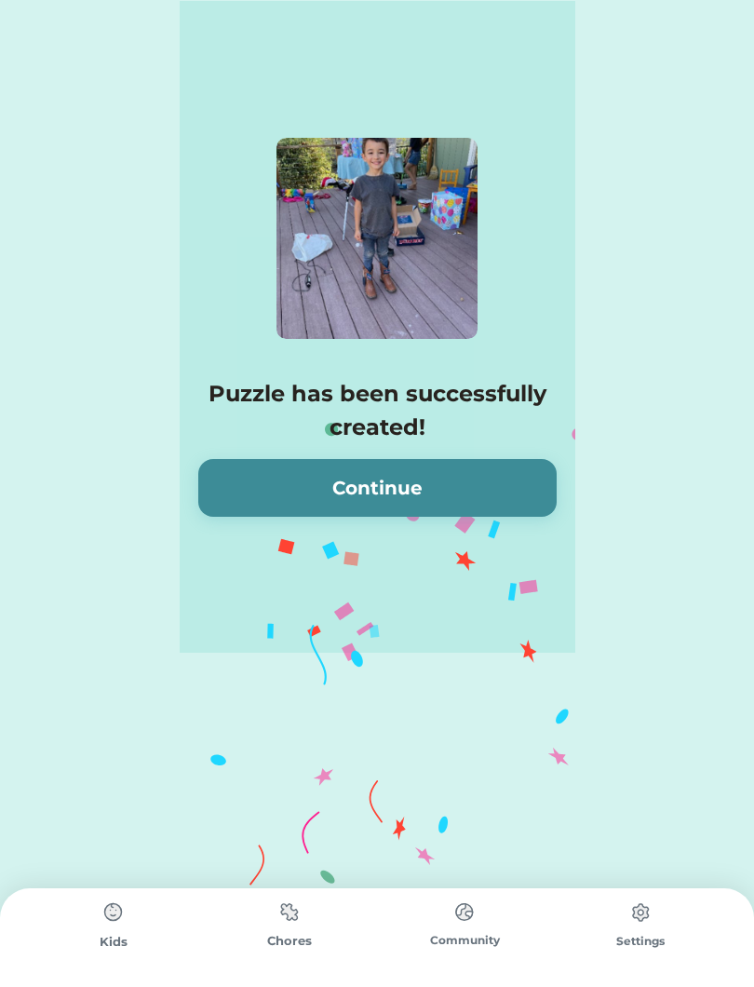
click at [276, 495] on button "Continue" at bounding box center [377, 488] width 358 height 58
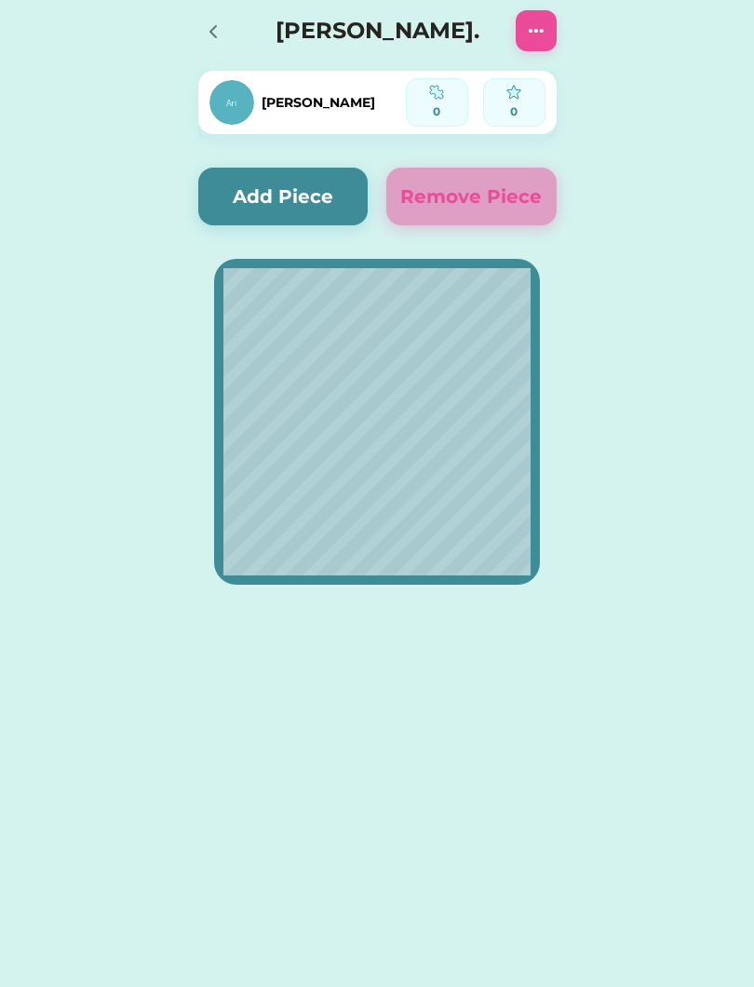
click at [276, 203] on button "Add Piece" at bounding box center [283, 197] width 170 height 58
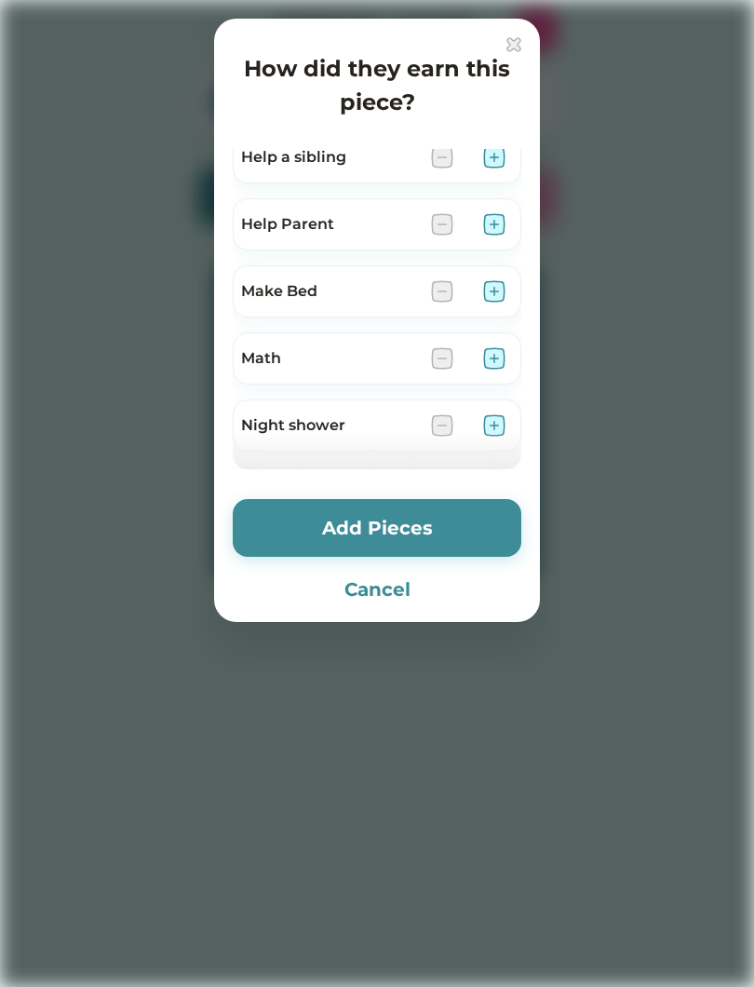
click at [499, 285] on img at bounding box center [494, 291] width 22 height 22
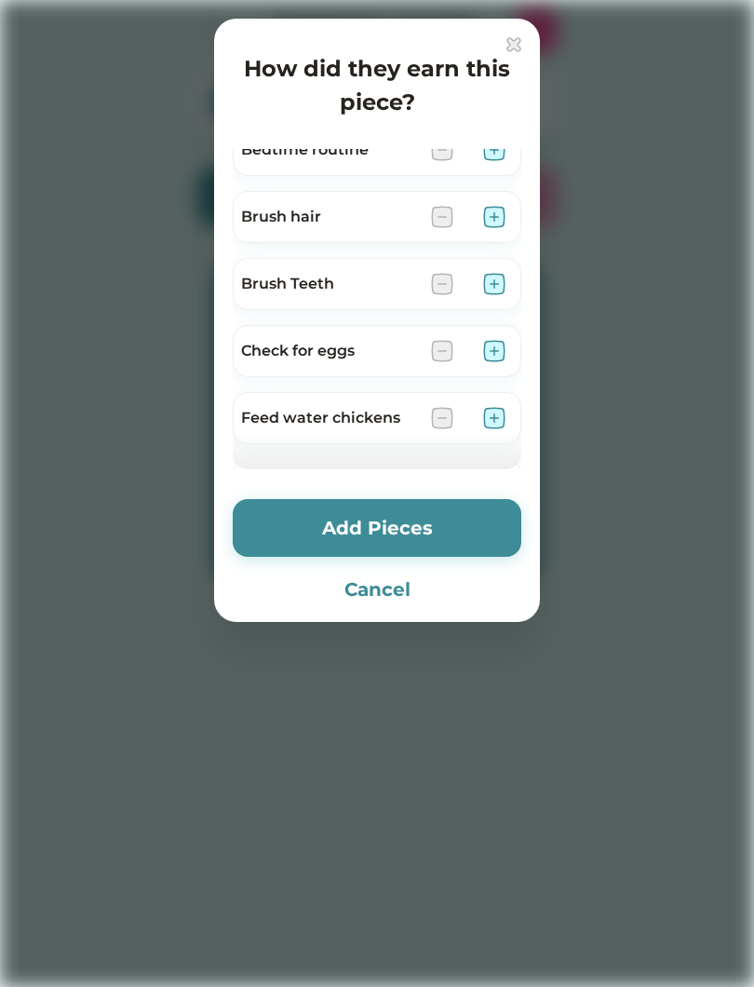
scroll to position [22, 0]
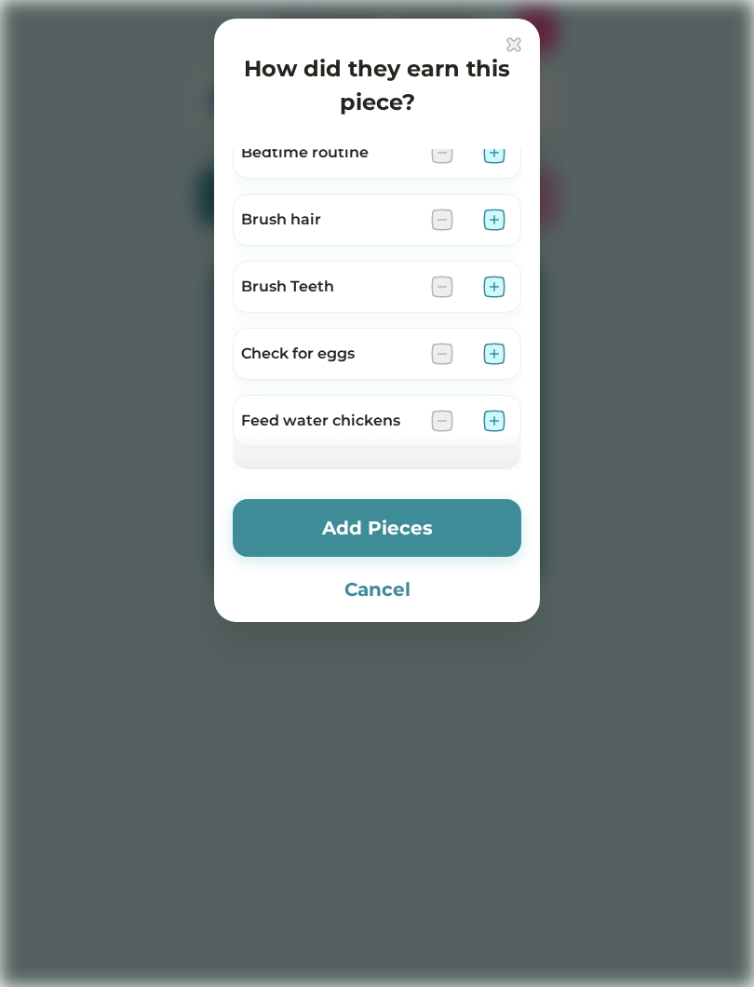
click at [495, 418] on img at bounding box center [494, 421] width 22 height 22
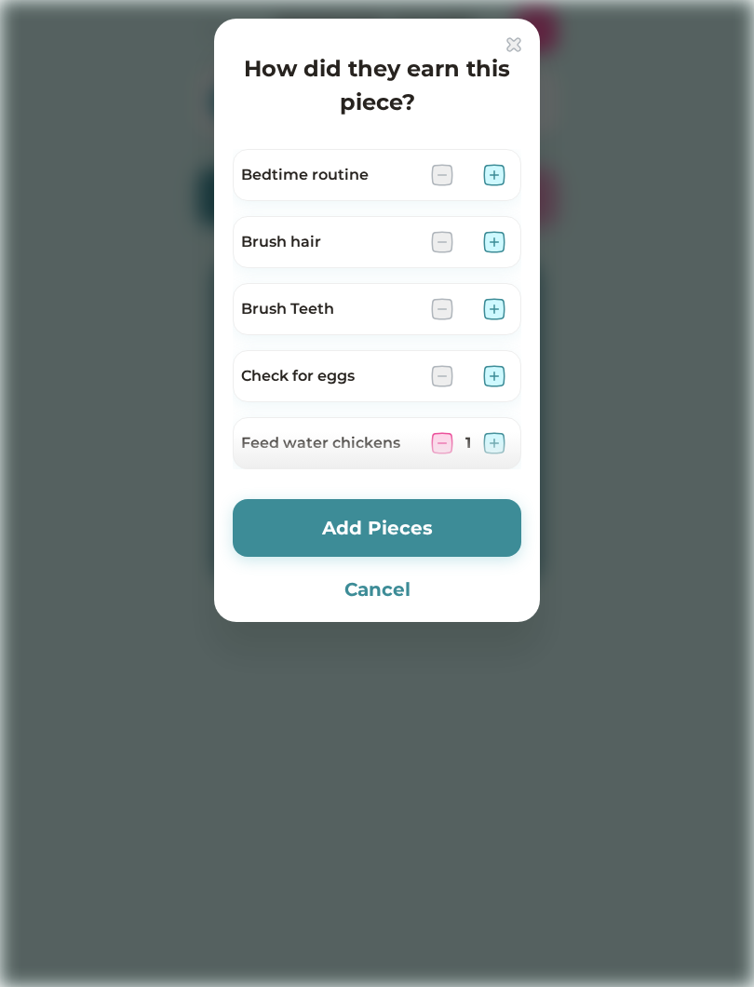
scroll to position [0, 0]
click at [505, 372] on img at bounding box center [494, 376] width 22 height 22
click at [486, 308] on img at bounding box center [494, 309] width 22 height 22
click at [502, 238] on img at bounding box center [494, 242] width 22 height 22
click at [397, 534] on button "Add Pieces" at bounding box center [377, 528] width 289 height 58
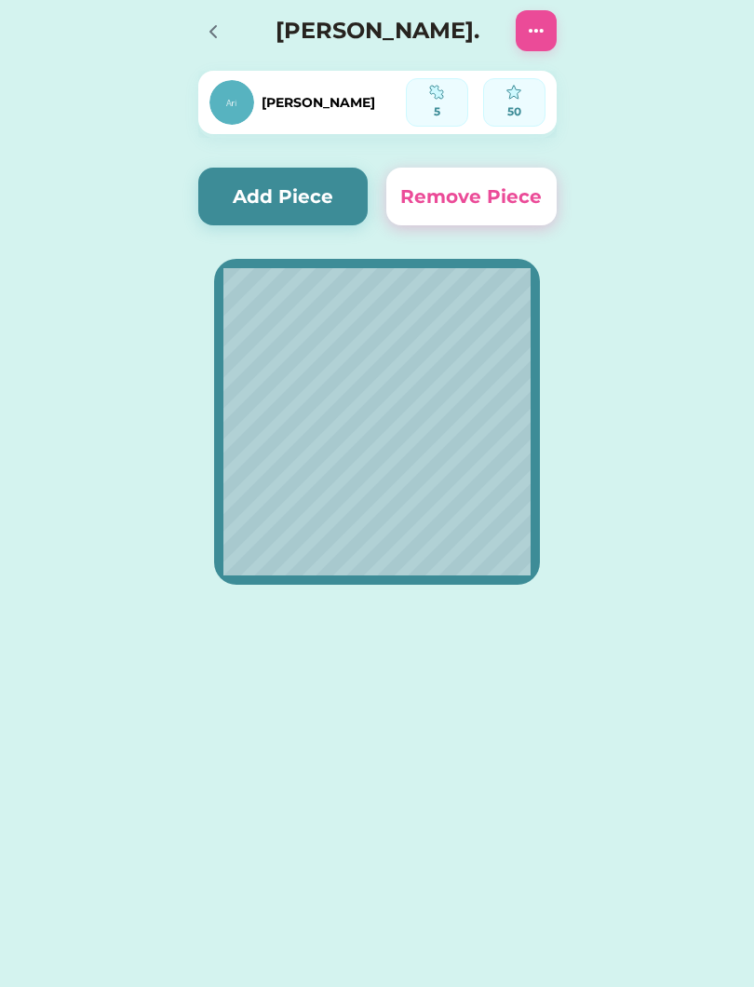
click at [210, 31] on icon at bounding box center [213, 31] width 6 height 11
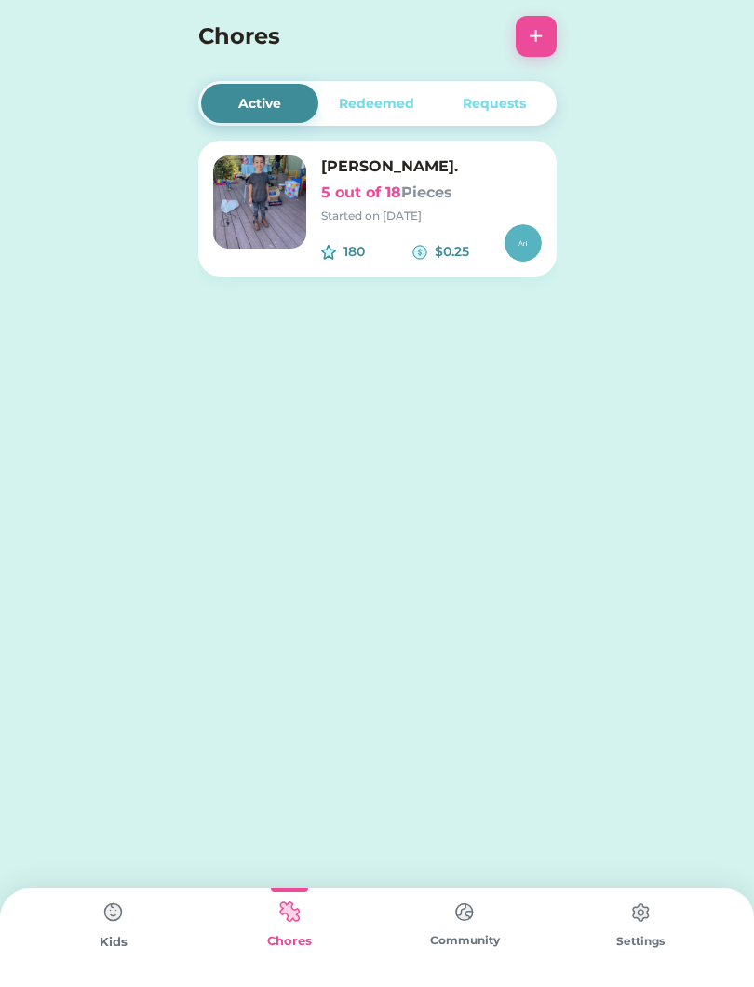
click at [121, 919] on img at bounding box center [113, 912] width 37 height 37
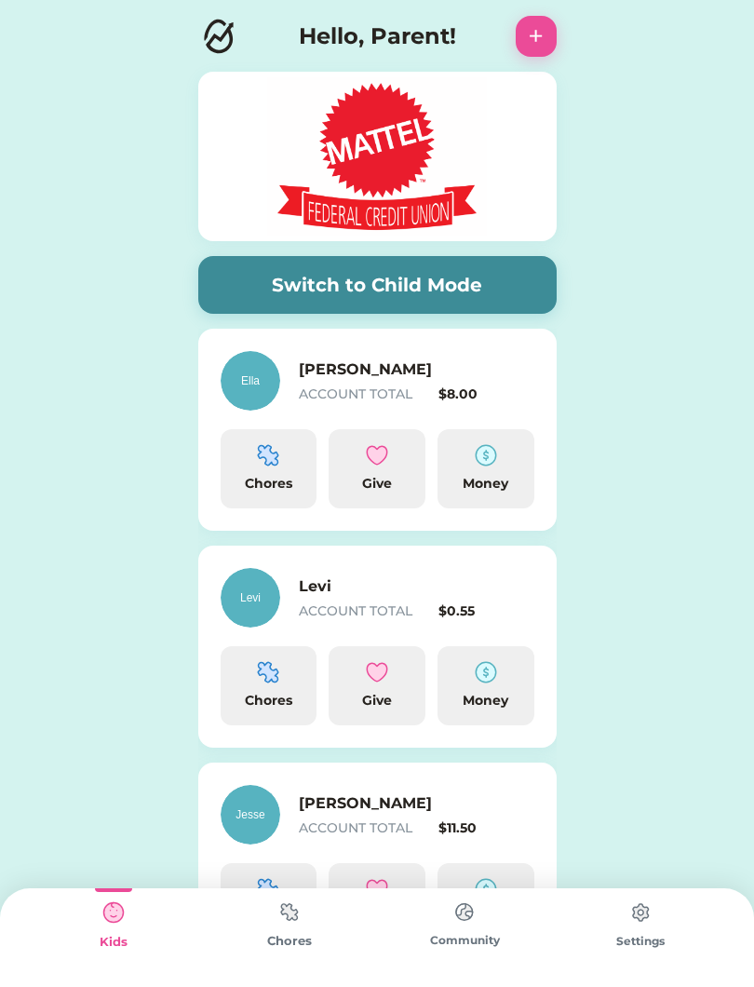
click at [405, 600] on div "Levi ACCOUNT TOTAL $0.55" at bounding box center [417, 598] width 236 height 46
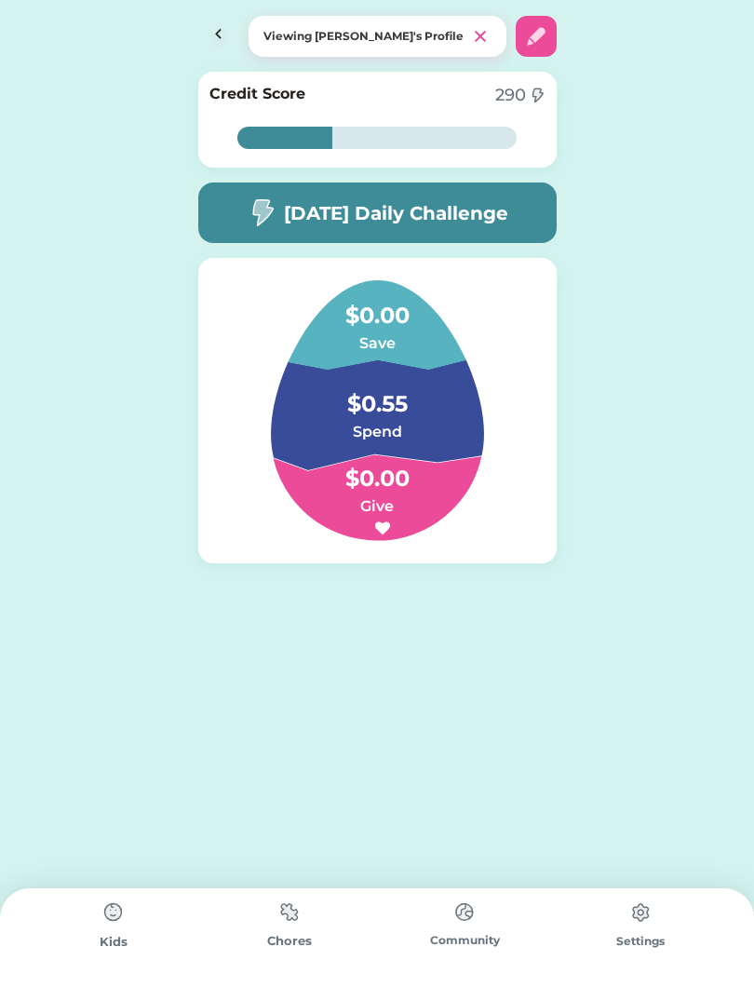
click at [295, 928] on img at bounding box center [289, 912] width 37 height 36
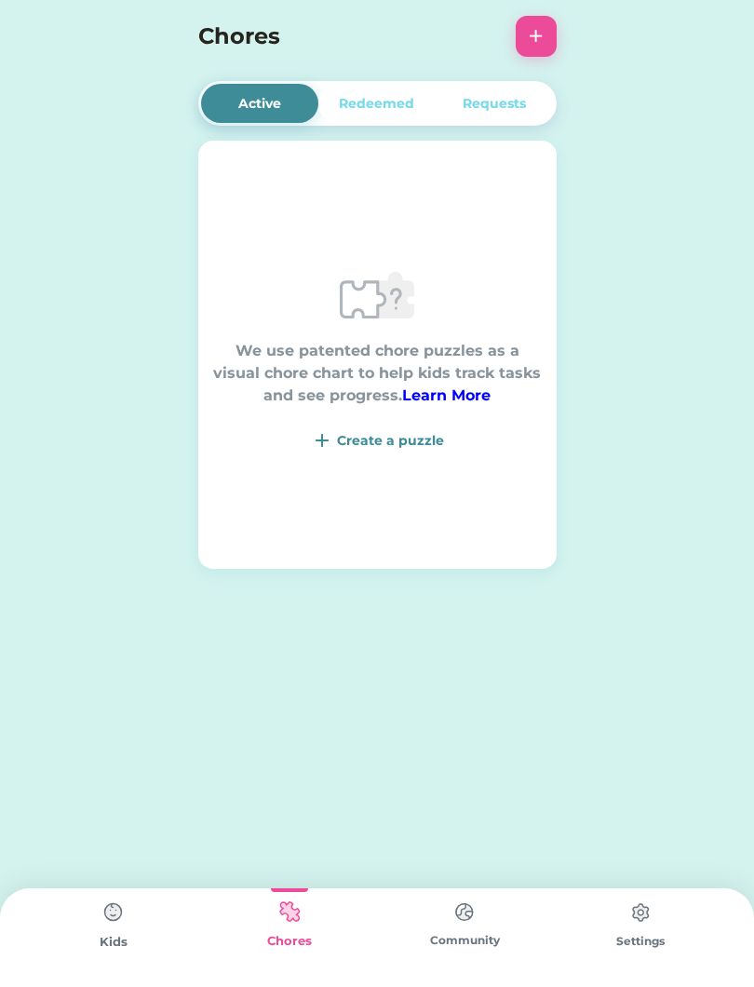
click at [370, 331] on img at bounding box center [377, 295] width 74 height 74
click at [358, 321] on img at bounding box center [377, 295] width 74 height 74
click at [362, 330] on img at bounding box center [377, 295] width 74 height 74
click at [538, 42] on button "+" at bounding box center [536, 36] width 41 height 41
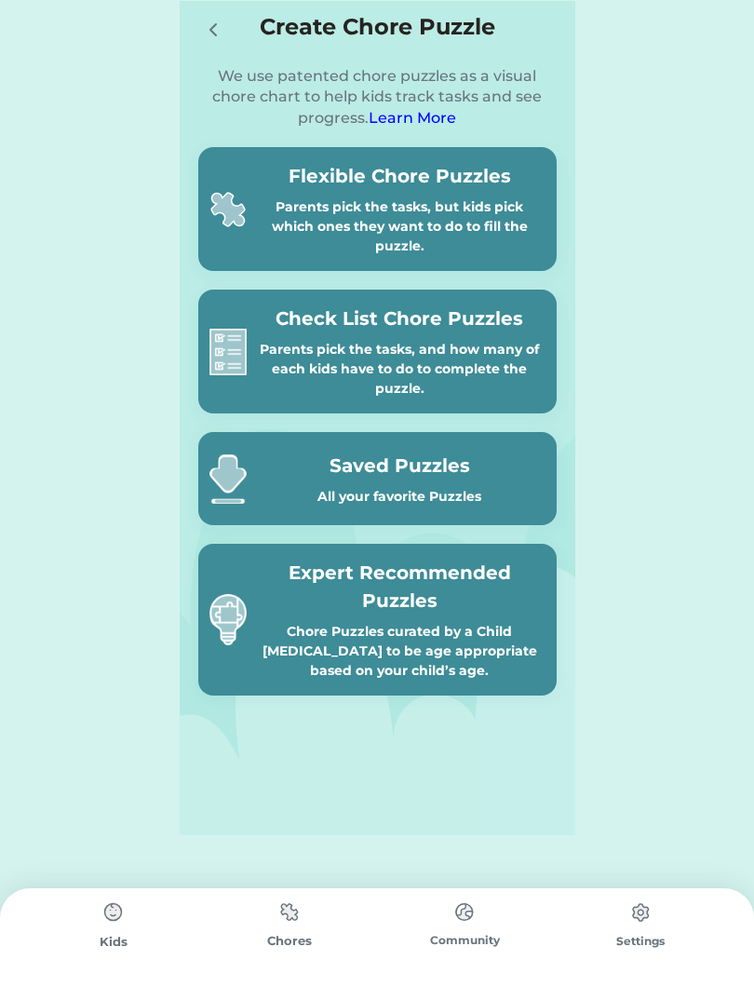
click at [389, 209] on div "Parents pick the tasks, but kids pick which ones they want to do to fill the pu…" at bounding box center [399, 226] width 291 height 59
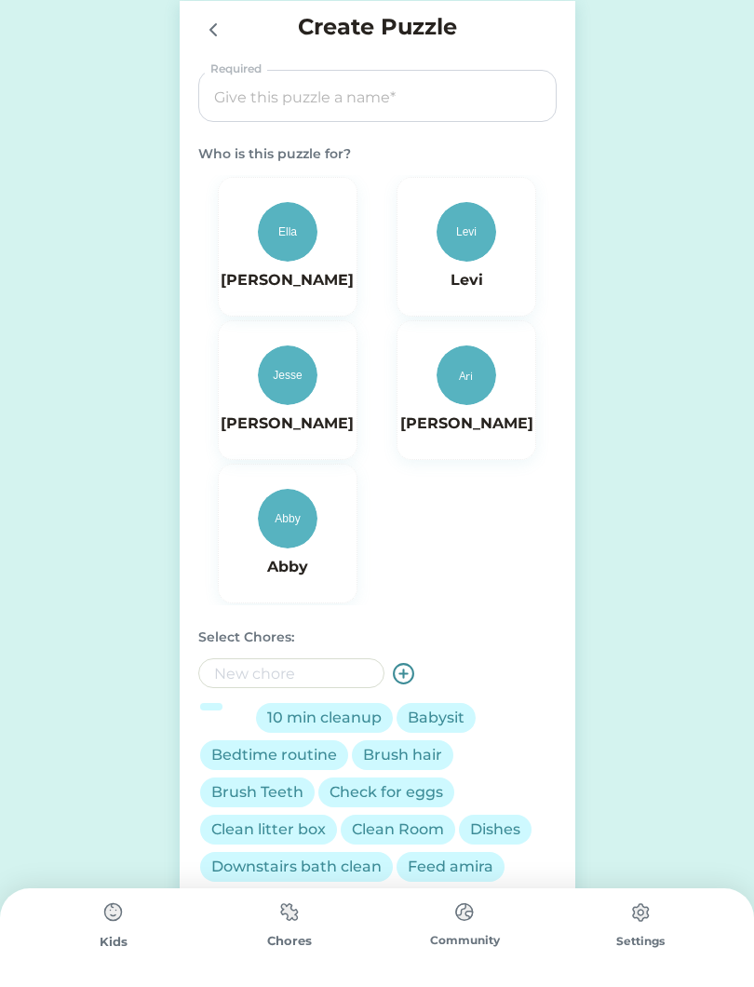
click at [464, 253] on img at bounding box center [467, 232] width 60 height 60
click at [314, 102] on input "input" at bounding box center [377, 97] width 345 height 52
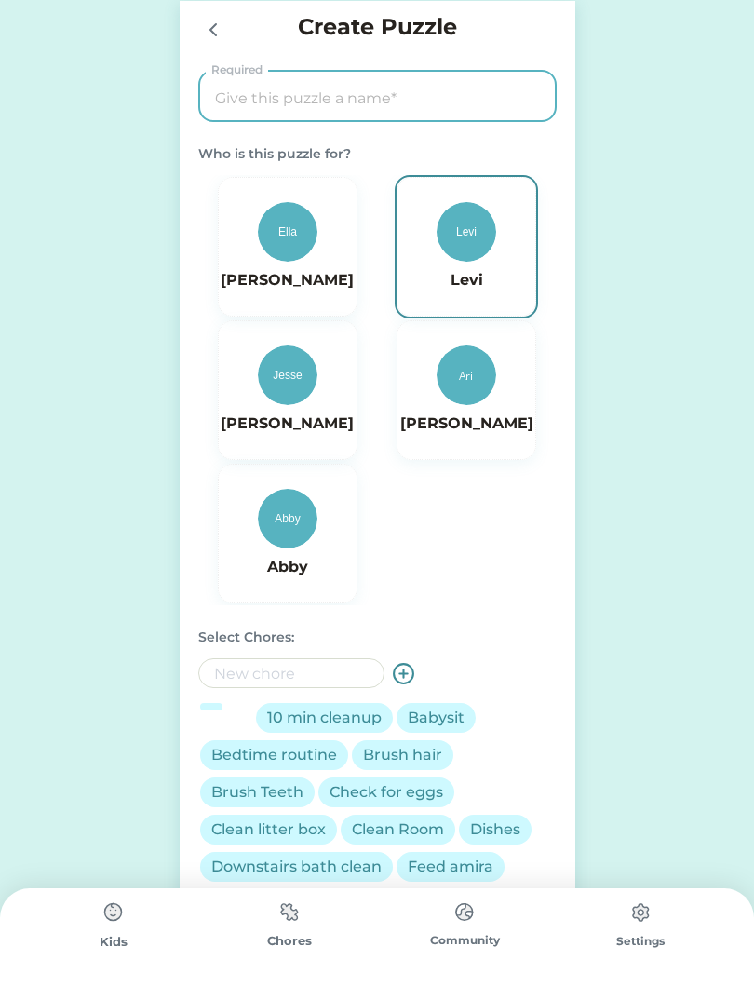
click at [465, 276] on h6 "Levi" at bounding box center [466, 280] width 91 height 22
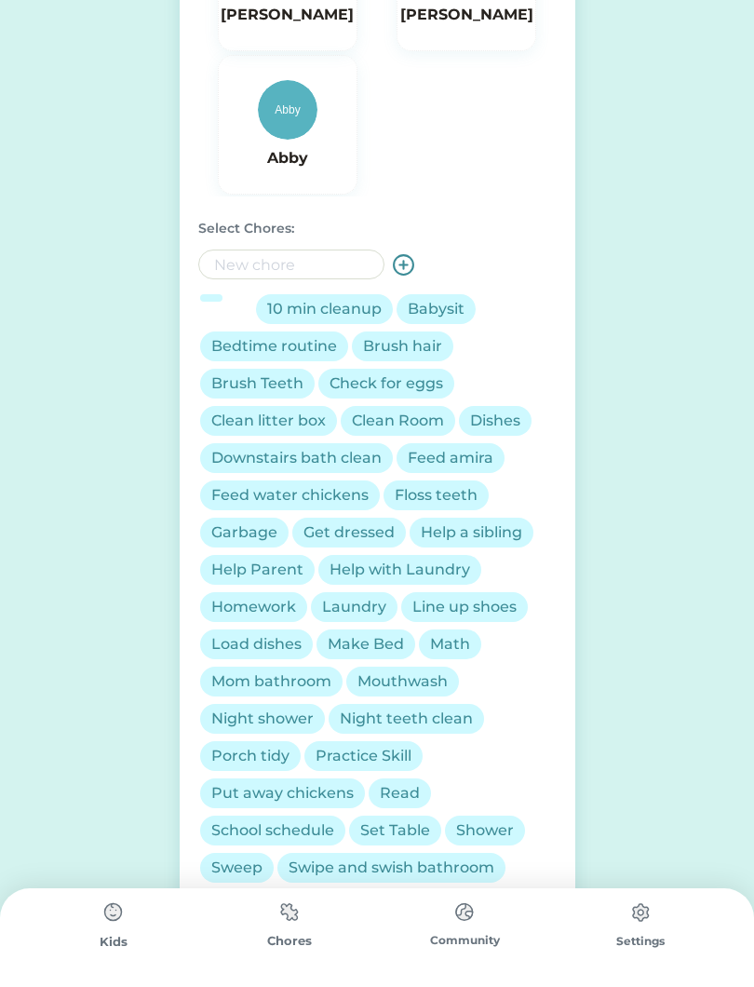
scroll to position [403, 0]
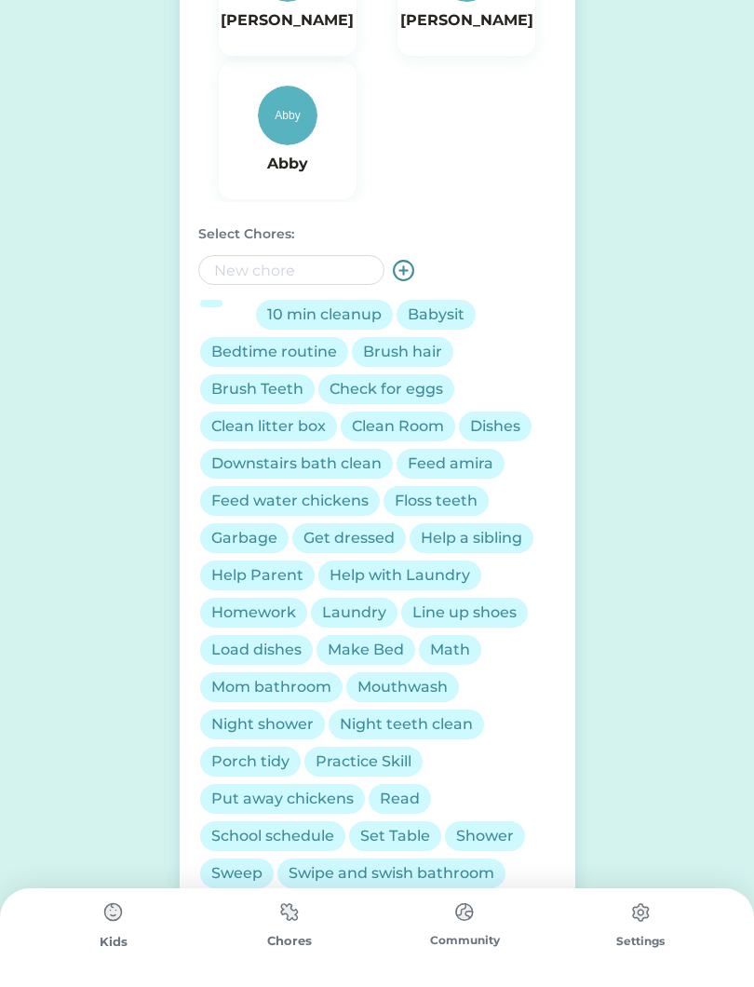
click at [345, 315] on div "10 min cleanup" at bounding box center [324, 315] width 115 height 22
click at [421, 358] on div "Brush hair" at bounding box center [402, 352] width 79 height 22
click at [257, 388] on div "Brush Teeth" at bounding box center [257, 389] width 92 height 22
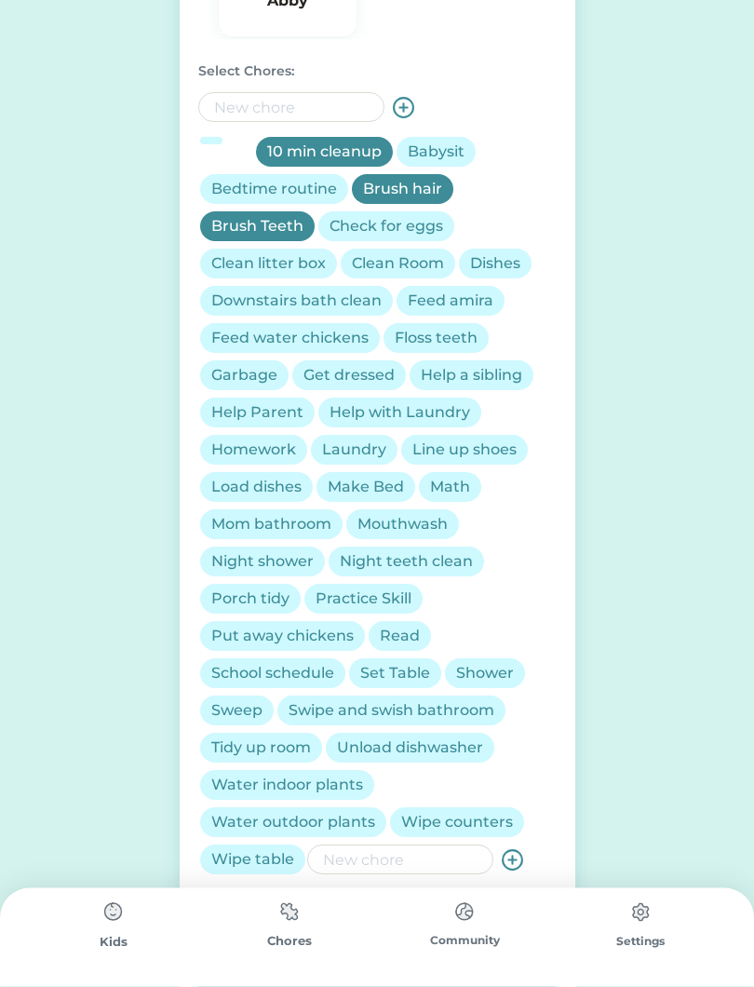
scroll to position [568, 0]
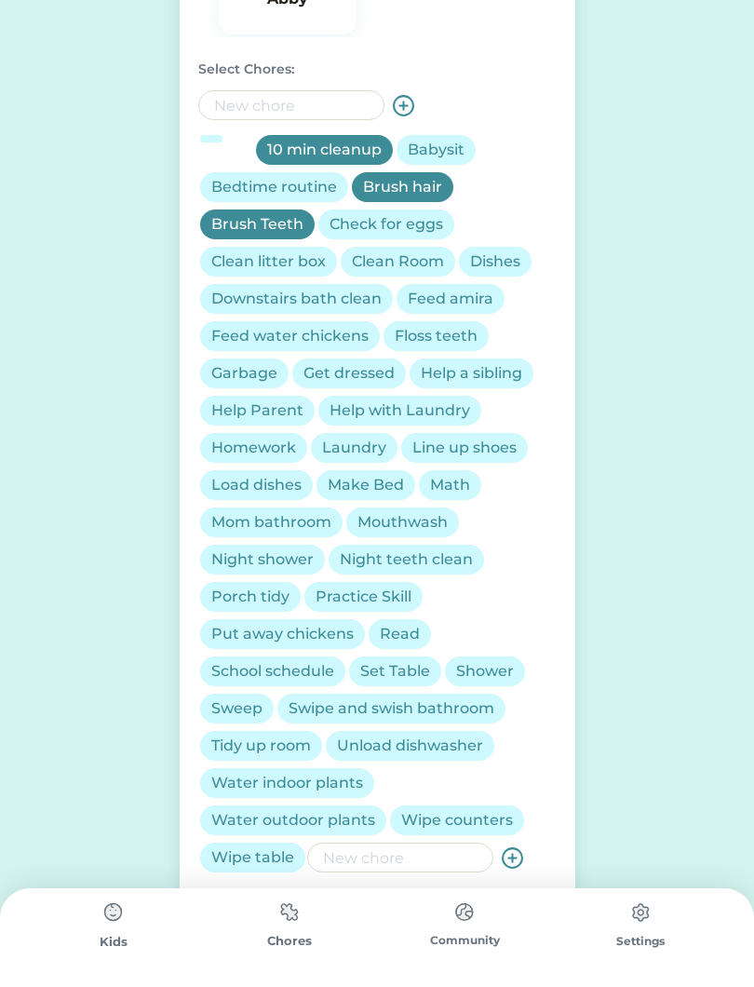
click at [279, 406] on div "Help Parent" at bounding box center [257, 410] width 92 height 22
click at [355, 377] on div "Get dressed" at bounding box center [349, 373] width 91 height 22
click at [243, 379] on div "Garbage" at bounding box center [244, 373] width 66 height 22
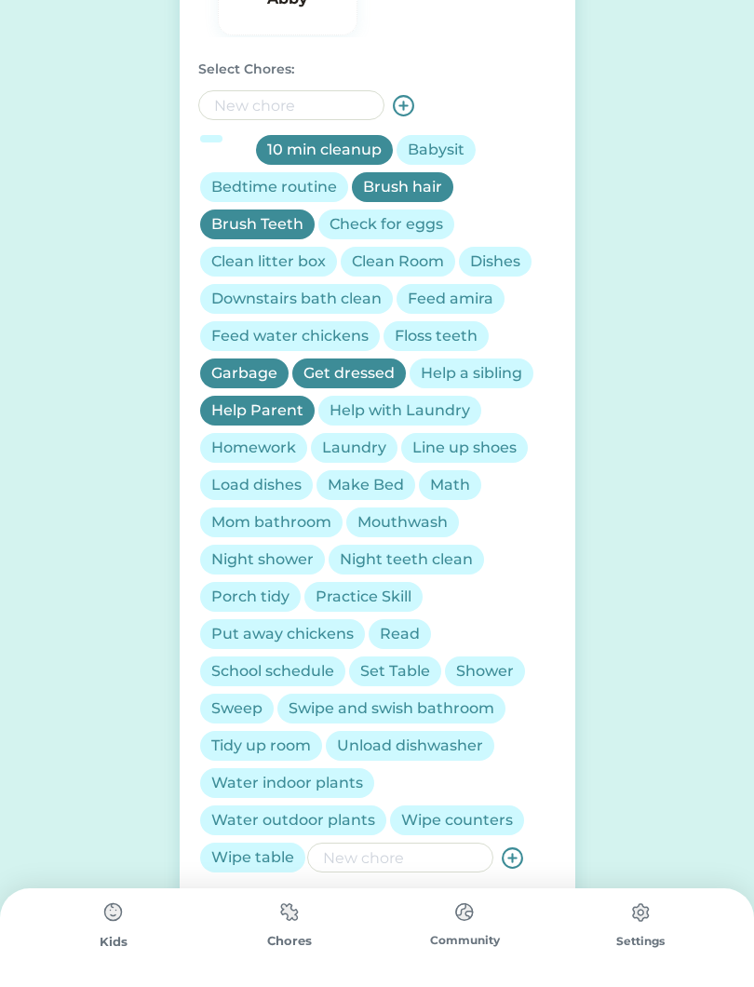
click at [448, 336] on div "Floss teeth" at bounding box center [436, 336] width 83 height 22
click at [420, 523] on div "Mouthwash" at bounding box center [403, 522] width 90 height 22
click at [397, 554] on div "Night teeth clean" at bounding box center [406, 559] width 133 height 22
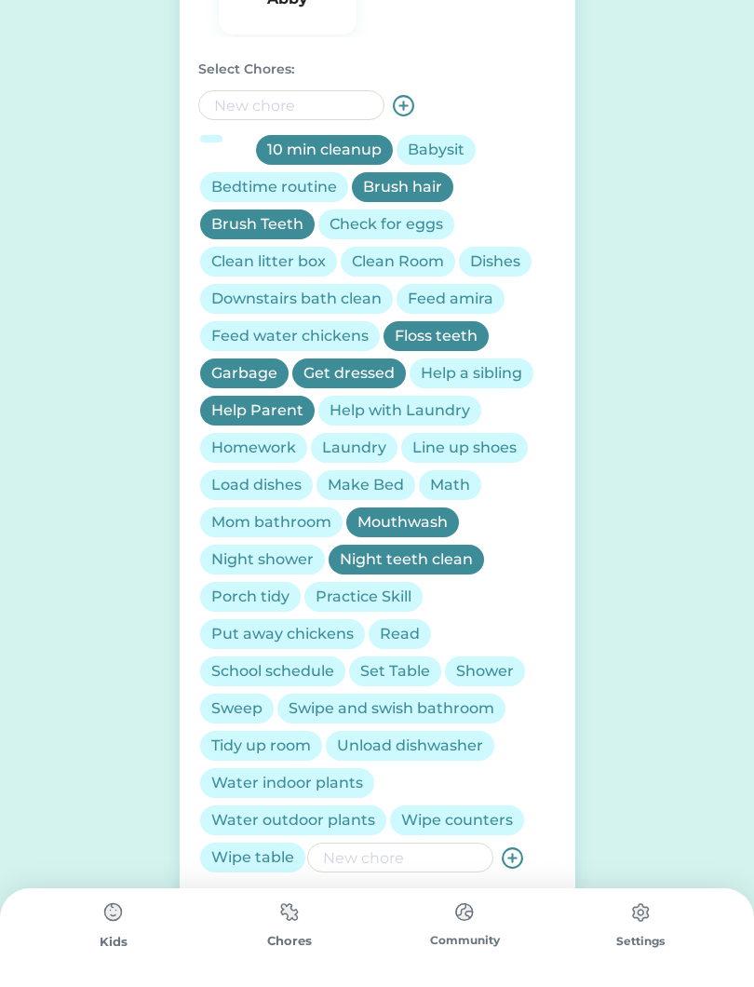
click at [364, 598] on div "Practice Skill" at bounding box center [364, 597] width 96 height 22
click at [323, 633] on div "Put away chickens" at bounding box center [282, 634] width 142 height 22
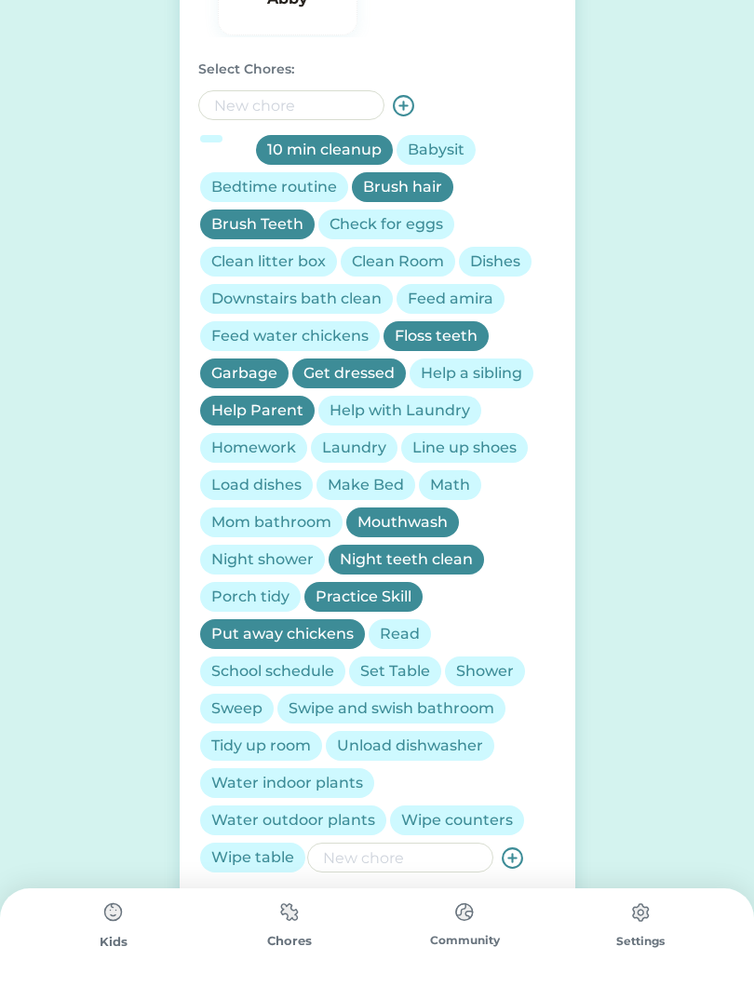
click at [374, 482] on div "Make Bed" at bounding box center [366, 485] width 76 height 22
click at [504, 382] on div "Help a sibling" at bounding box center [471, 373] width 101 height 22
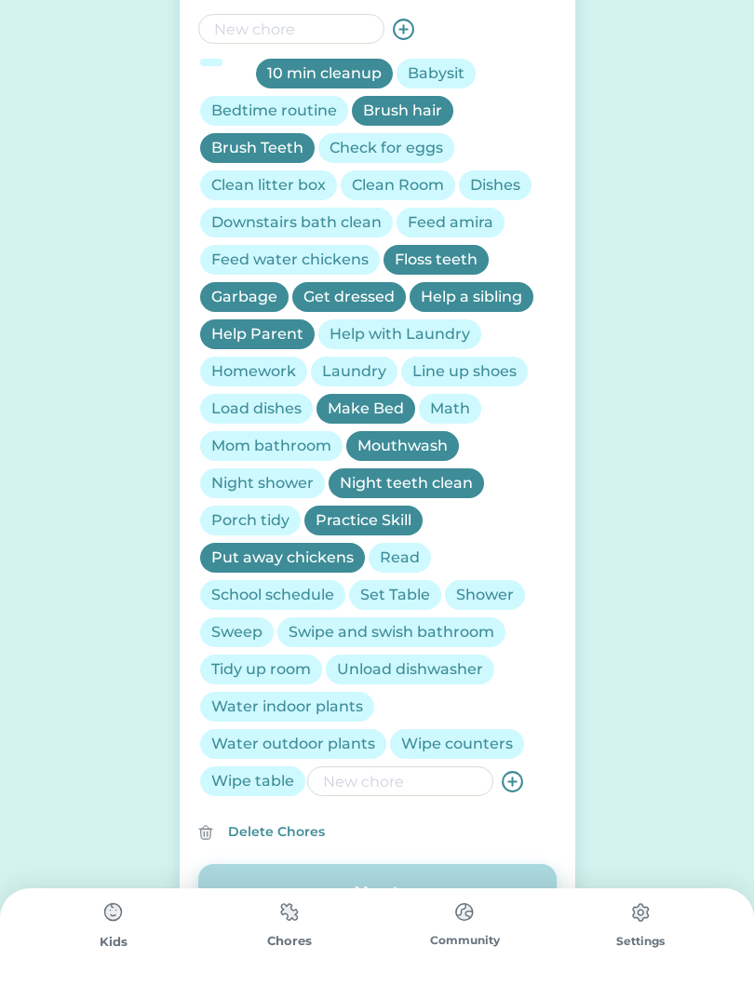
scroll to position [719, 0]
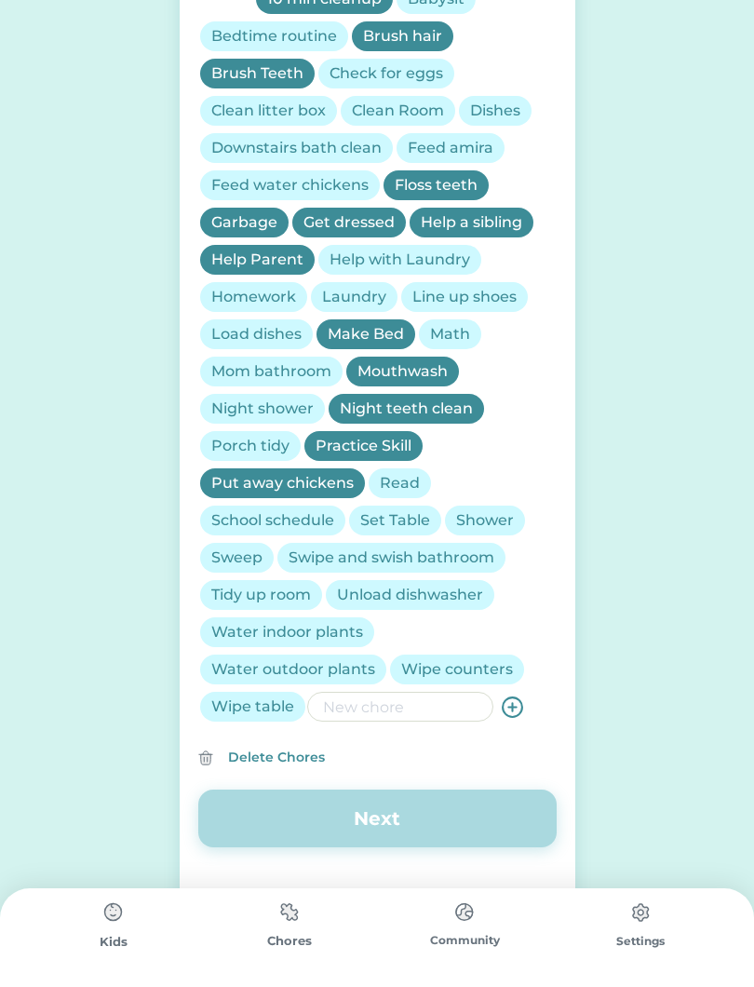
click at [484, 520] on div "Shower" at bounding box center [485, 520] width 58 height 22
click at [409, 556] on div "Swipe and swish bathroom" at bounding box center [392, 558] width 206 height 22
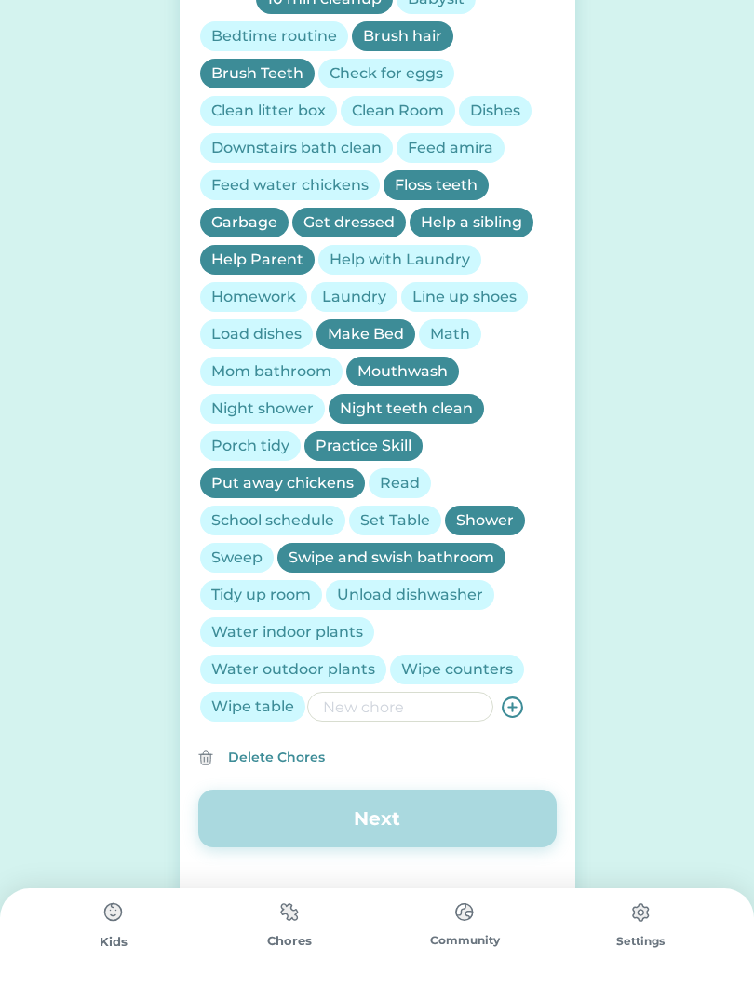
click at [236, 553] on div "Sweep" at bounding box center [236, 558] width 51 height 22
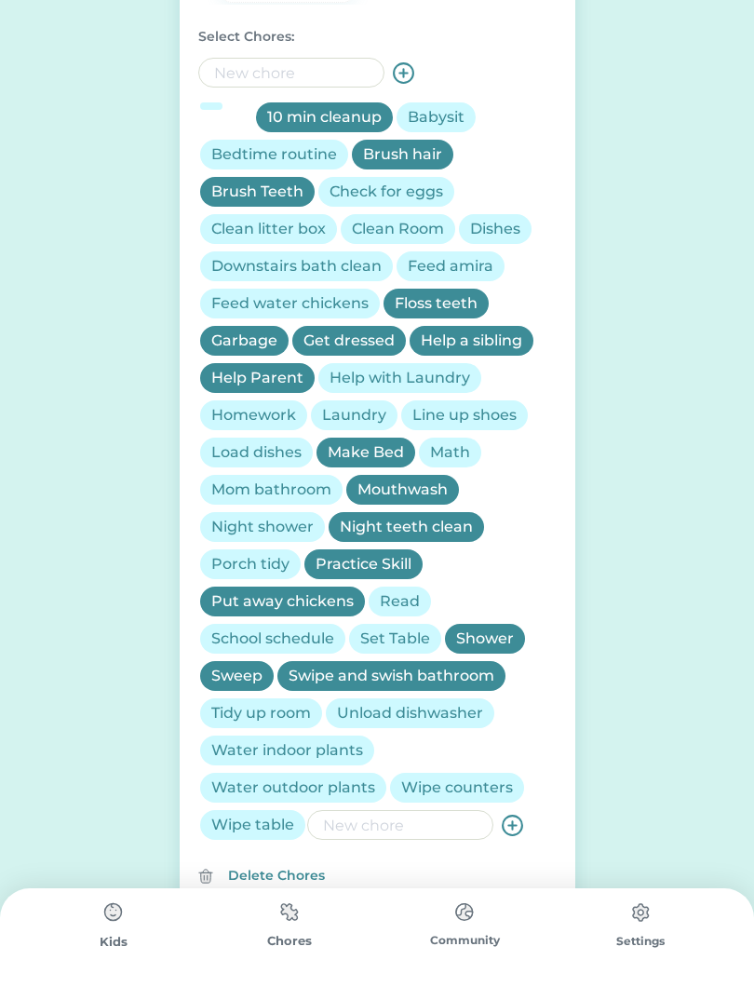
scroll to position [597, 0]
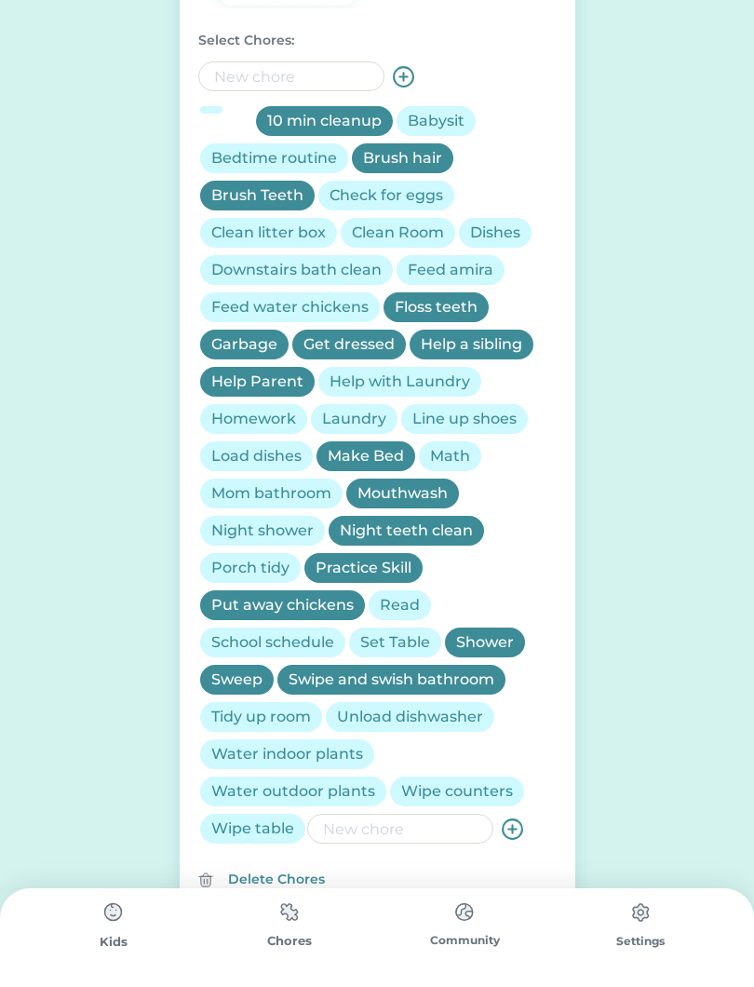
click at [454, 682] on div "Swipe and swish bathroom" at bounding box center [392, 680] width 206 height 22
click at [327, 271] on div "Downstairs bath clean" at bounding box center [296, 270] width 170 height 22
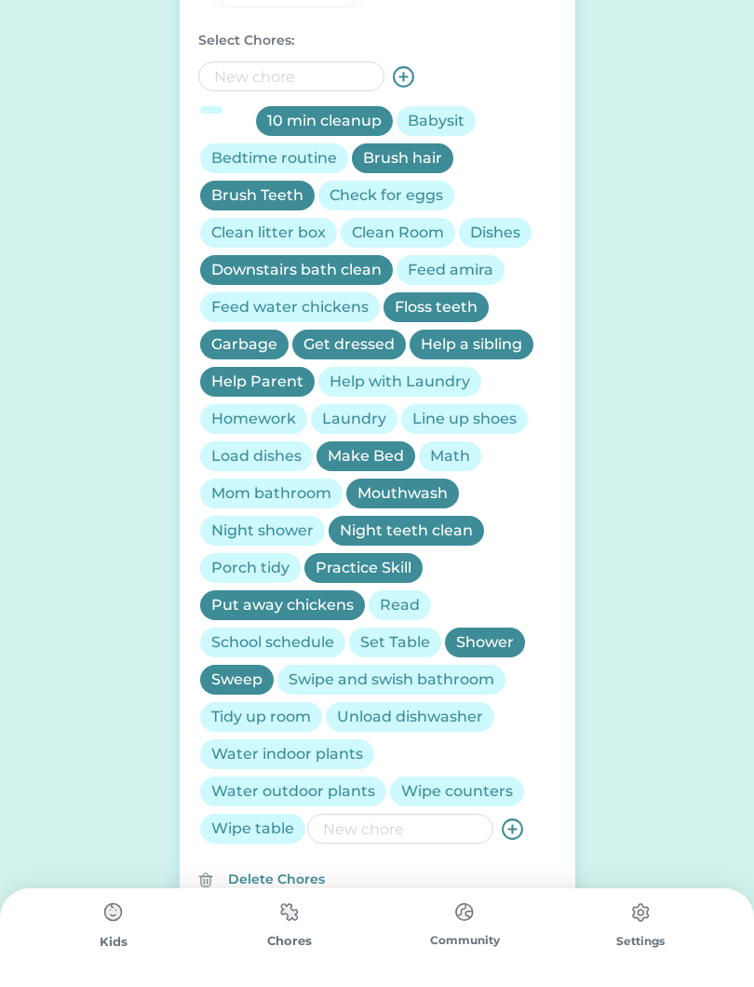
click at [304, 159] on div "Bedtime routine" at bounding box center [274, 158] width 126 height 22
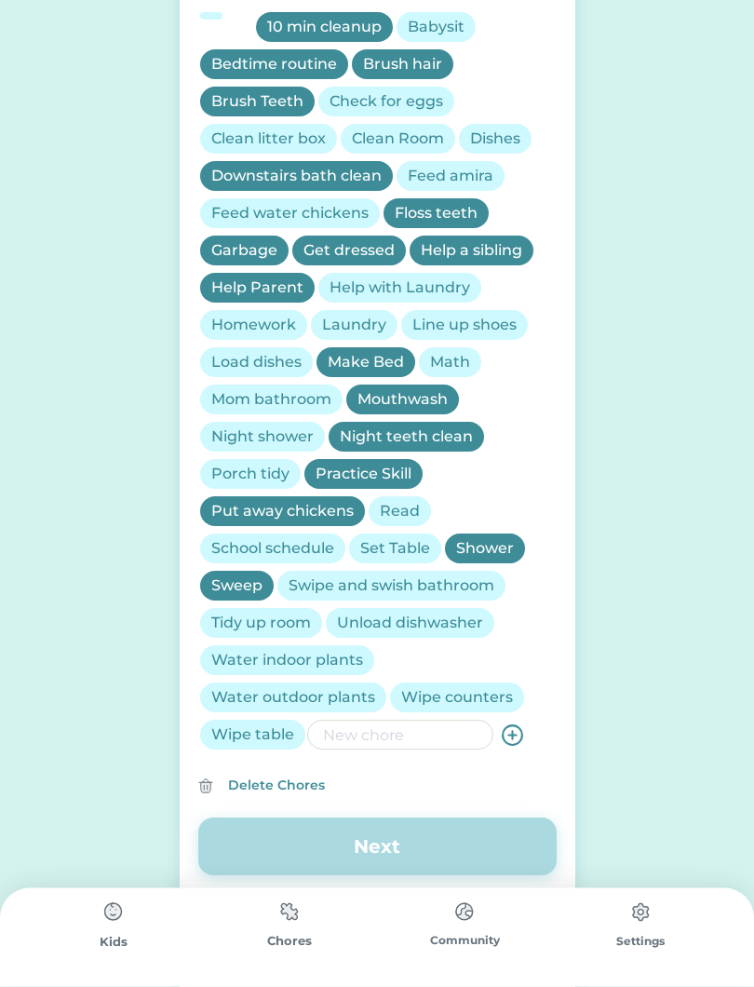
scroll to position [719, 0]
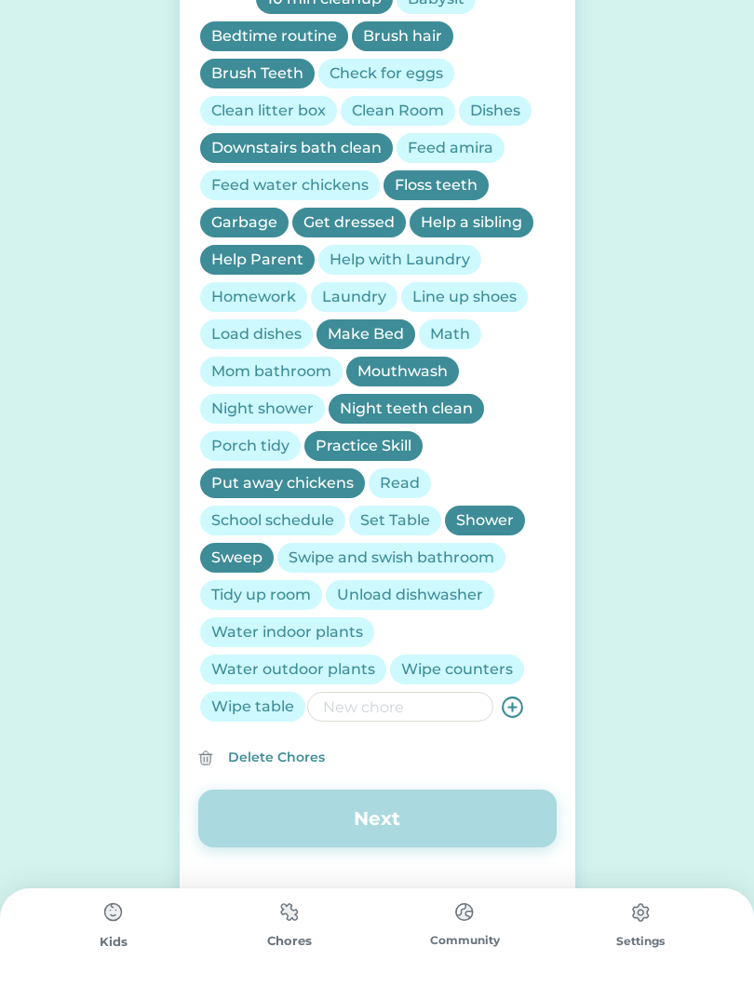
click at [426, 710] on input "input" at bounding box center [400, 707] width 186 height 30
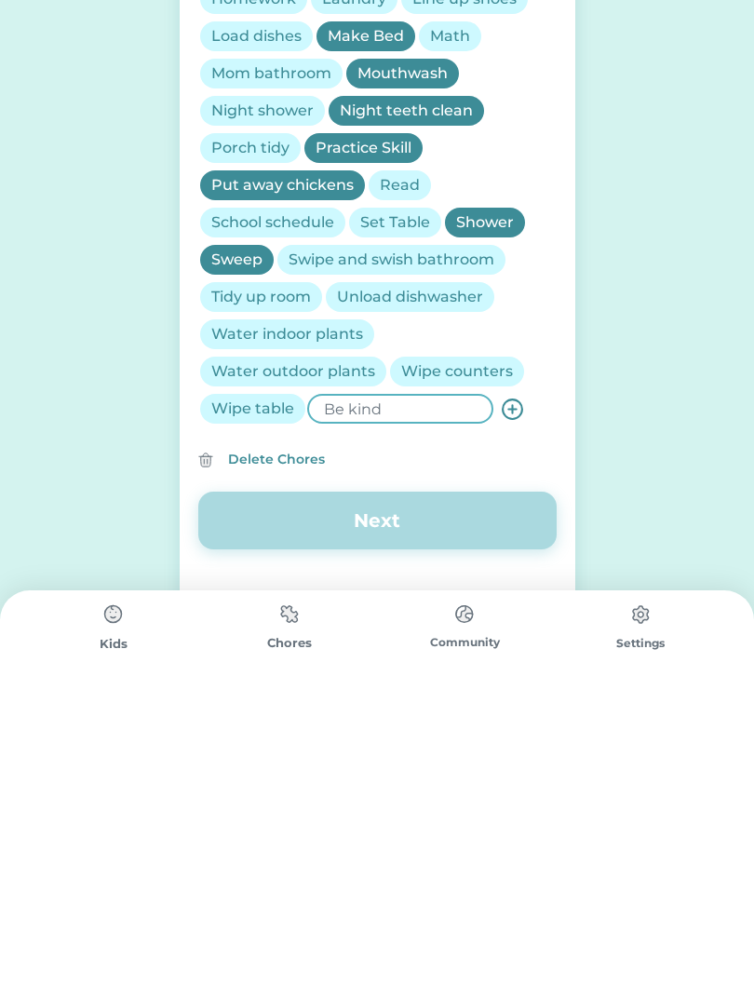
type input "Be kind"
click at [515, 696] on icon at bounding box center [512, 707] width 23 height 23
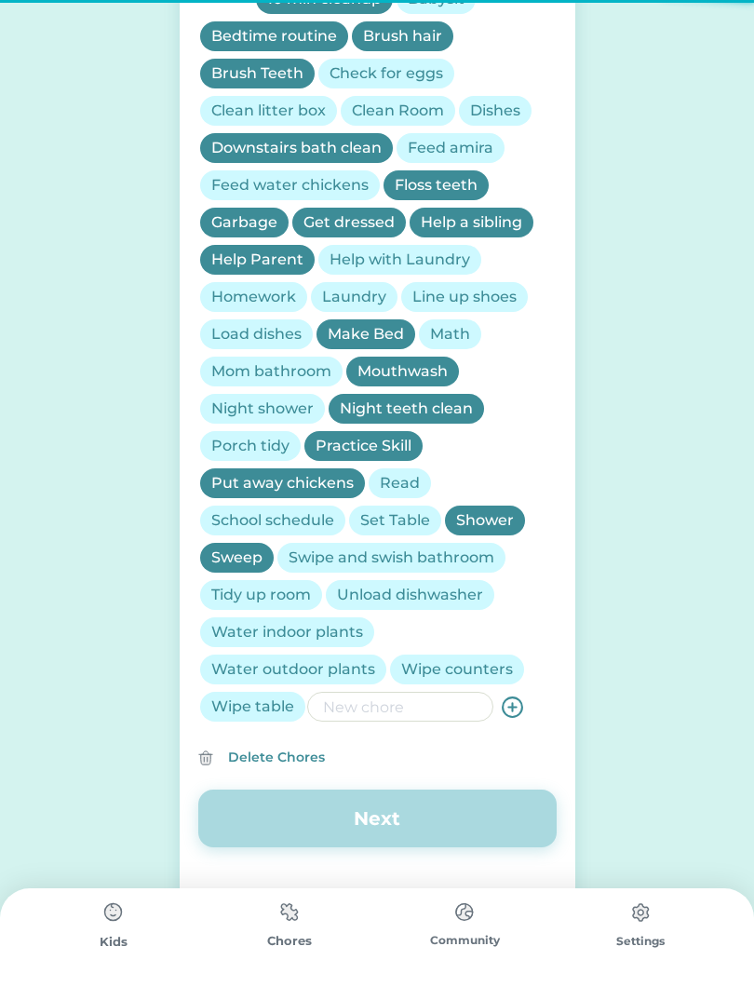
click at [440, 710] on input "input" at bounding box center [400, 707] width 186 height 30
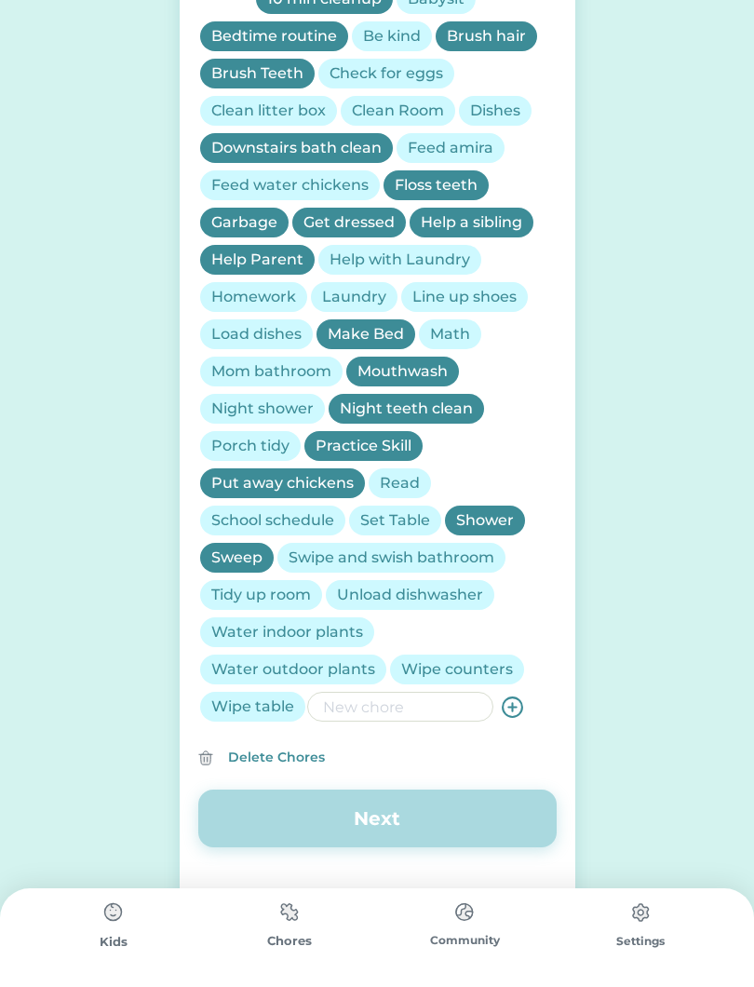
click at [436, 705] on input "input" at bounding box center [400, 707] width 186 height 30
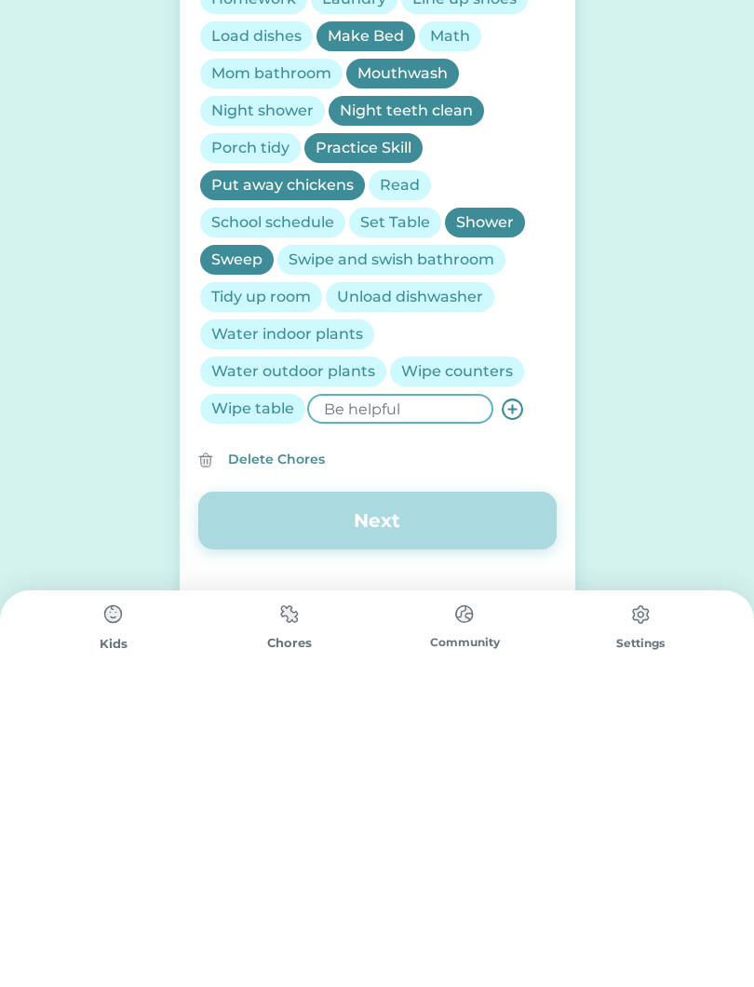
type input "Be helpful"
click at [520, 696] on icon at bounding box center [512, 707] width 23 height 23
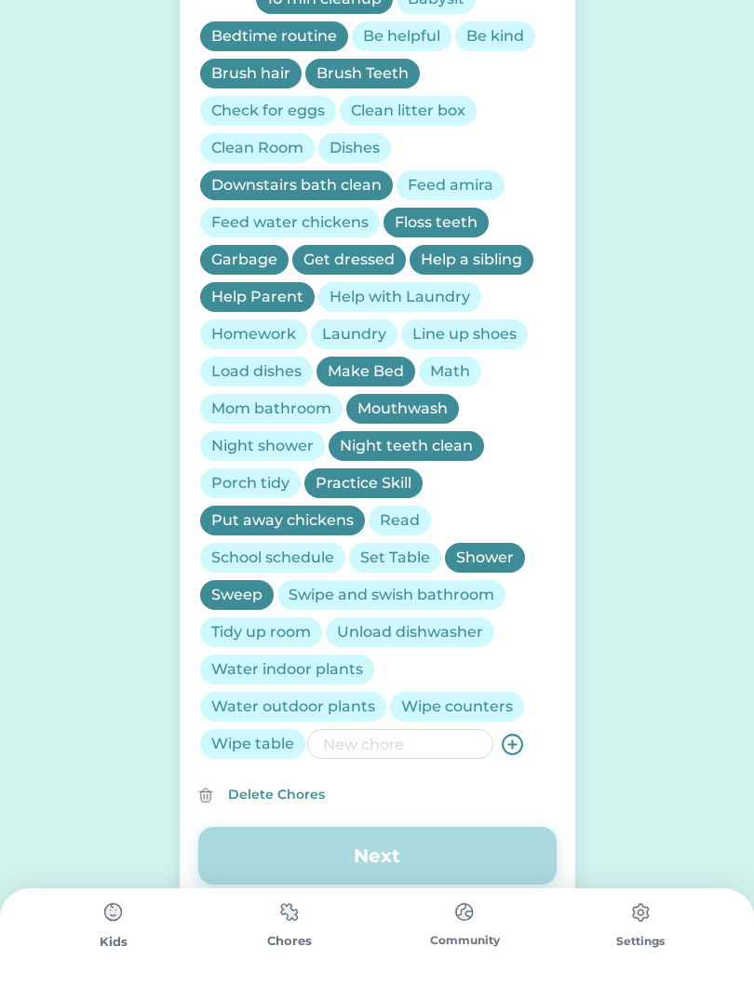
click at [407, 747] on input "input" at bounding box center [400, 744] width 186 height 30
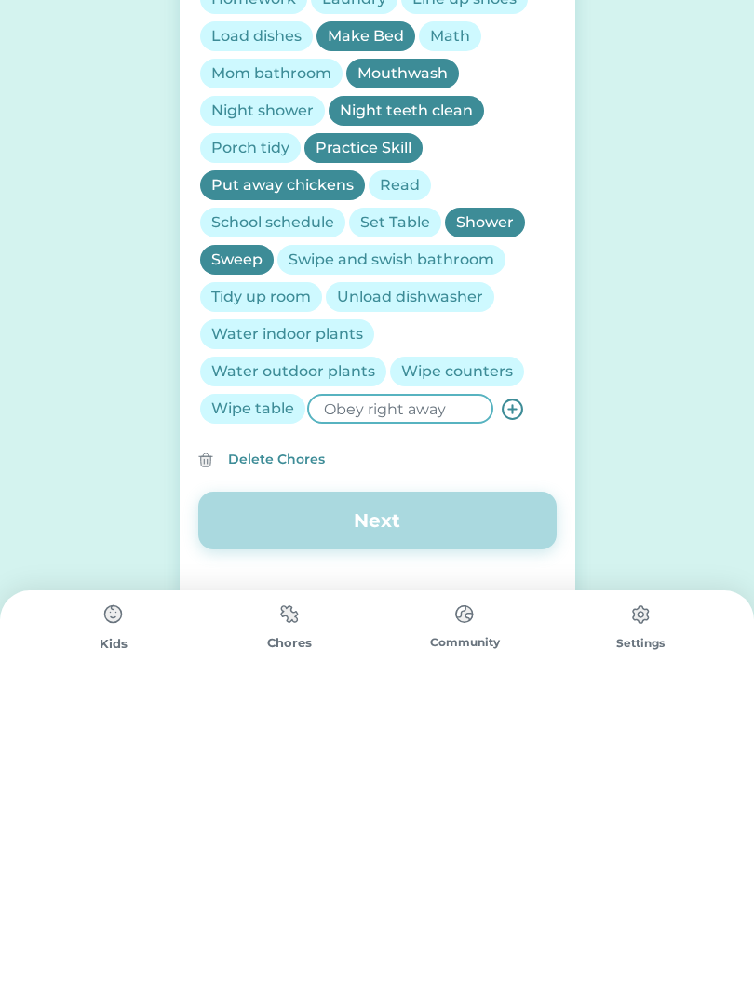
type input "Obey right away"
click at [518, 696] on icon at bounding box center [512, 707] width 23 height 23
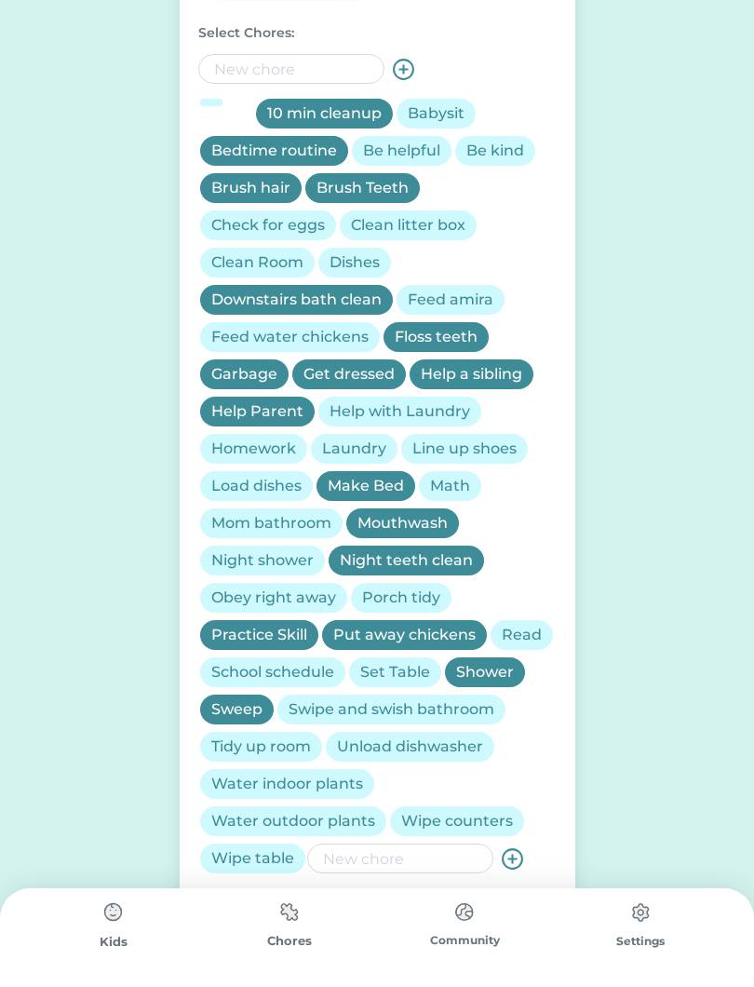
scroll to position [594, 0]
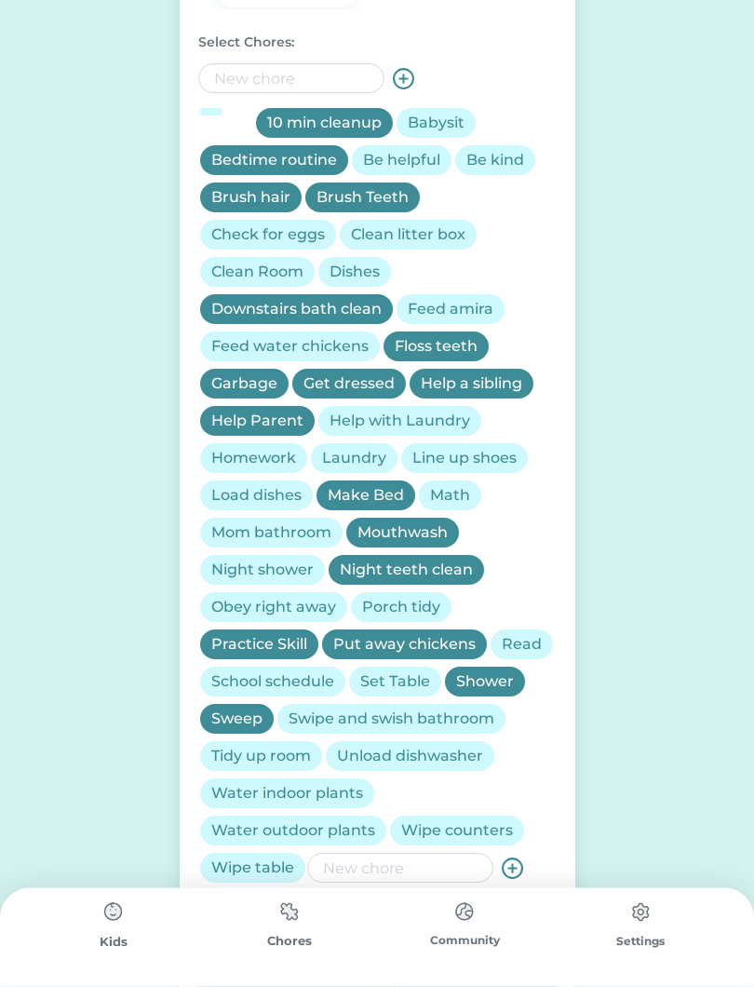
click at [513, 157] on div "Be kind" at bounding box center [496, 161] width 58 height 22
click at [400, 162] on div "Be helpful" at bounding box center [401, 161] width 77 height 22
click at [278, 607] on div "Obey right away" at bounding box center [273, 608] width 125 height 22
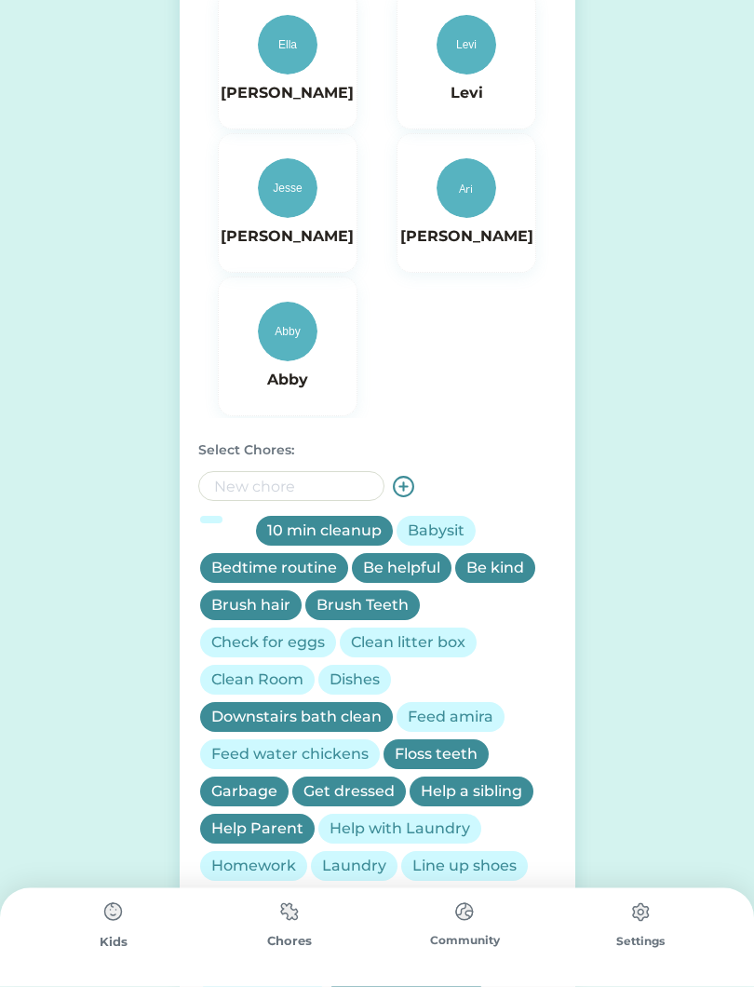
scroll to position [0, 0]
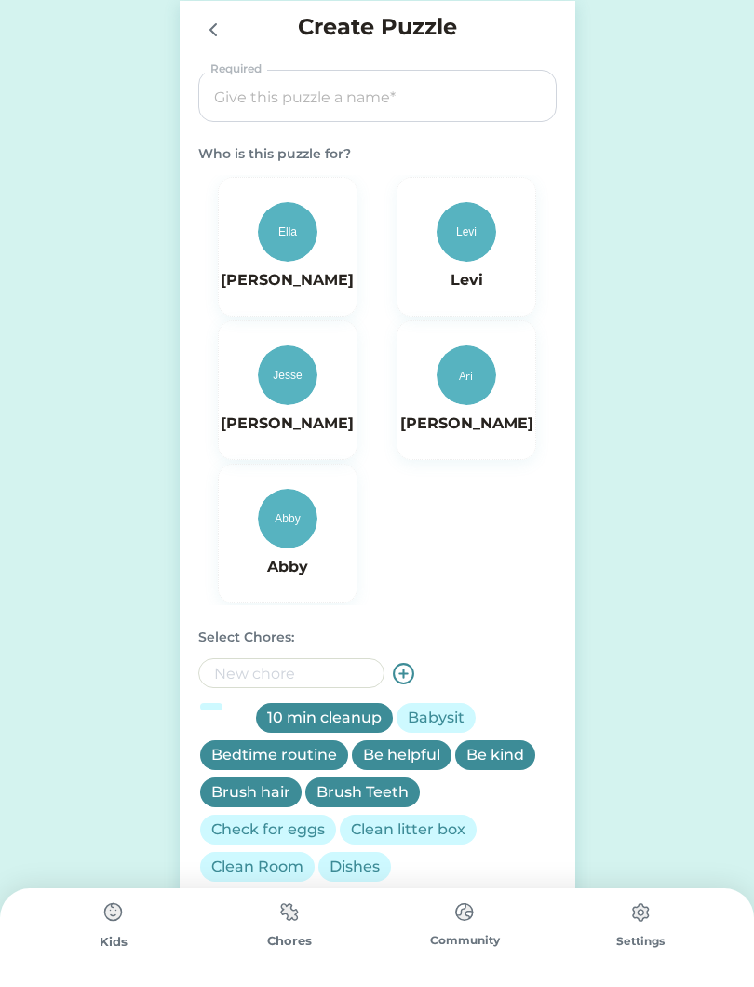
click at [469, 232] on img at bounding box center [467, 232] width 60 height 60
click at [473, 91] on input "input" at bounding box center [377, 97] width 345 height 52
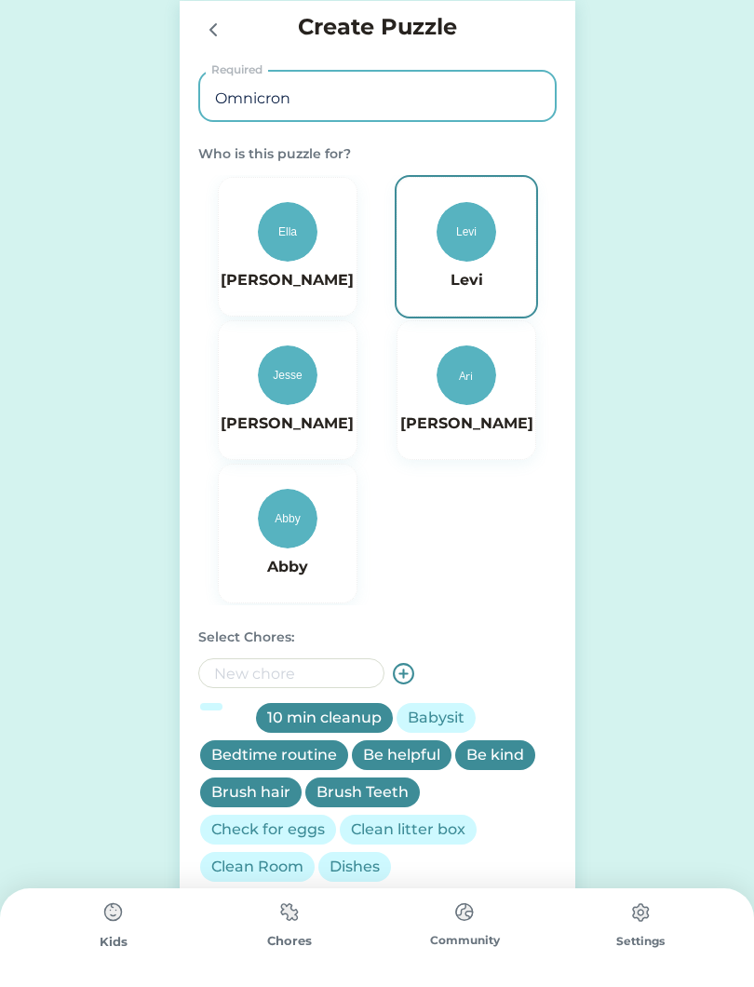
type input "Omnicron"
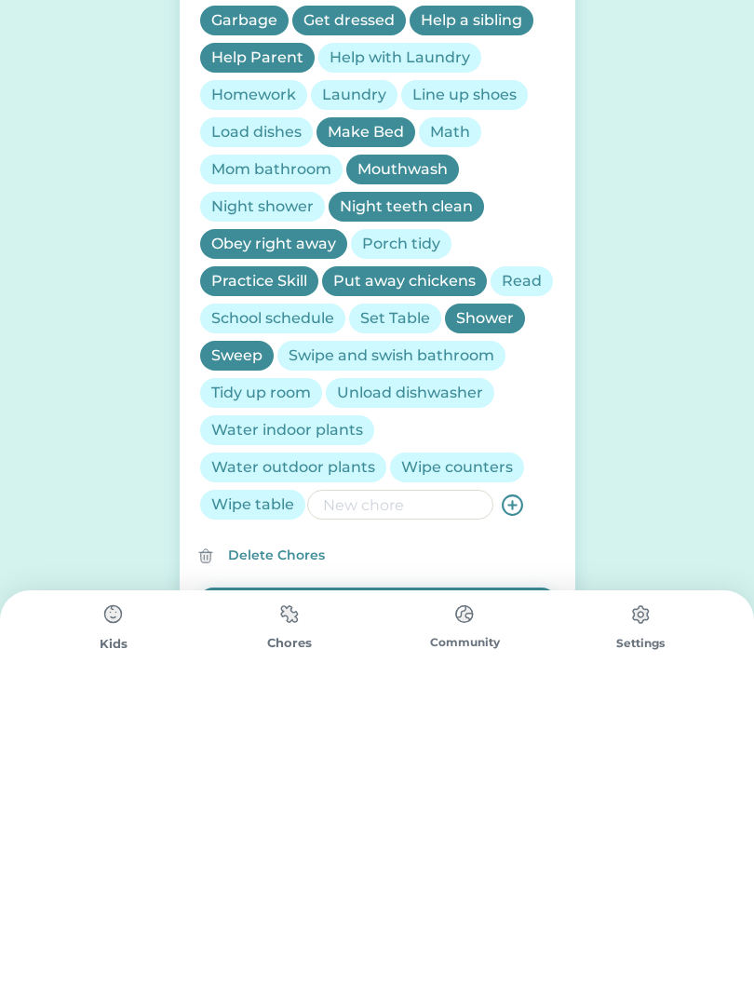
scroll to position [756, 0]
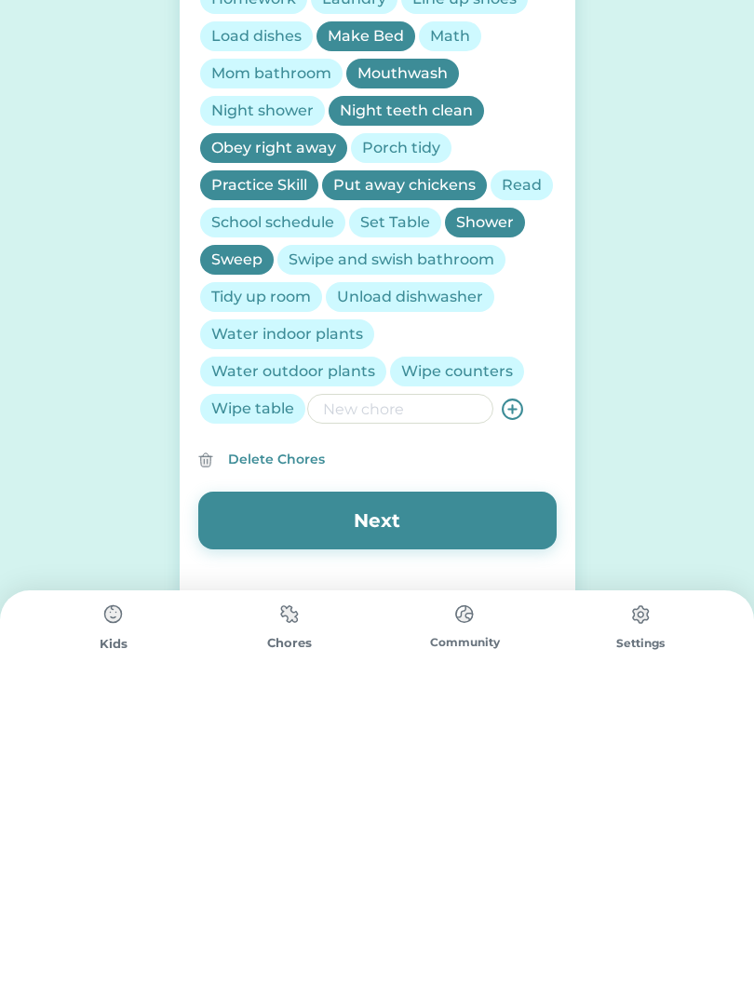
click at [441, 790] on button "Next" at bounding box center [377, 819] width 358 height 58
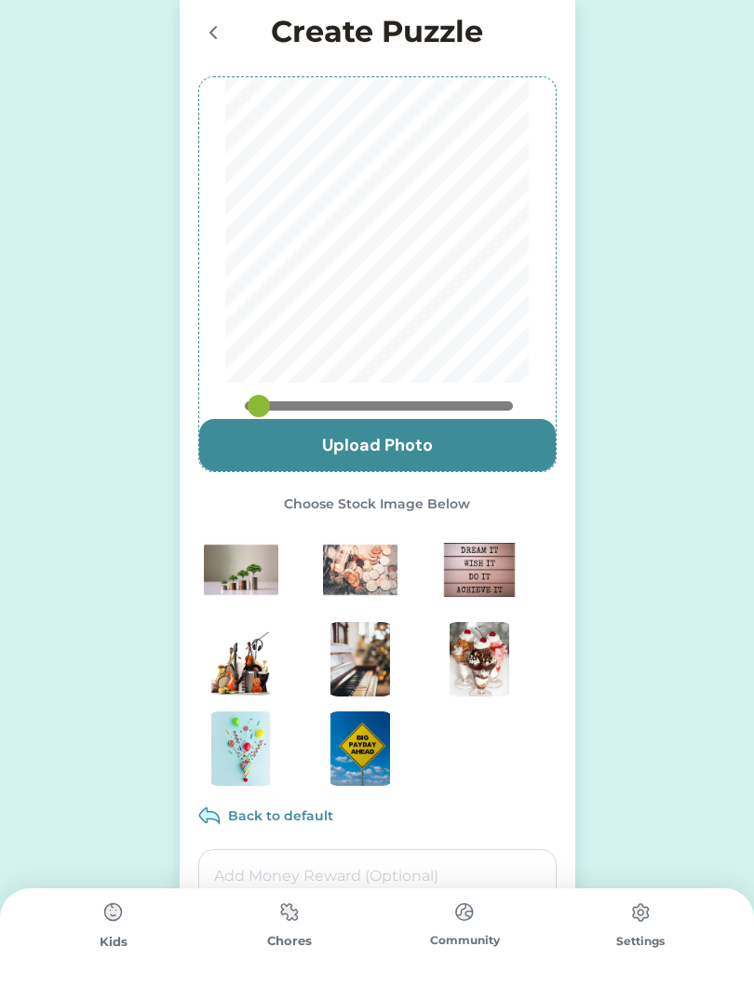
scroll to position [0, 0]
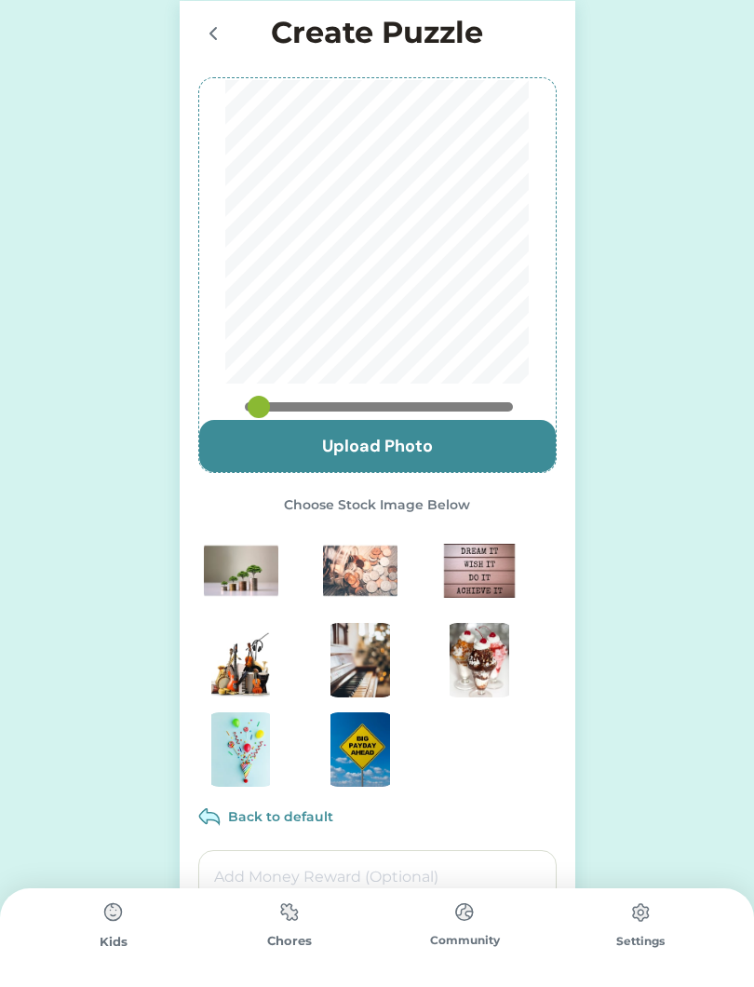
click at [502, 447] on input "file" at bounding box center [377, 446] width 357 height 52
type input "C:\fakepath\IMG_3665.jpeg"
type input "0.7333"
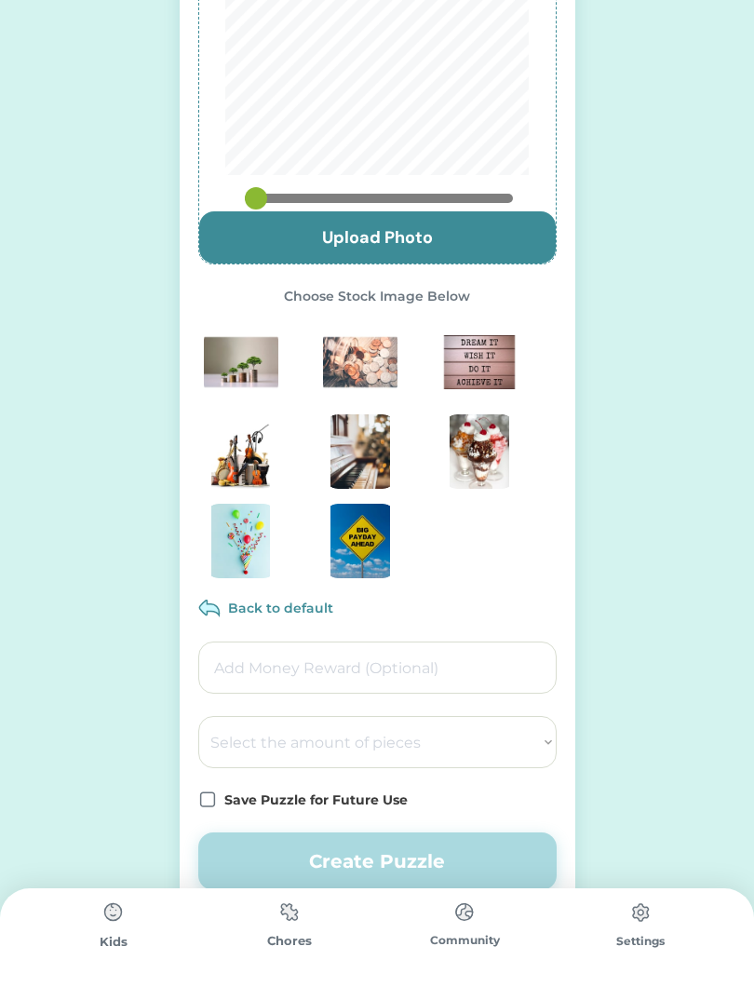
scroll to position [251, 0]
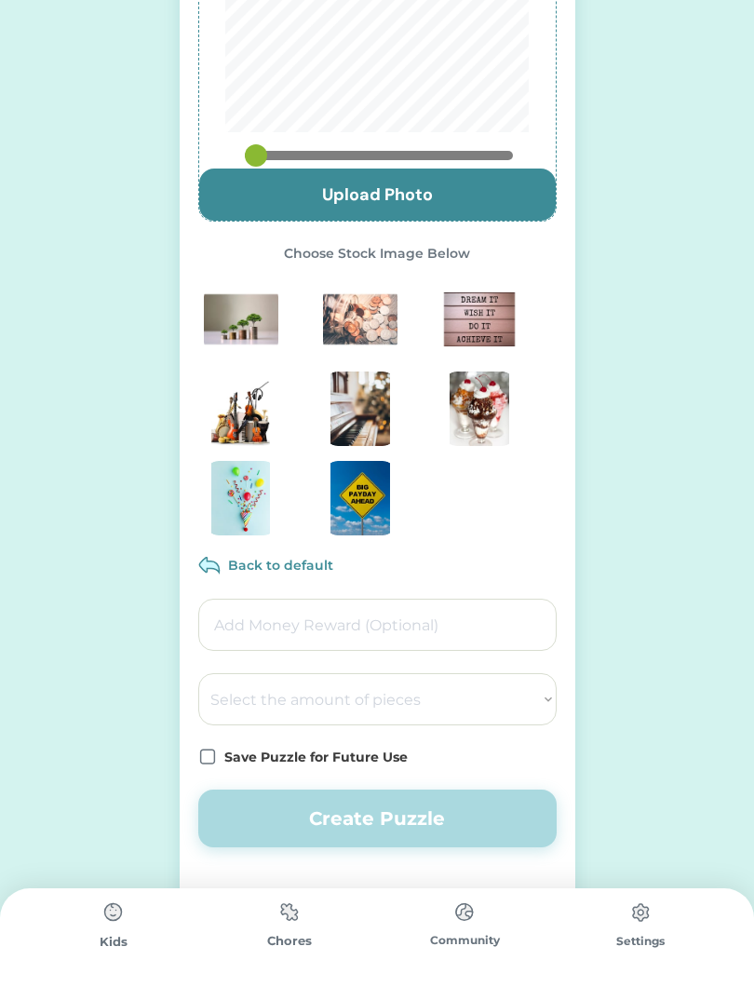
click at [447, 621] on input "input" at bounding box center [377, 625] width 358 height 52
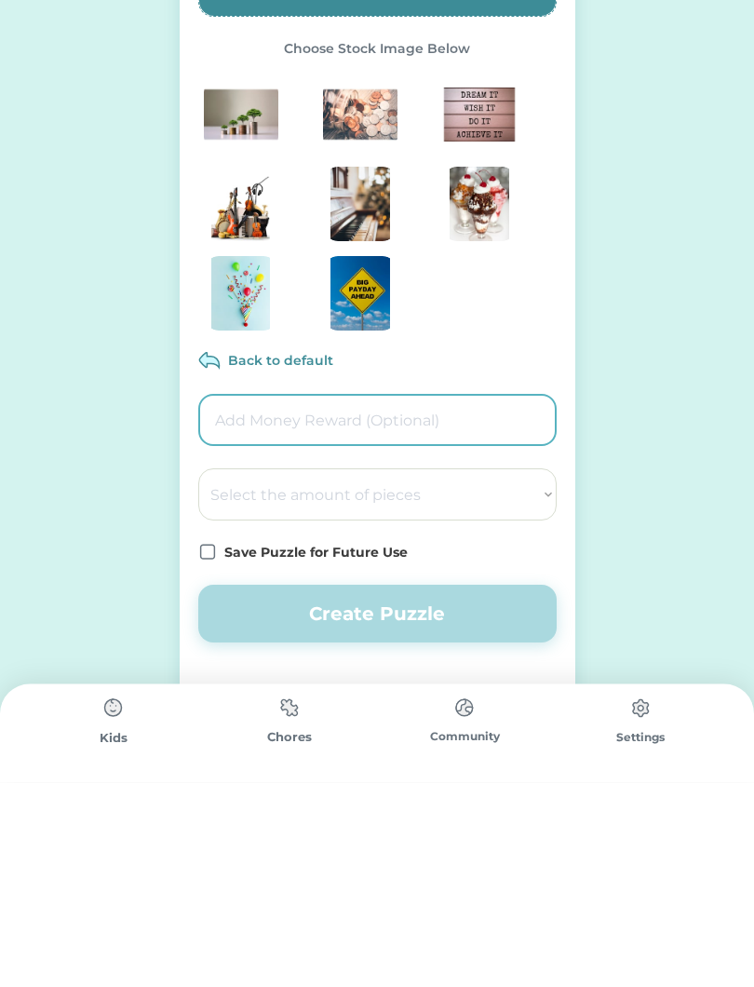
click at [511, 599] on input "input" at bounding box center [377, 625] width 358 height 52
type input "0.00"
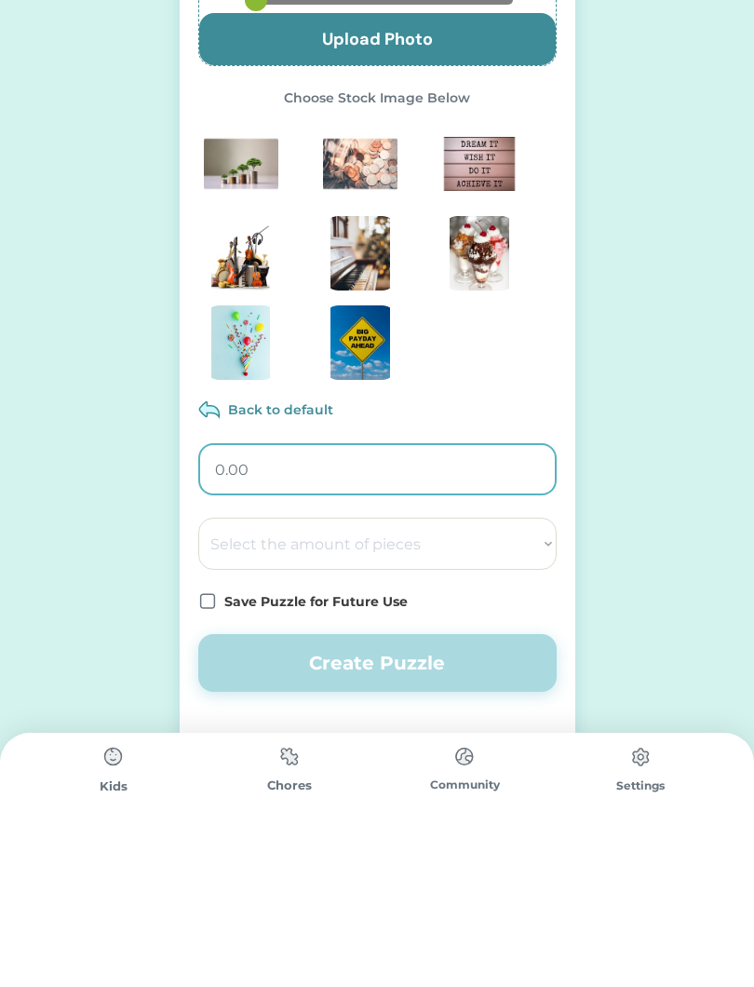
click at [358, 673] on select "Select the amount of pieces 4 6 8 9 10 12 14 15 16 18 20 21 24 25 28 30 32 35 3…" at bounding box center [377, 699] width 358 height 52
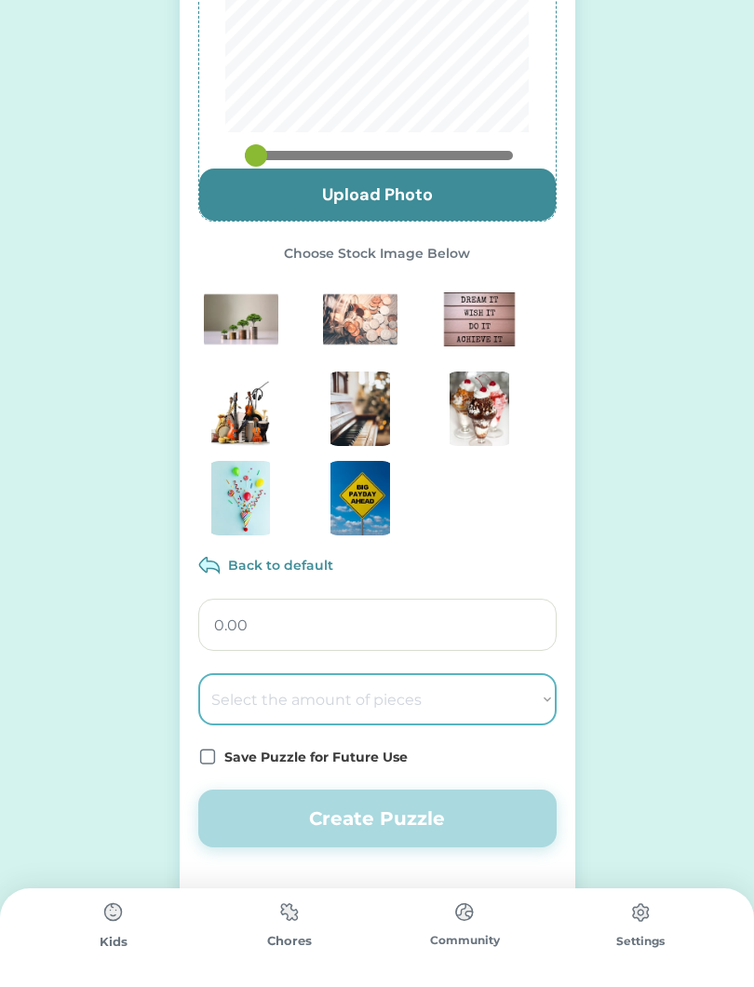
select select ""1348695171700984260__LOOKUP__1686212359596x571621577090479100""
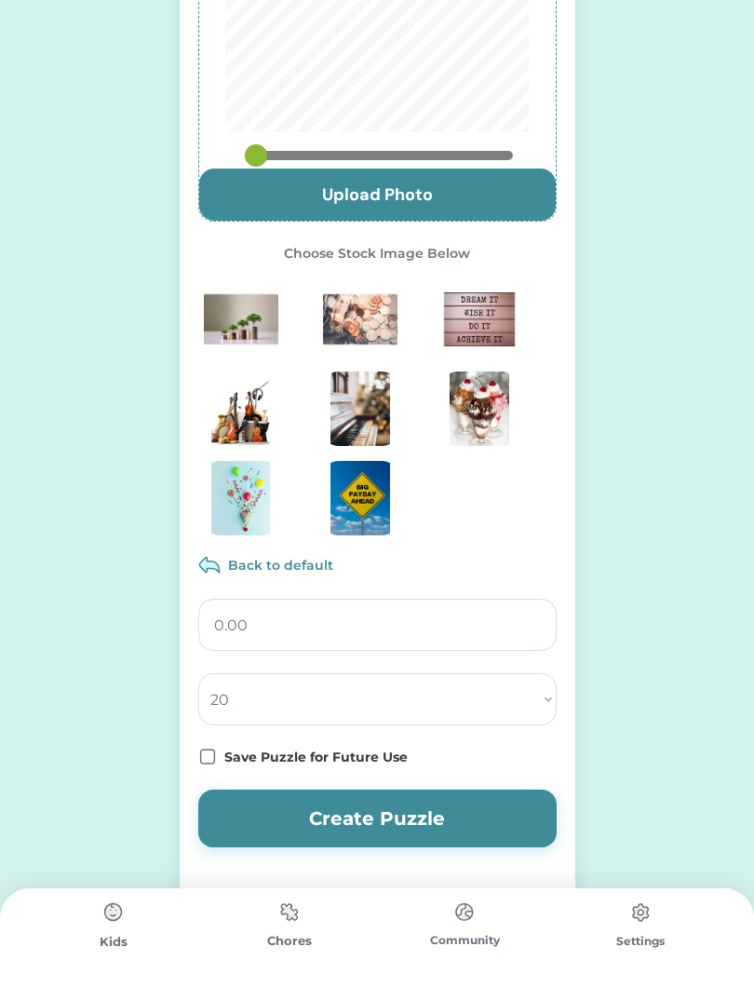
click at [464, 619] on input "input" at bounding box center [377, 625] width 358 height 52
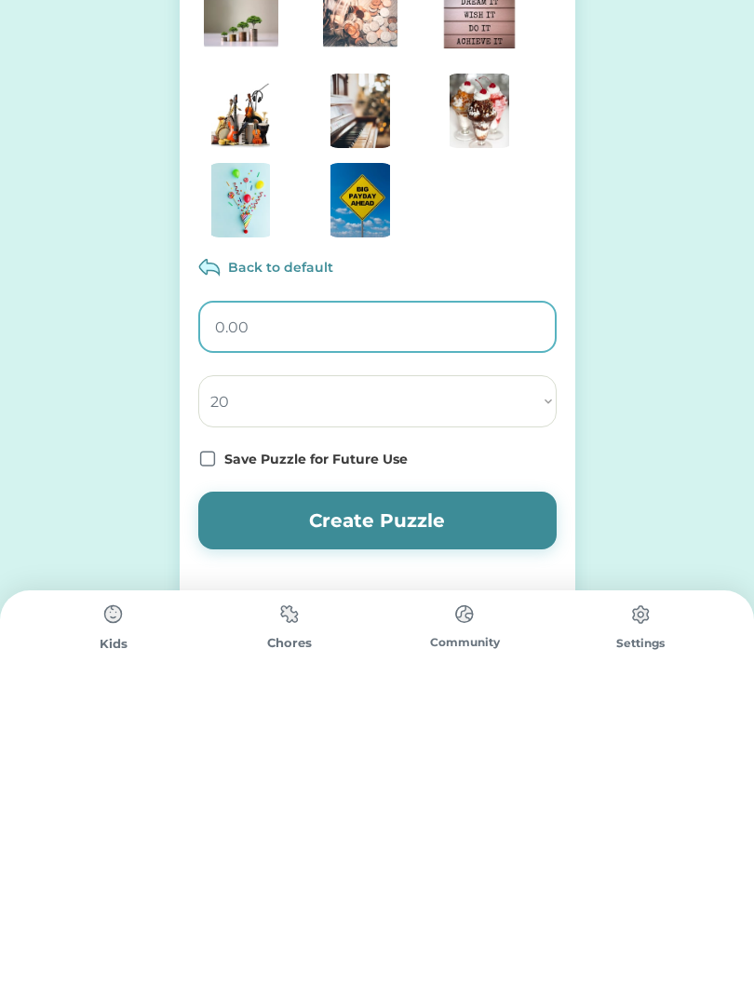
type input "0.00"
click at [518, 599] on input "input" at bounding box center [377, 625] width 358 height 52
click at [207, 446] on div "Create Puzzle Upload Photo Choose Stock Image Below Back to default Select the …" at bounding box center [378, 368] width 396 height 1237
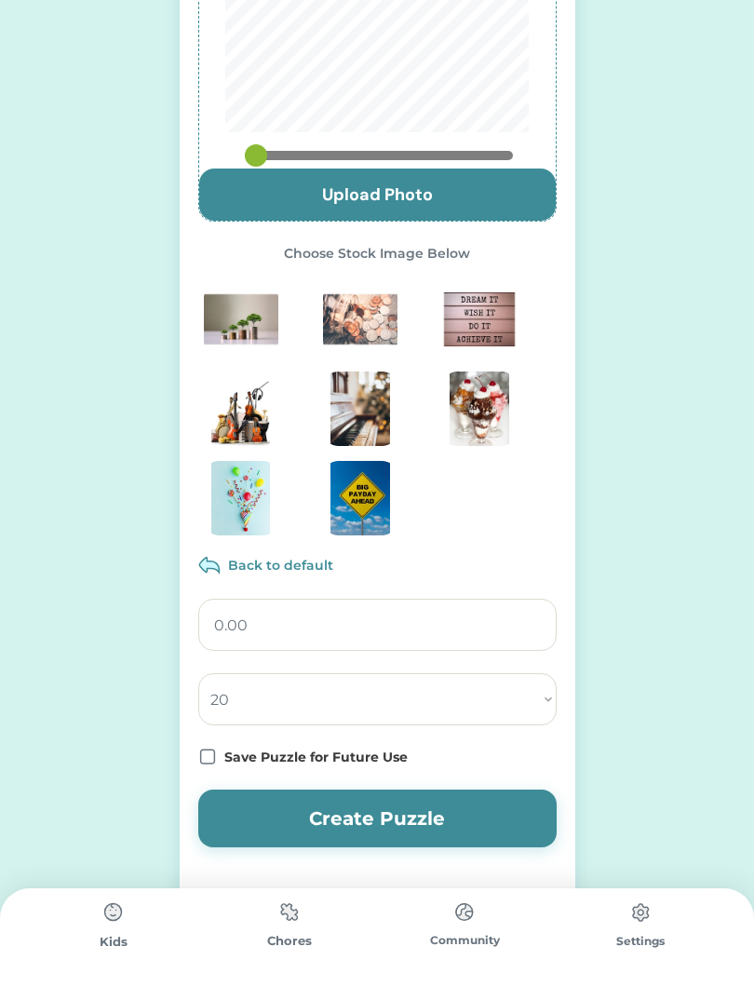
click at [198, 751] on icon at bounding box center [207, 757] width 19 height 19
click at [397, 813] on button "Create Puzzle" at bounding box center [377, 819] width 358 height 58
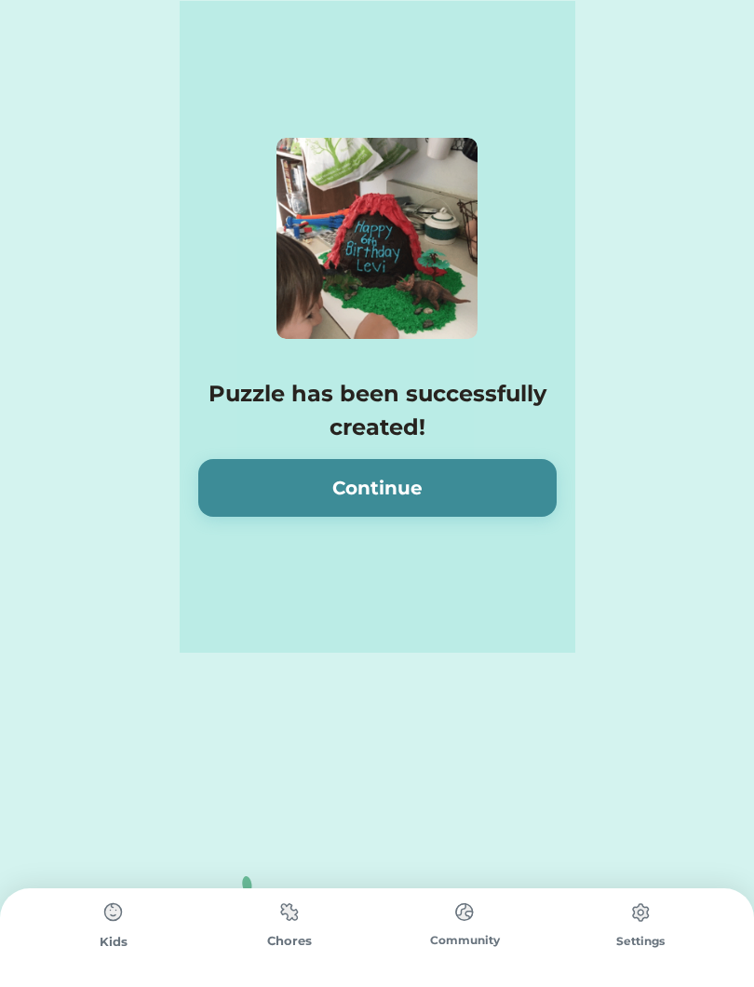
click at [468, 494] on button "Continue" at bounding box center [377, 488] width 358 height 58
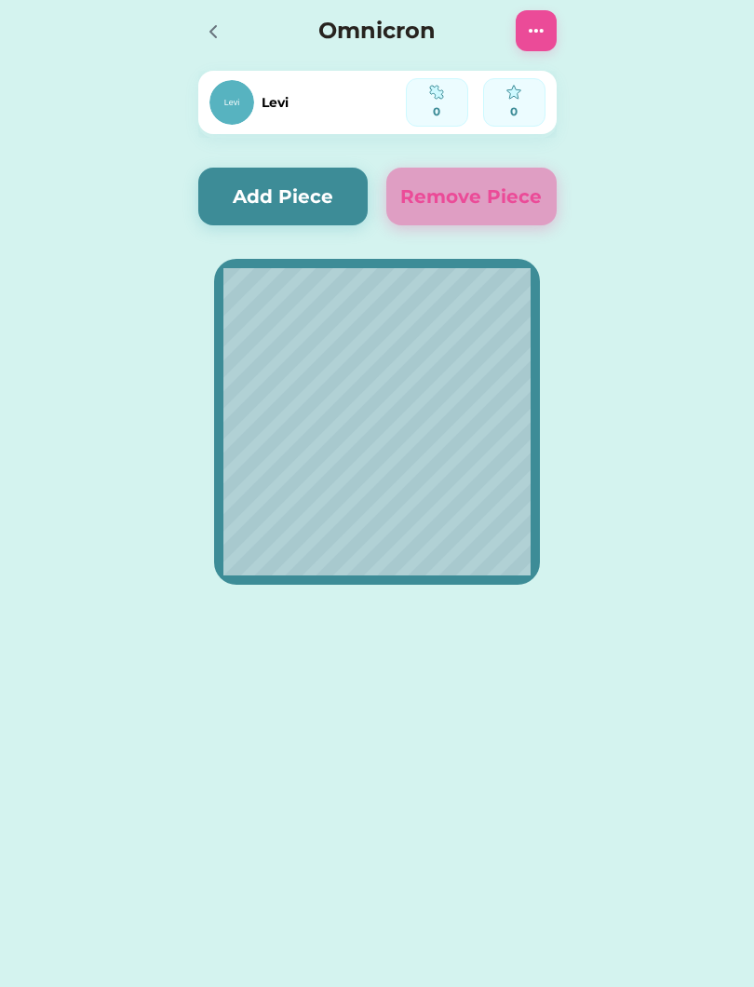
click at [272, 179] on button "Add Piece" at bounding box center [283, 197] width 170 height 58
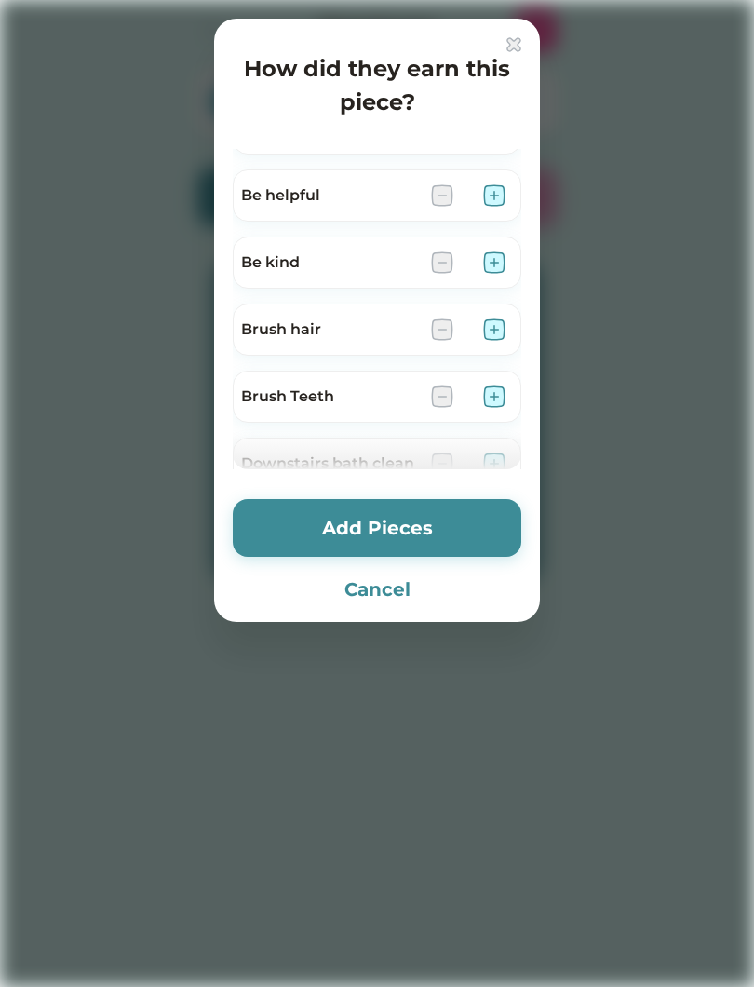
scroll to position [147, 0]
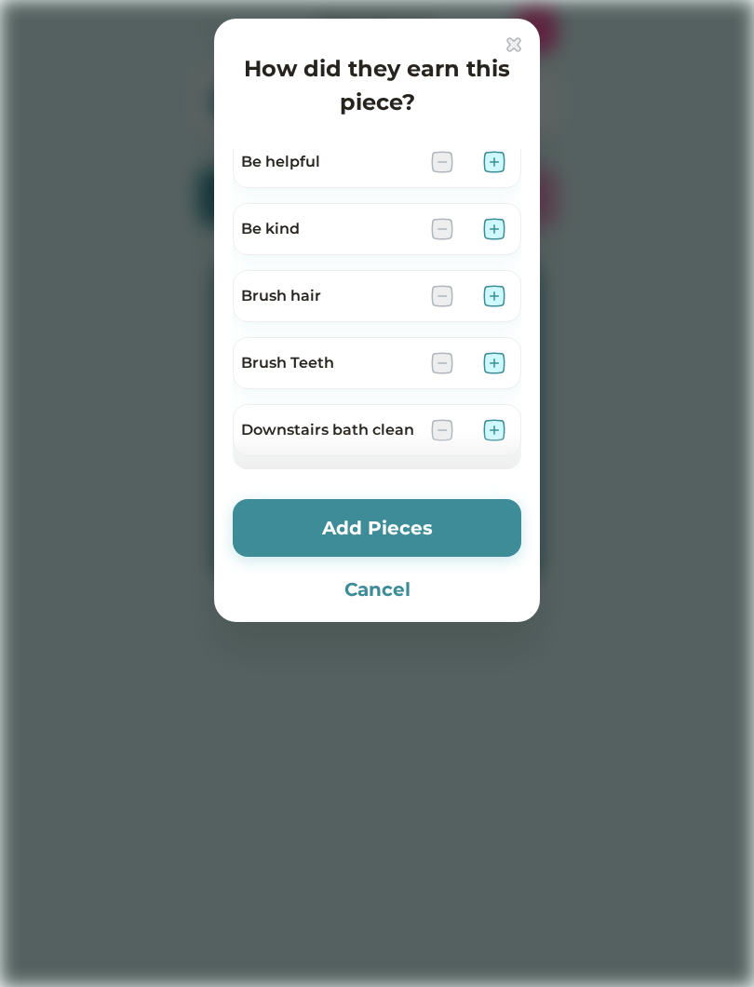
click at [490, 305] on img at bounding box center [494, 296] width 22 height 22
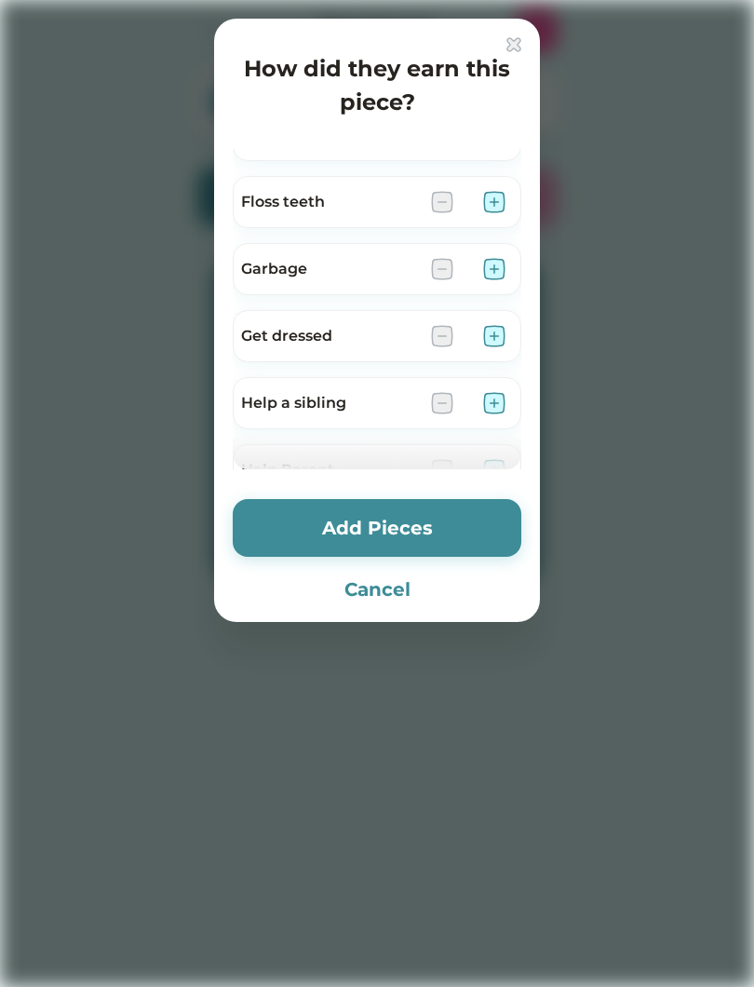
scroll to position [447, 0]
click at [481, 342] on div at bounding box center [468, 331] width 74 height 22
click at [488, 340] on img at bounding box center [494, 331] width 22 height 22
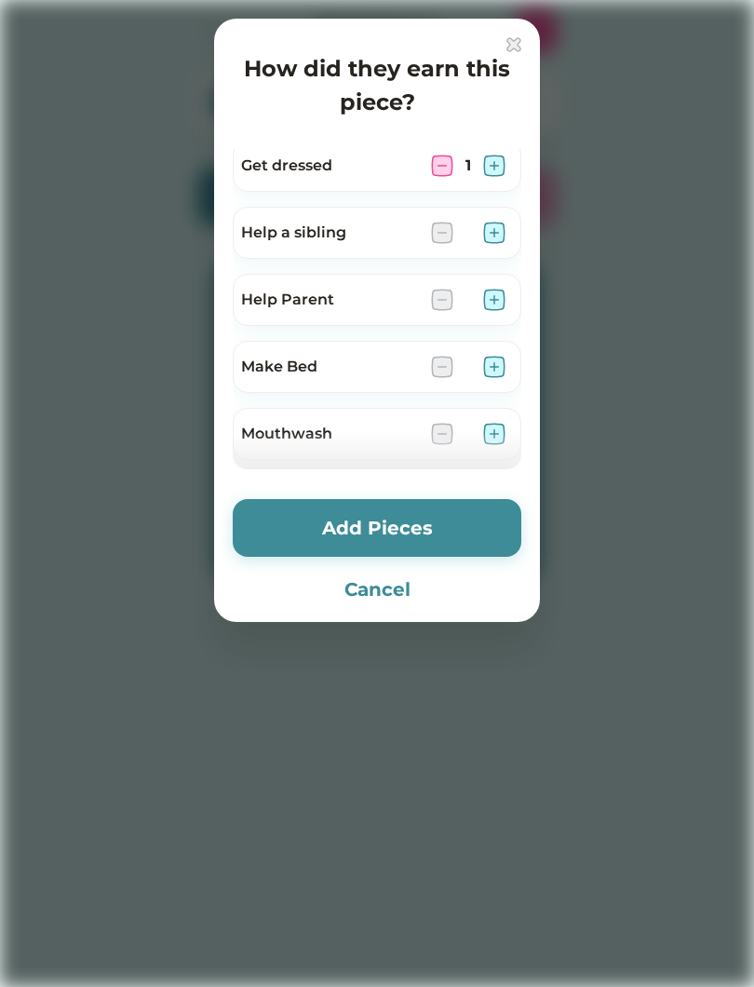
scroll to position [631, 0]
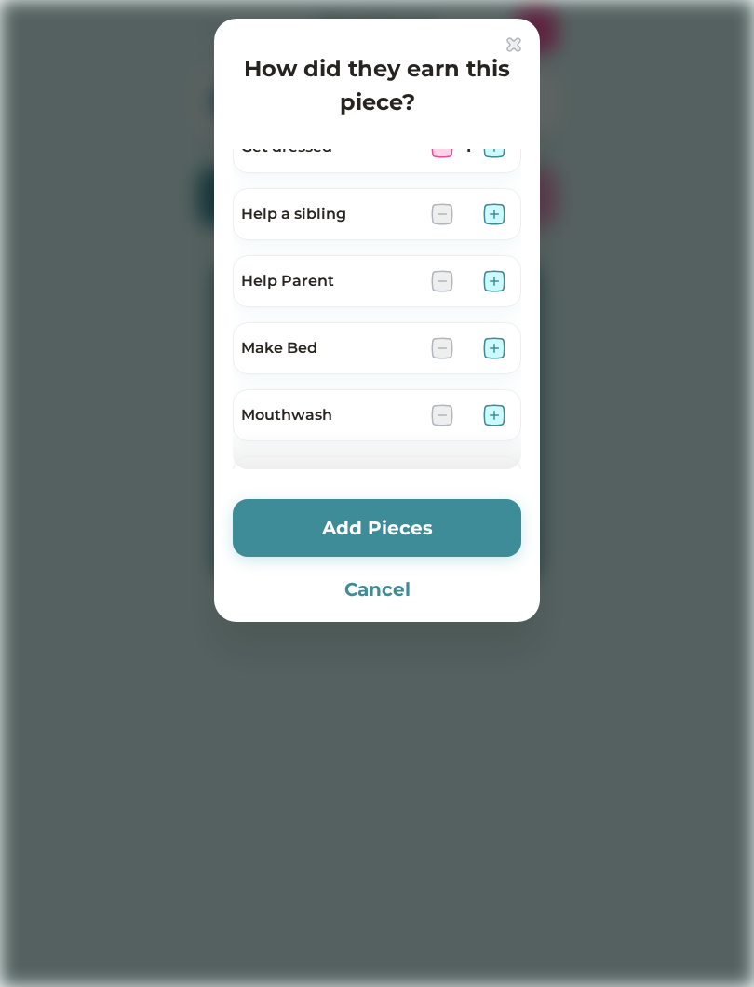
click at [494, 291] on img at bounding box center [494, 281] width 22 height 22
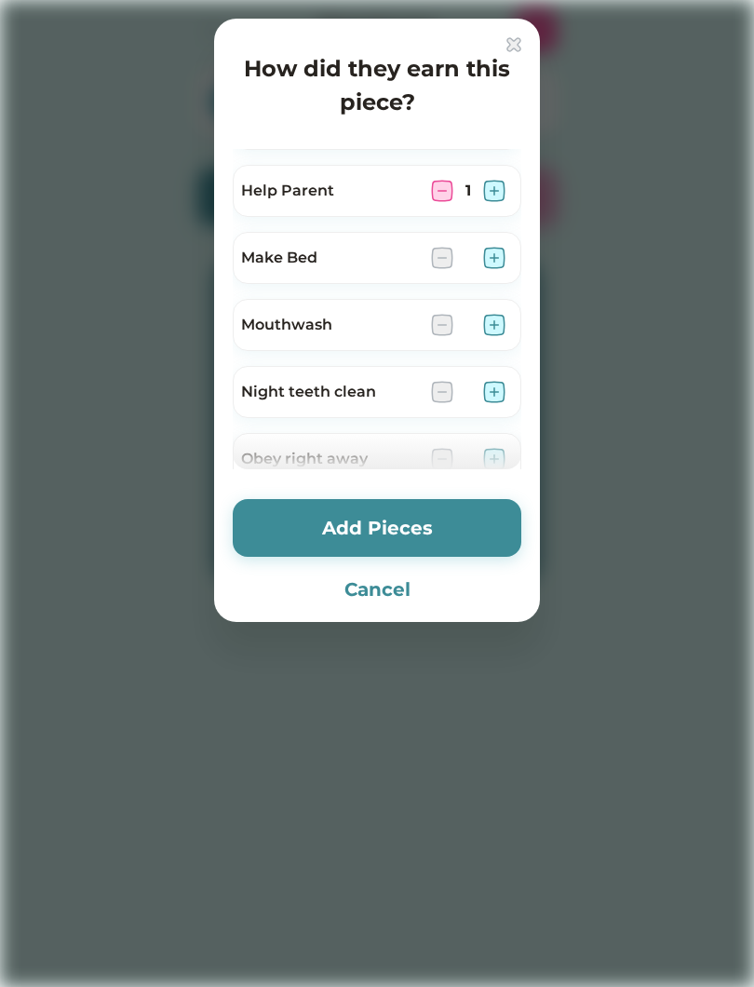
click at [503, 255] on img at bounding box center [494, 258] width 22 height 22
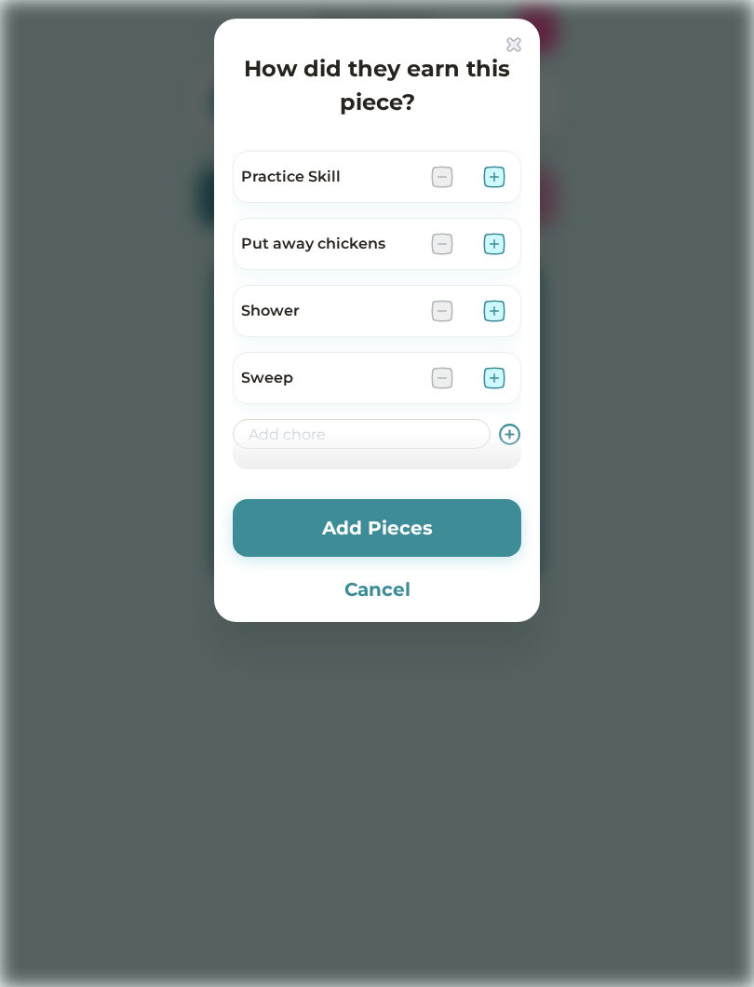
scroll to position [1072, 0]
click at [494, 316] on img at bounding box center [494, 310] width 22 height 22
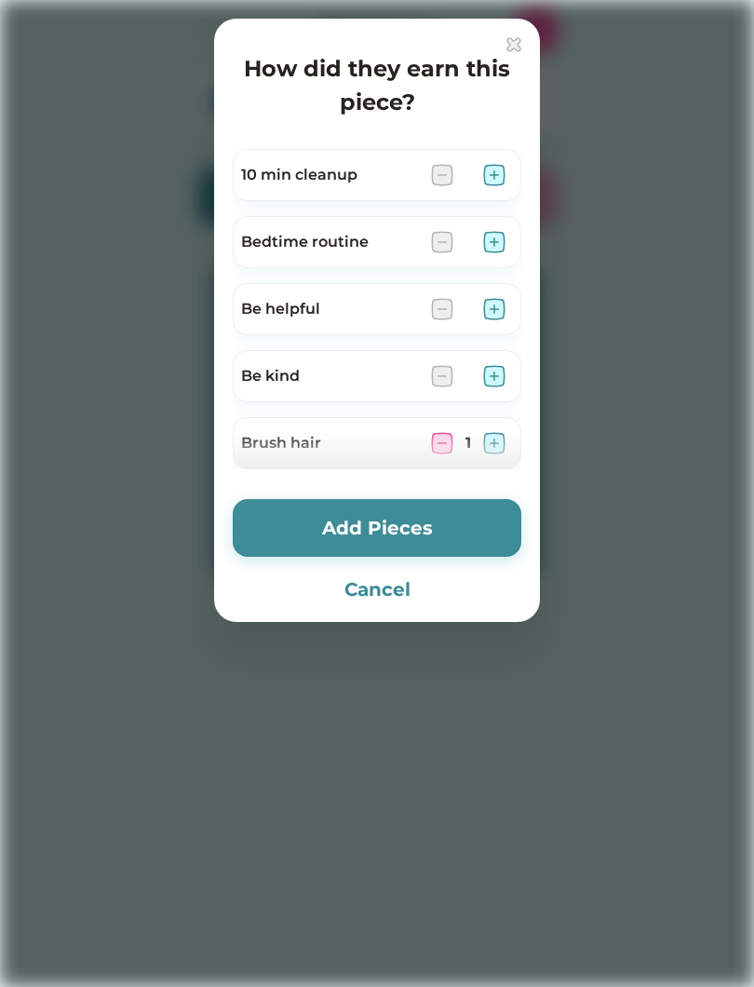
scroll to position [0, 0]
click at [409, 499] on button "Add Pieces" at bounding box center [377, 528] width 289 height 58
click at [457, 503] on button "Add Pieces" at bounding box center [377, 528] width 289 height 58
click at [453, 534] on button "Add Pieces" at bounding box center [377, 528] width 289 height 58
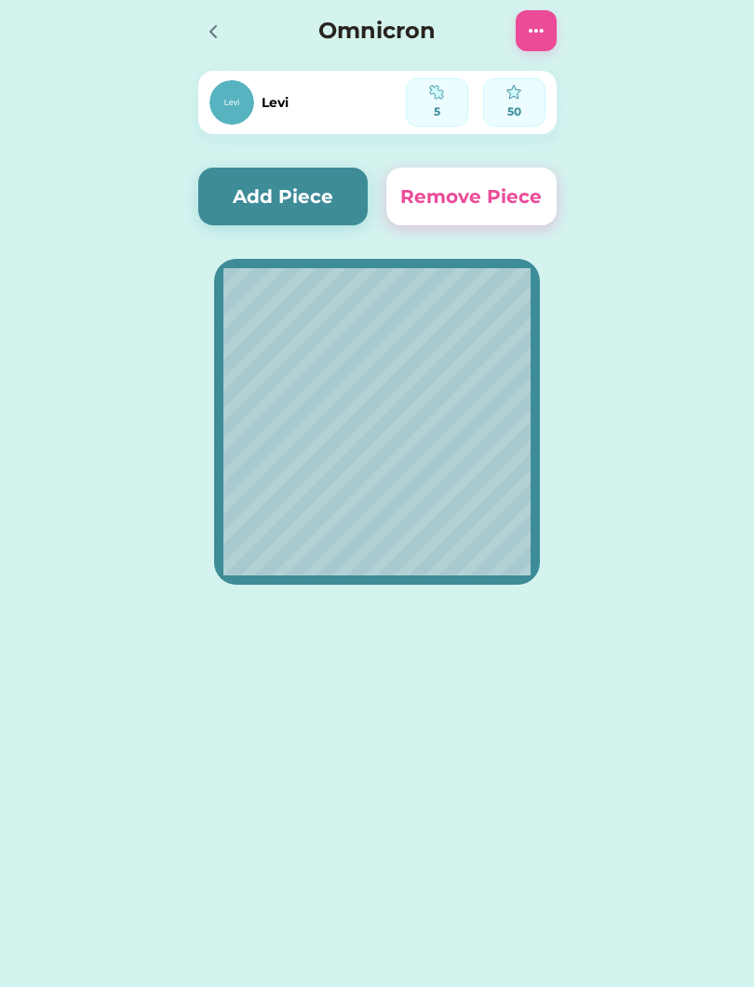
click at [321, 187] on button "Add Piece" at bounding box center [283, 197] width 170 height 58
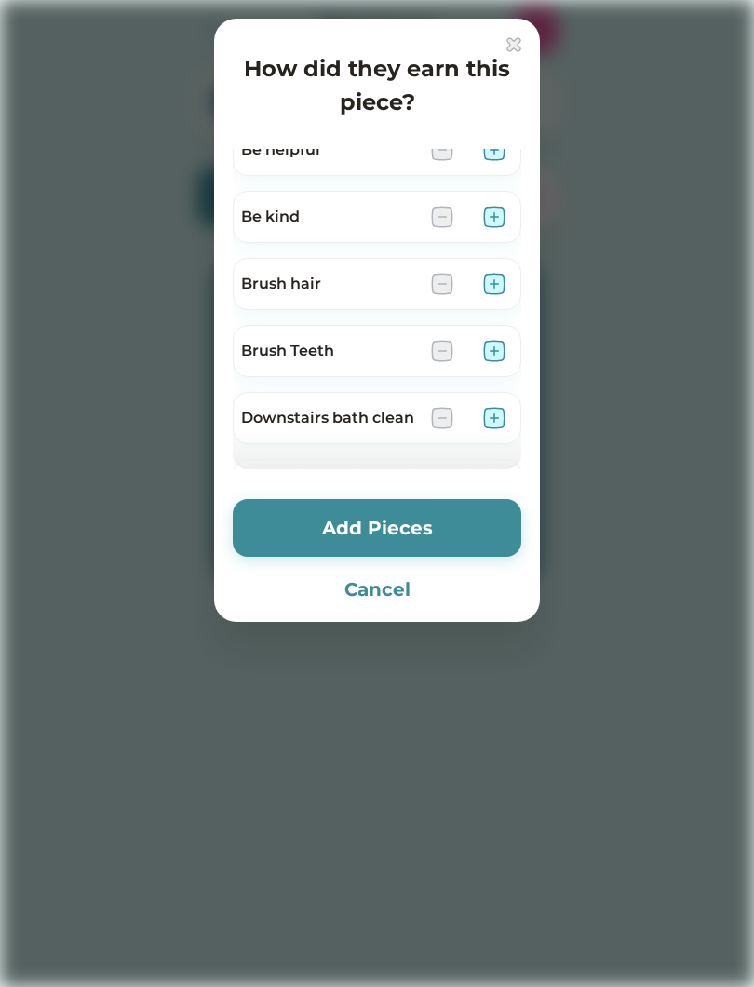
scroll to position [181, 0]
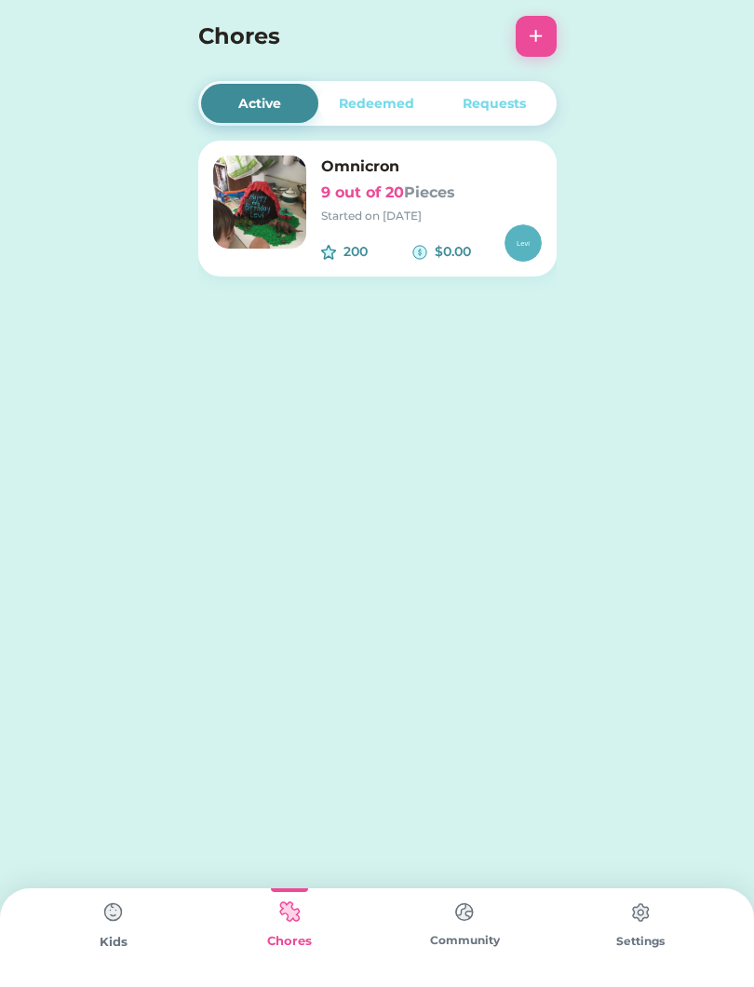
click at [291, 928] on img at bounding box center [289, 912] width 37 height 36
click at [291, 915] on img at bounding box center [289, 912] width 37 height 36
click at [106, 929] on img at bounding box center [113, 912] width 37 height 37
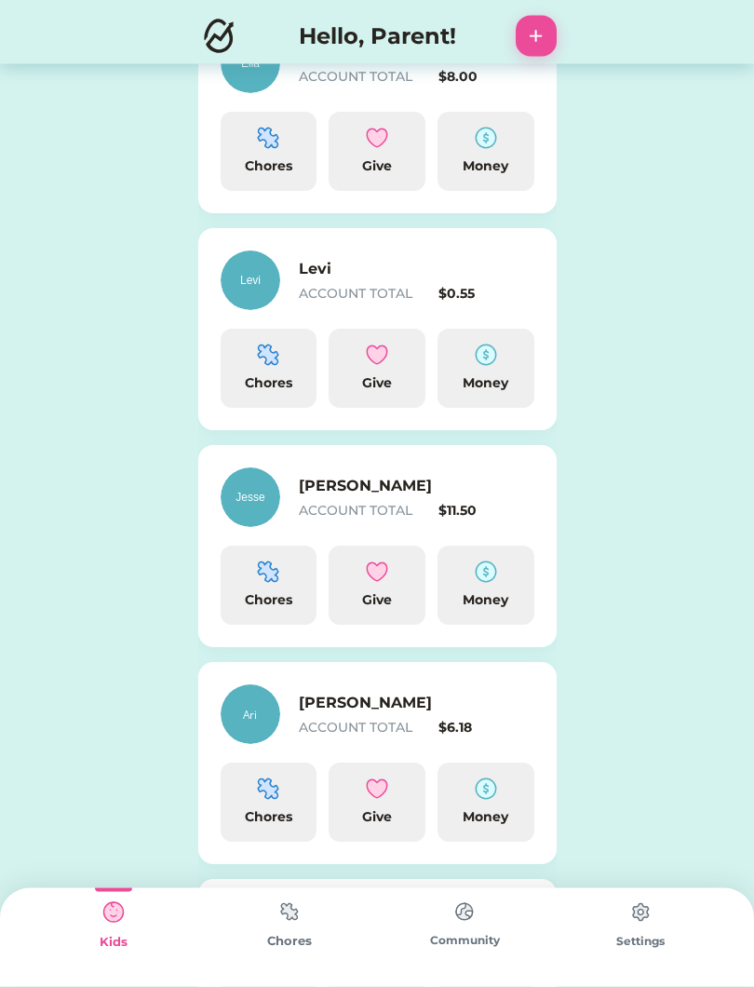
scroll to position [318, 0]
click at [274, 592] on div "Chores" at bounding box center [269, 600] width 82 height 20
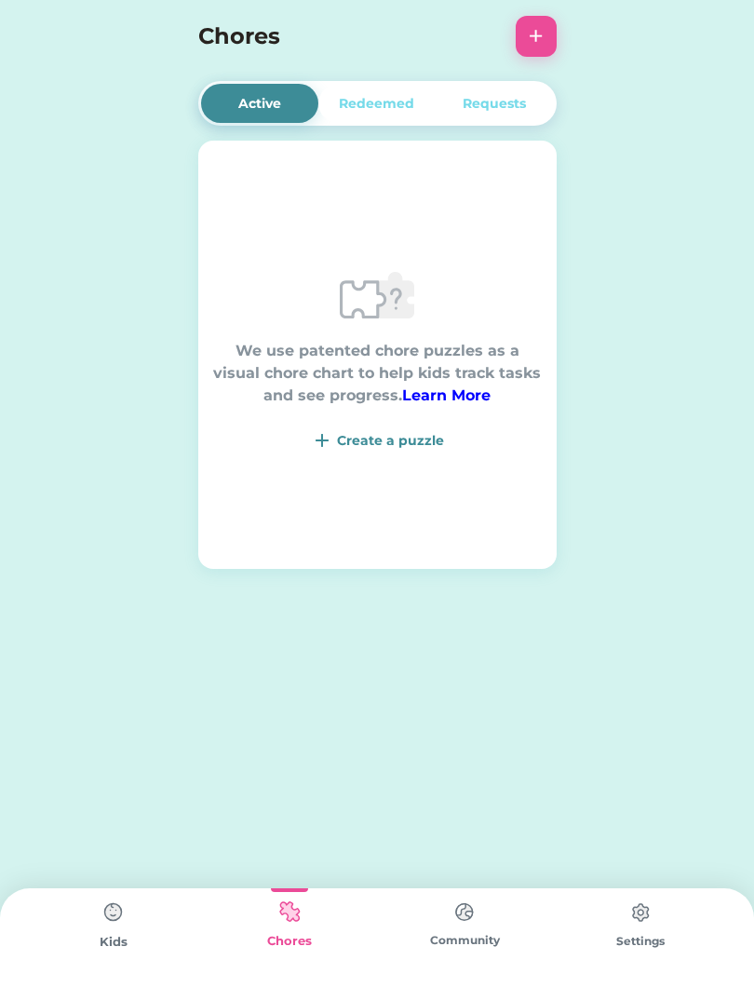
click at [418, 451] on div "Create a puzzle" at bounding box center [377, 440] width 329 height 22
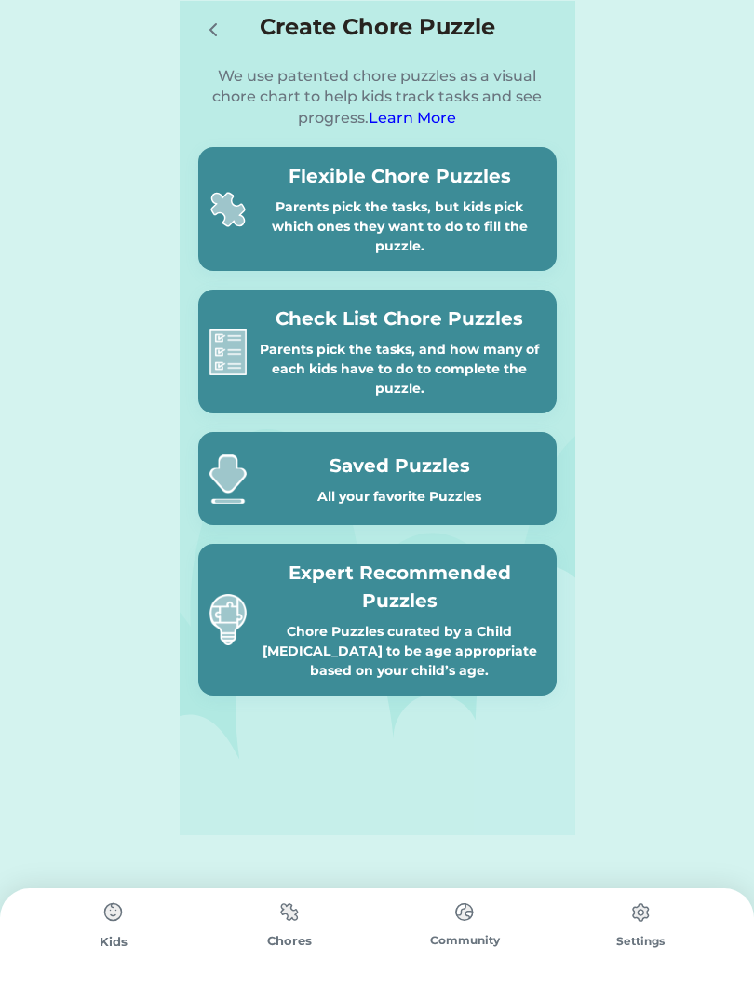
click at [478, 199] on div "Parents pick the tasks, but kids pick which ones they want to do to fill the pu…" at bounding box center [399, 226] width 291 height 59
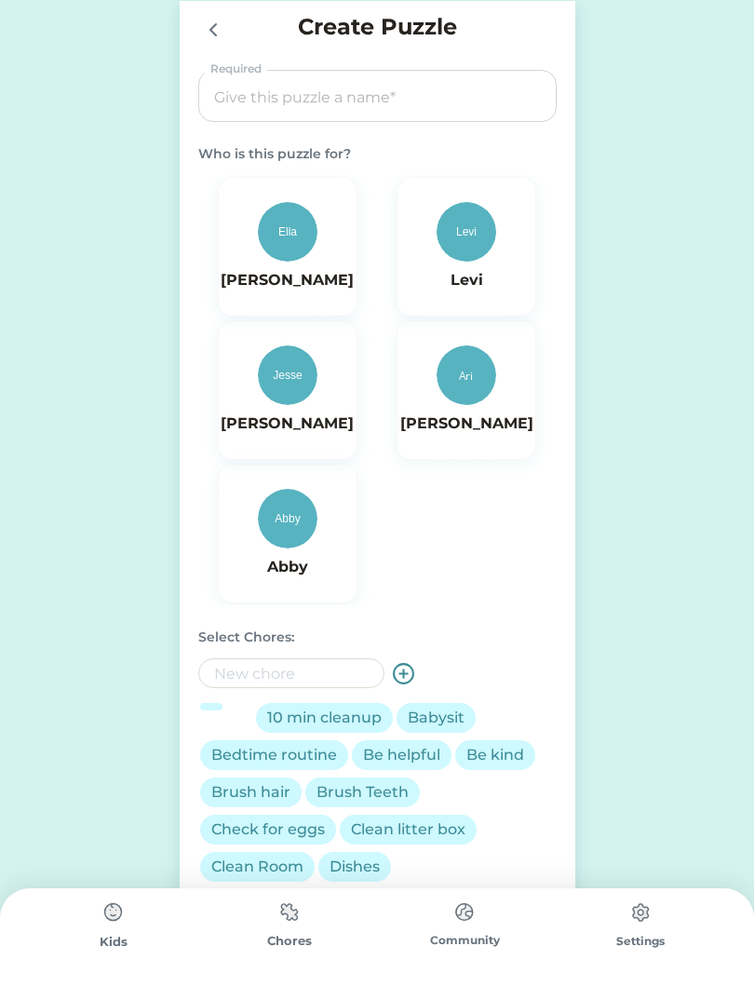
click at [326, 102] on input "input" at bounding box center [377, 97] width 345 height 52
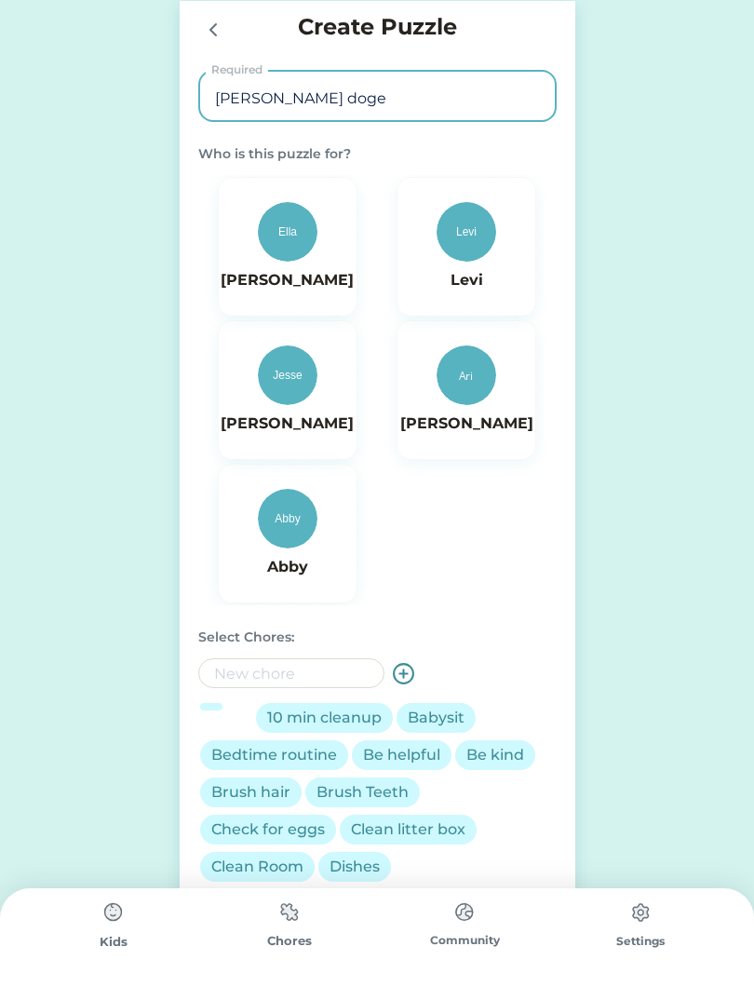
type input "Rodger doger"
